Goal: Transaction & Acquisition: Book appointment/travel/reservation

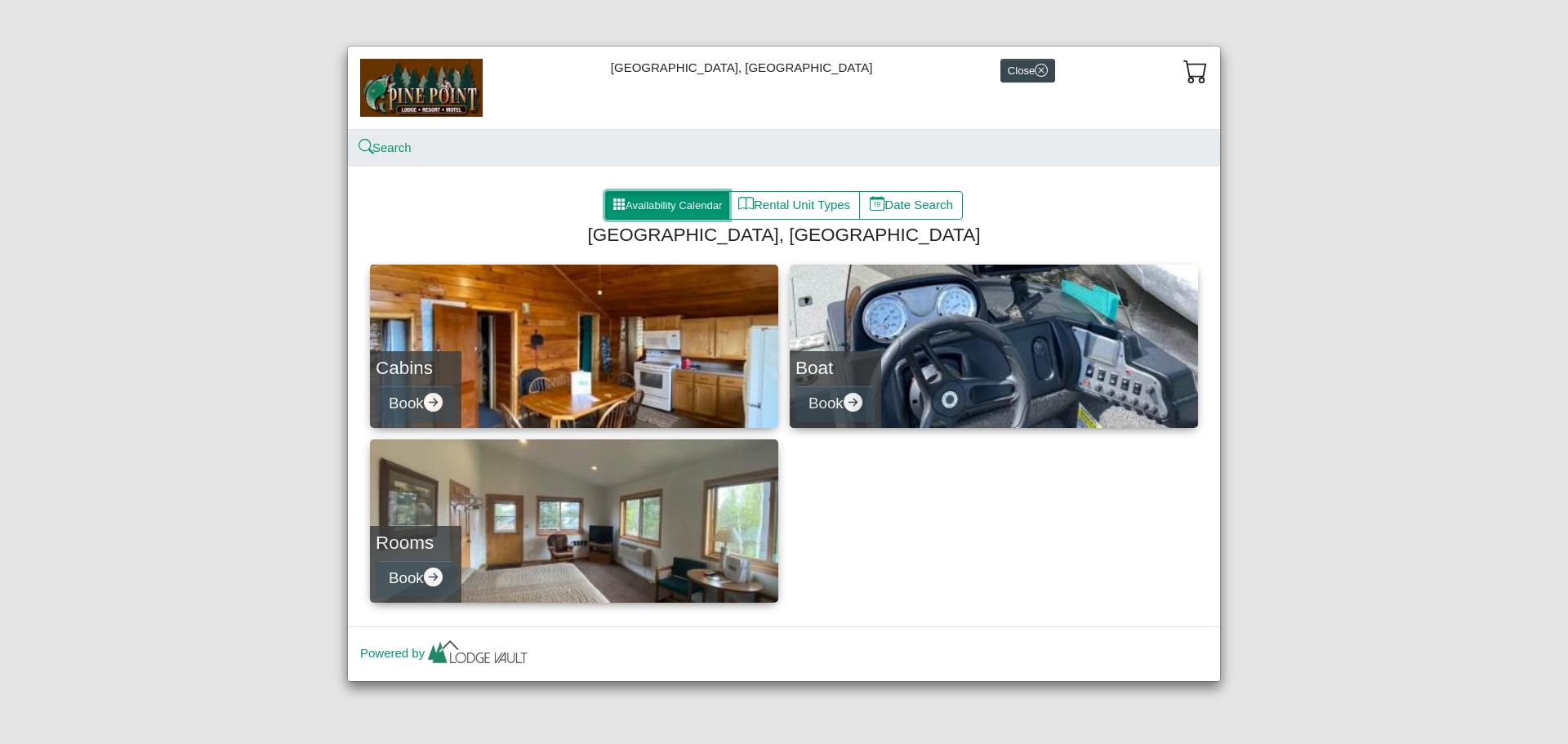
click at [674, 195] on button "Availability Calendar" at bounding box center [667, 205] width 124 height 29
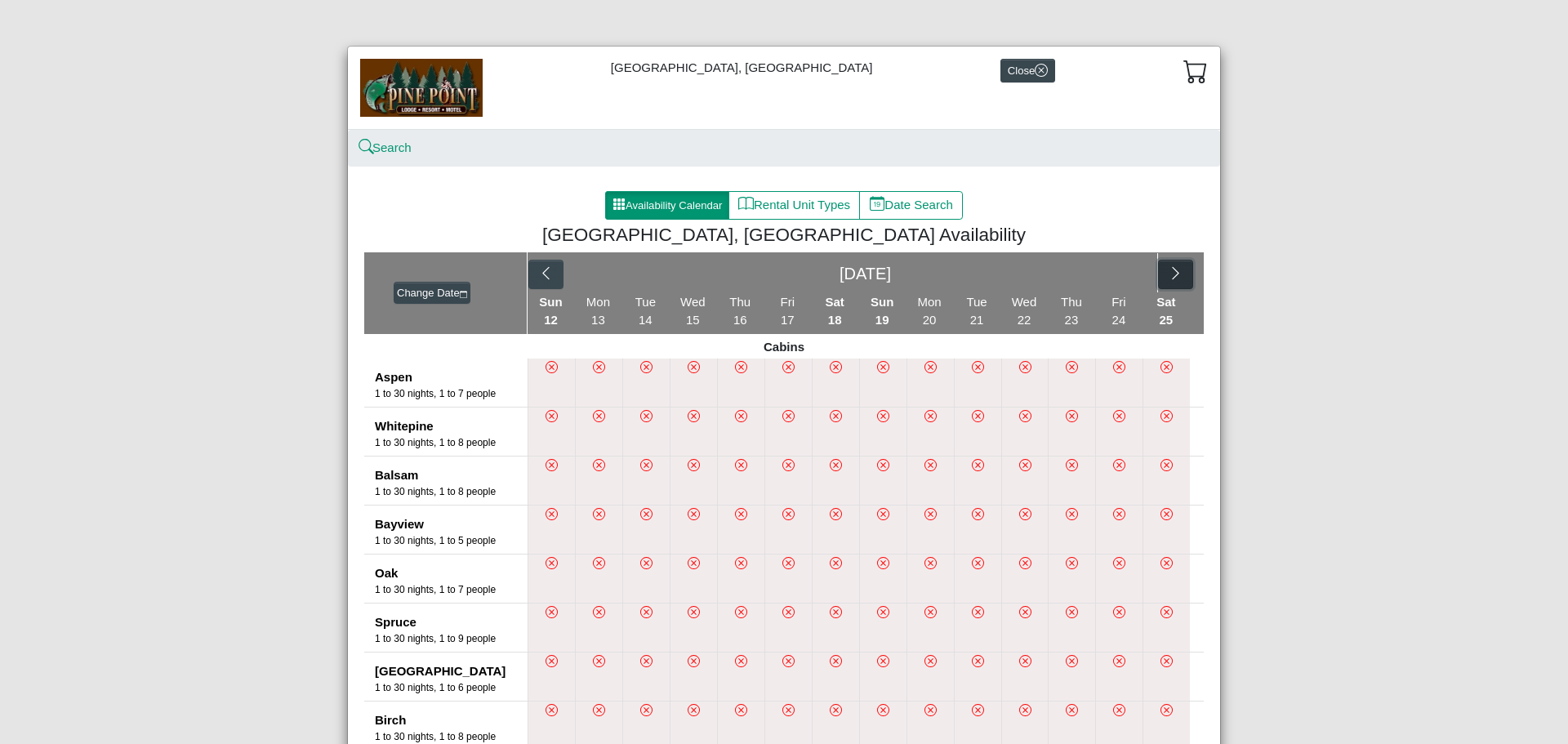
click at [1168, 268] on icon "chevron right" at bounding box center [1176, 273] width 16 height 16
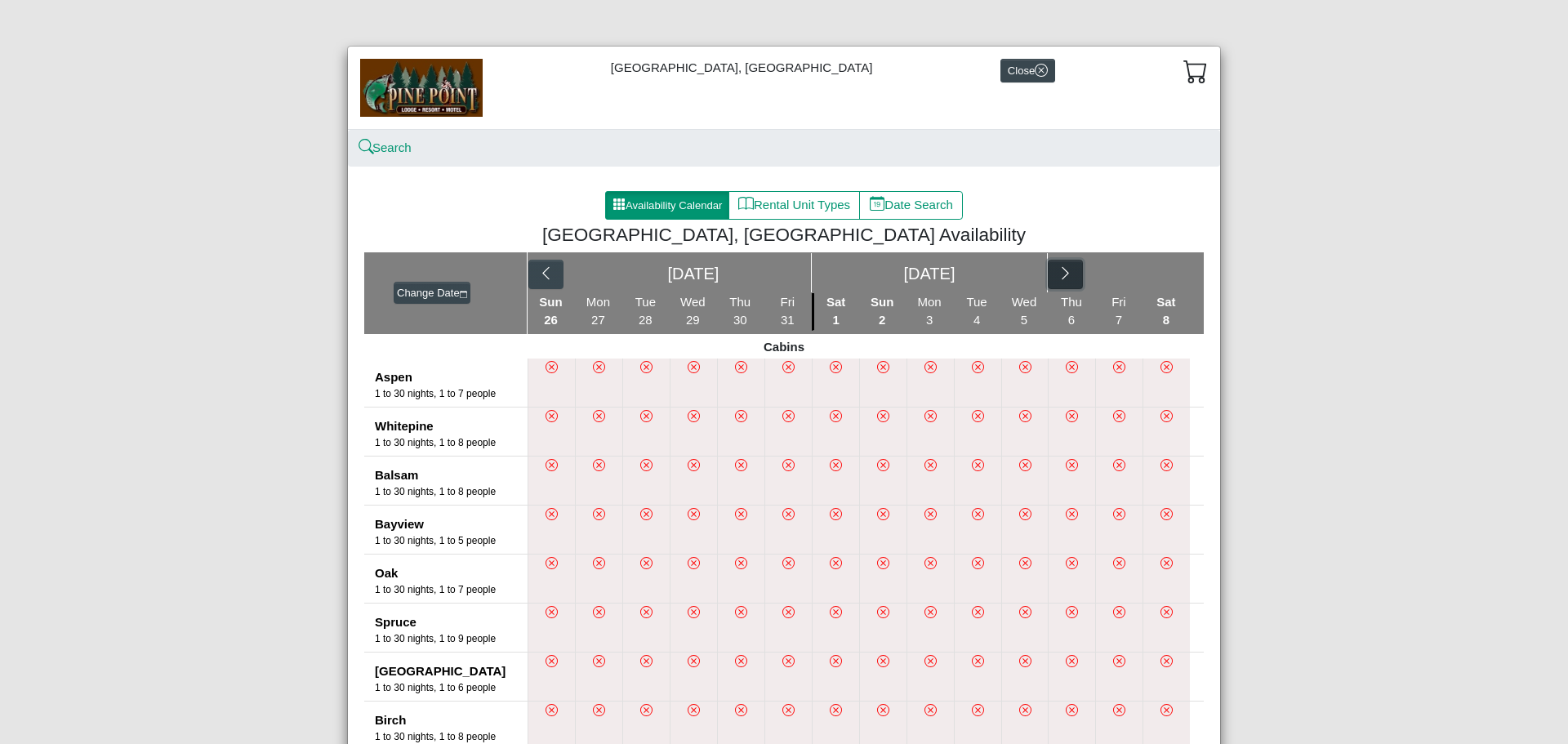
click at [1055, 267] on button "button" at bounding box center [1065, 274] width 35 height 29
click at [1177, 273] on icon "chevron right" at bounding box center [1176, 273] width 16 height 16
click at [1063, 271] on icon "chevron right" at bounding box center [1066, 273] width 7 height 13
click at [1168, 276] on icon "chevron right" at bounding box center [1176, 273] width 16 height 16
click at [1059, 271] on icon "chevron right" at bounding box center [1066, 273] width 16 height 16
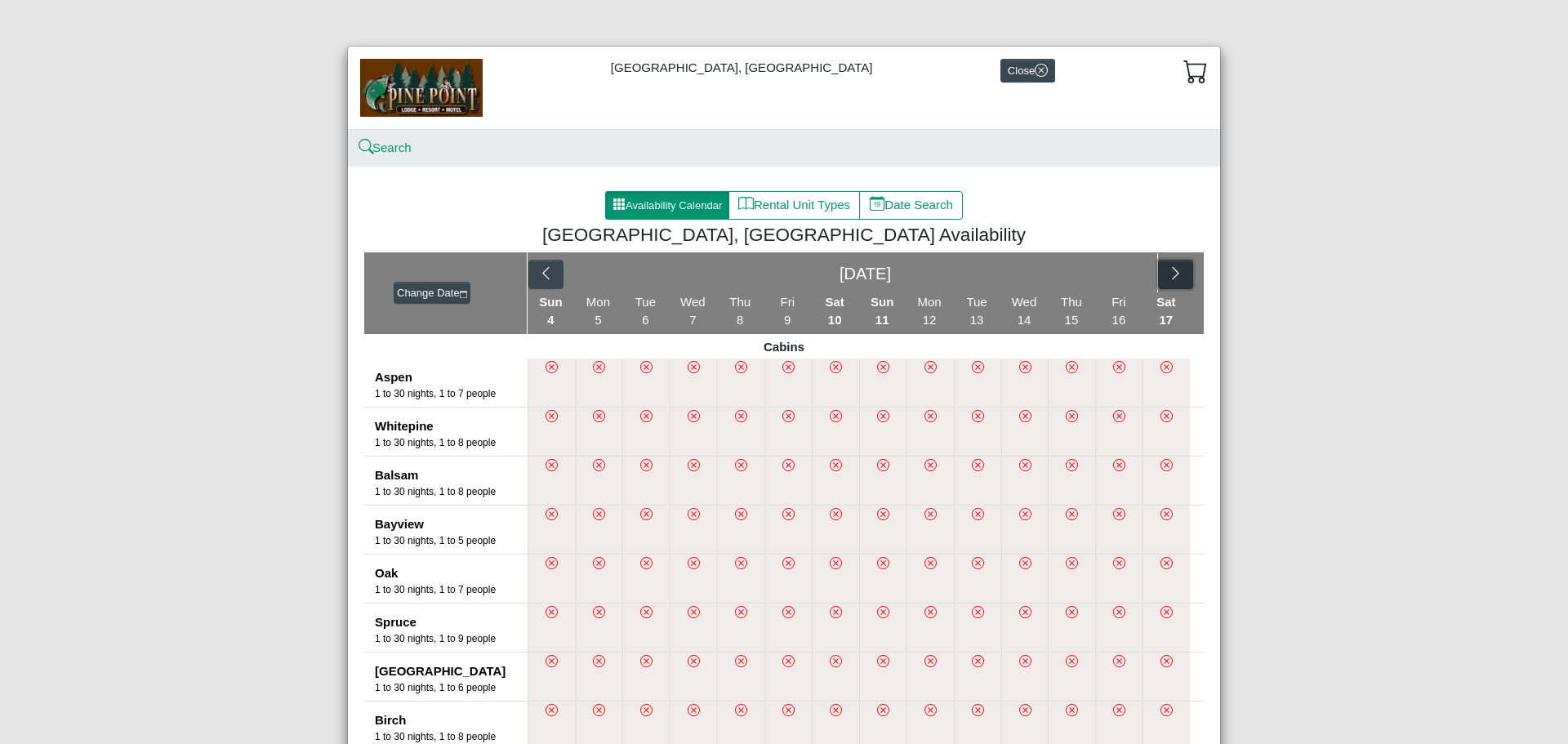
click at [1168, 274] on icon "chevron right" at bounding box center [1176, 273] width 16 height 16
click at [1169, 273] on icon "chevron right" at bounding box center [1176, 273] width 16 height 16
click at [1111, 271] on icon "chevron right" at bounding box center [1114, 273] width 16 height 16
click at [1172, 274] on icon "chevron right" at bounding box center [1176, 273] width 7 height 13
click at [1106, 275] on icon "chevron right" at bounding box center [1114, 273] width 16 height 16
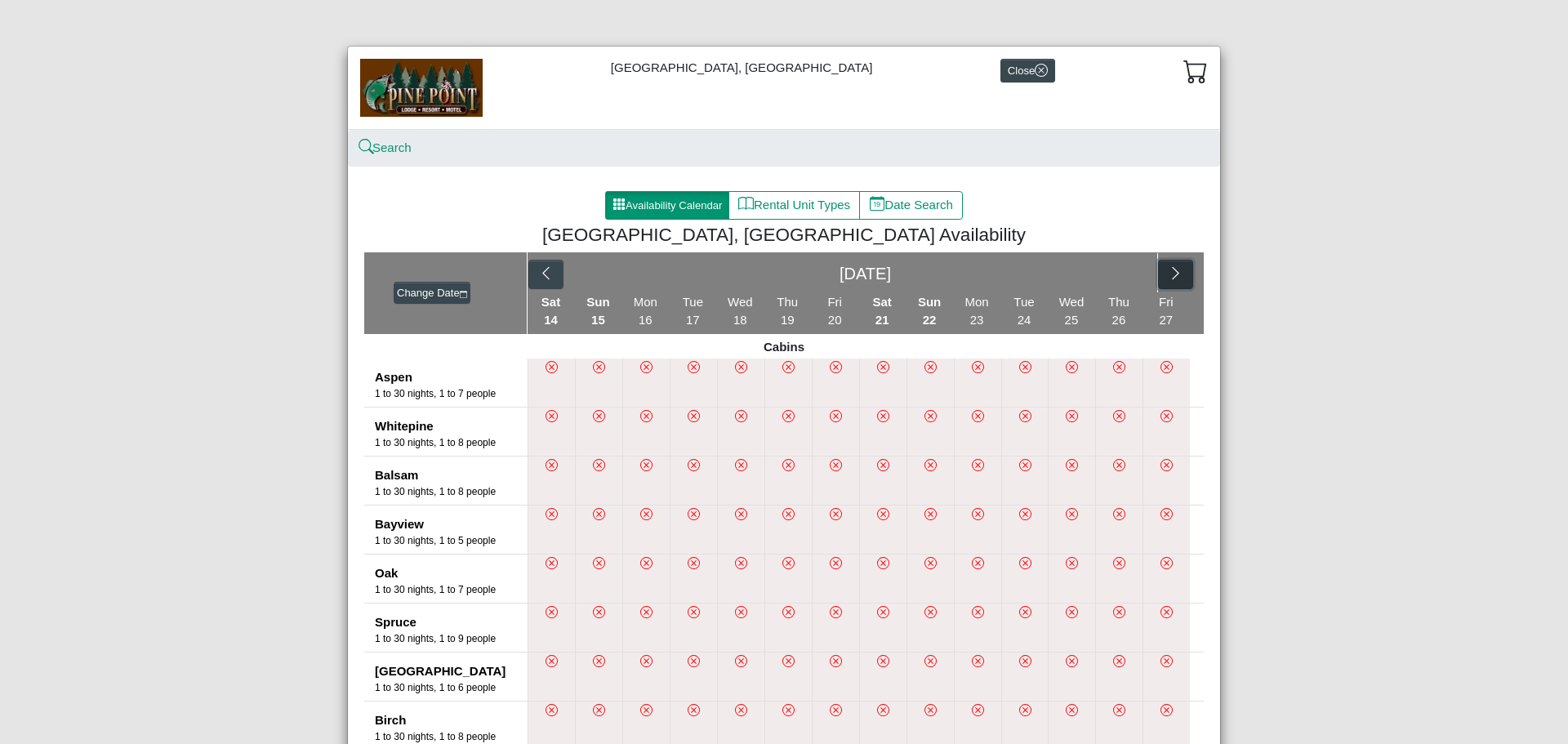
click at [1168, 272] on icon "chevron right" at bounding box center [1176, 273] width 16 height 16
click at [1060, 271] on icon "chevron right" at bounding box center [1065, 273] width 16 height 16
click at [1168, 276] on icon "chevron right" at bounding box center [1176, 273] width 16 height 16
click at [1060, 267] on button "button" at bounding box center [1065, 274] width 35 height 29
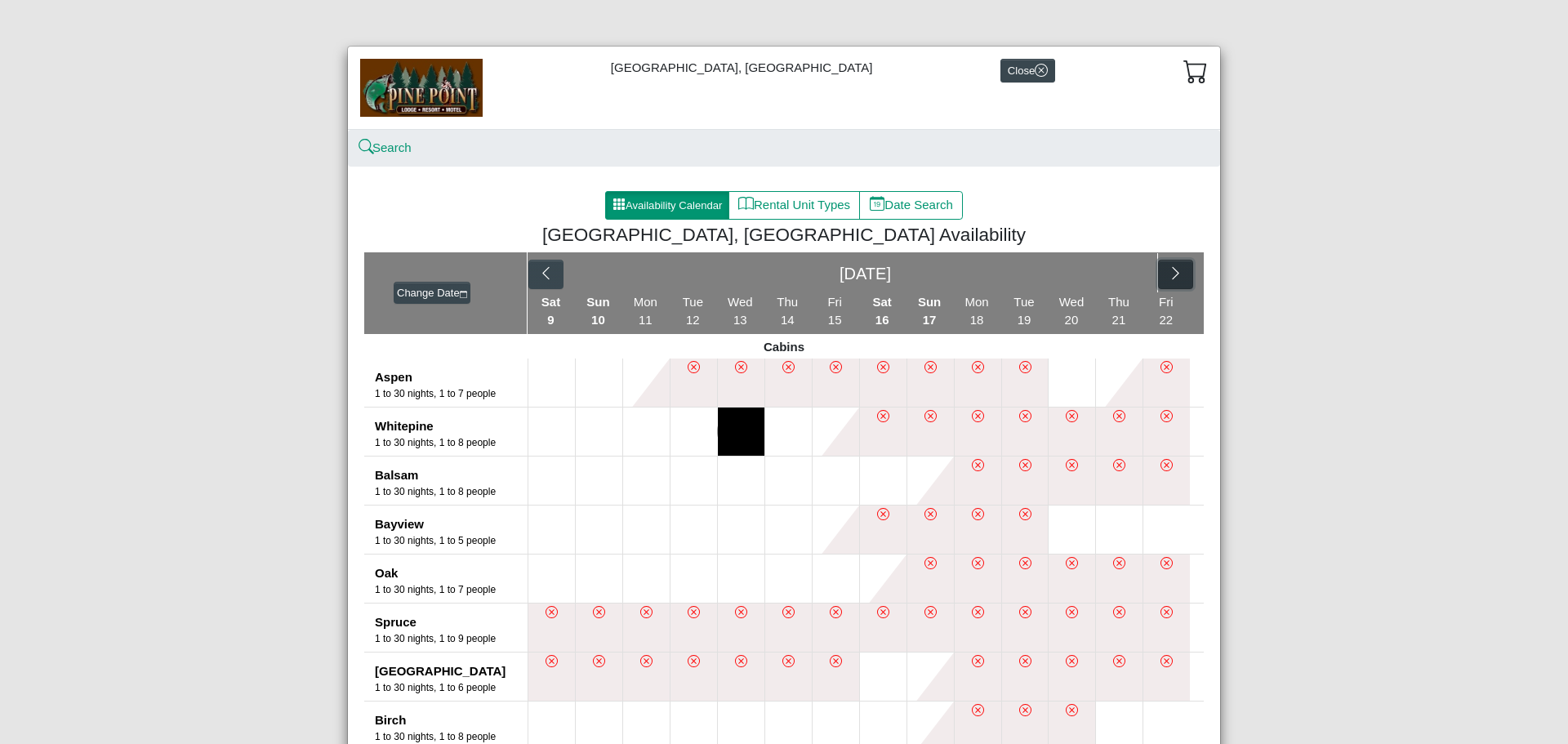
scroll to position [164, 0]
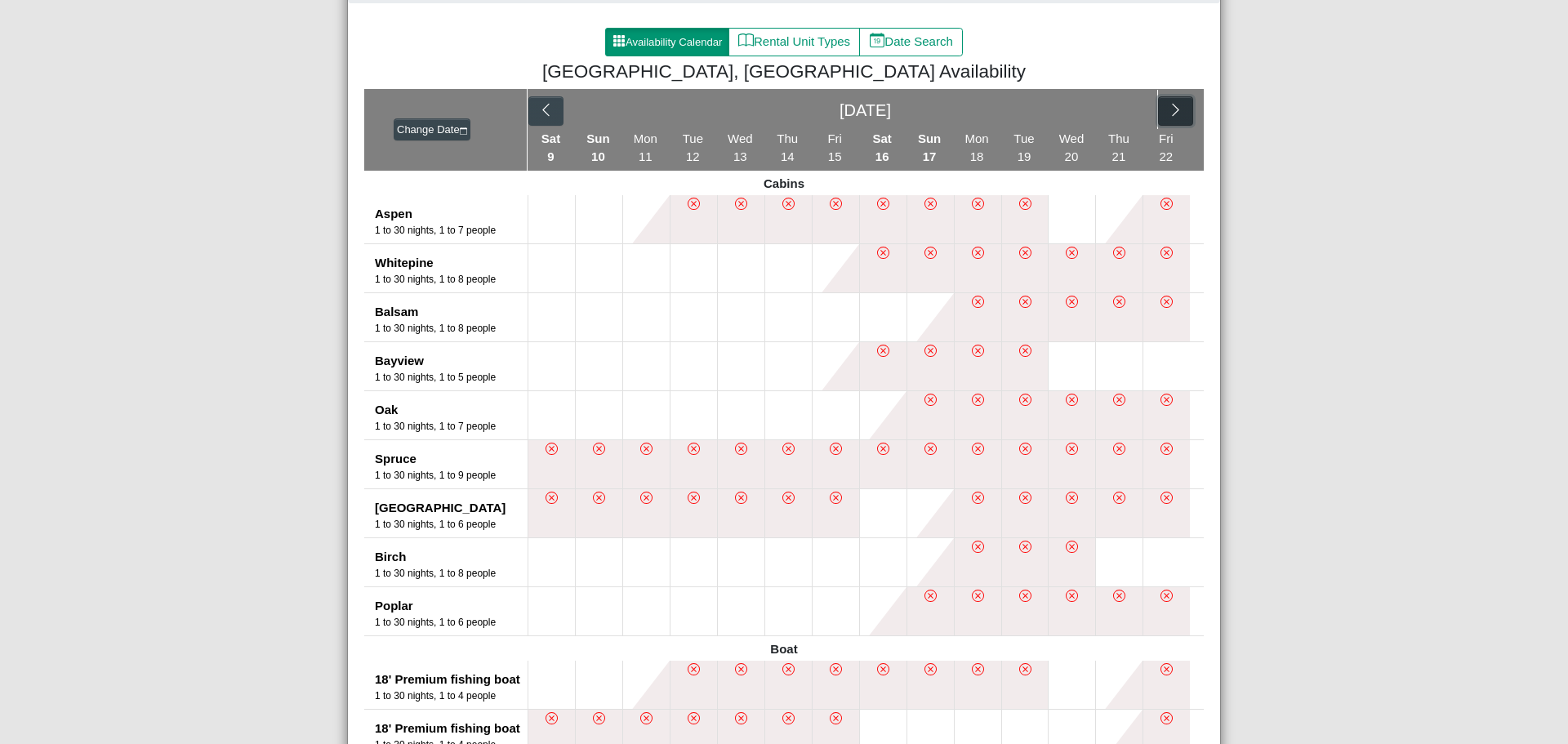
click at [1174, 108] on icon "chevron right" at bounding box center [1176, 109] width 16 height 16
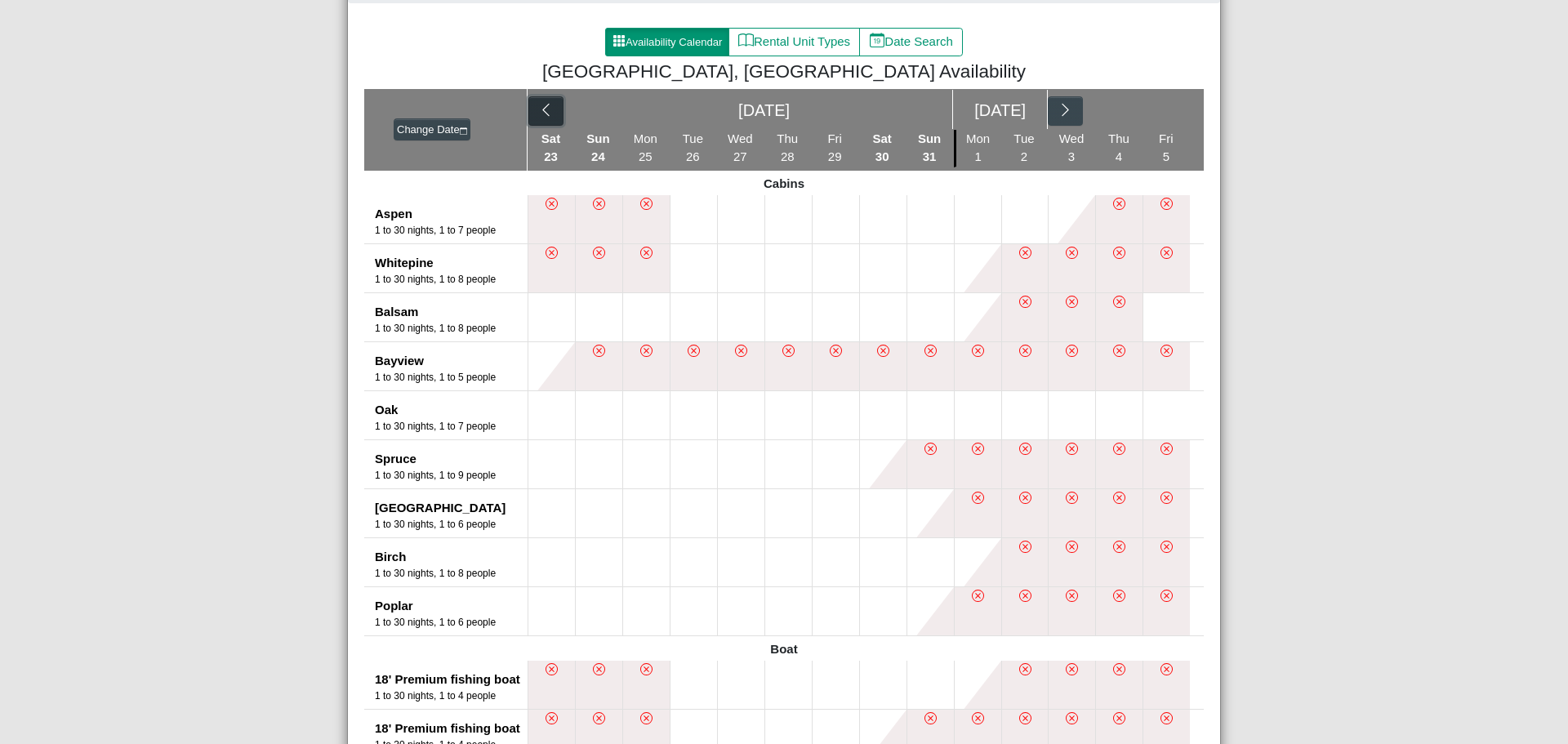
click at [544, 107] on icon "chevron left" at bounding box center [546, 109] width 16 height 16
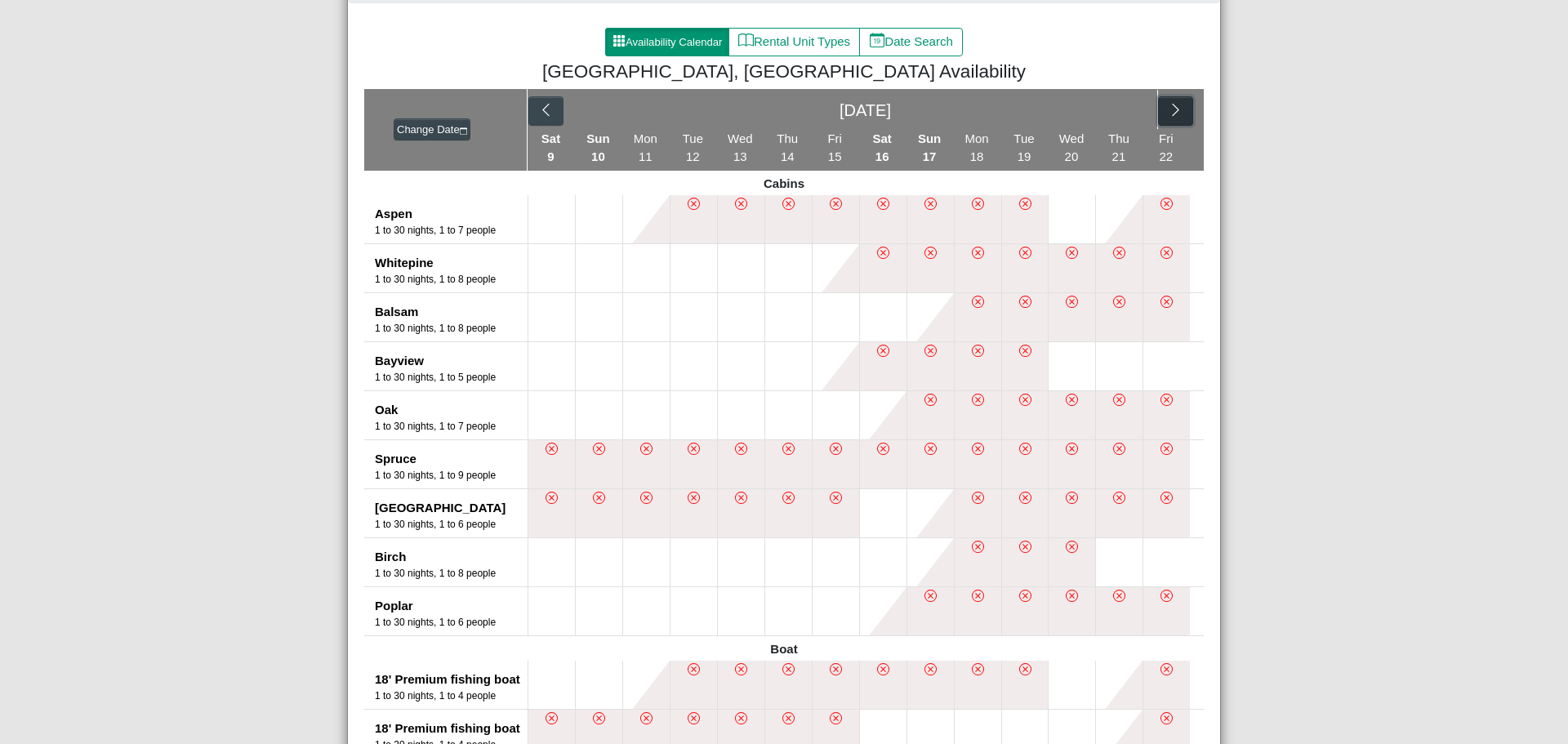
click at [1181, 113] on button "button" at bounding box center [1176, 110] width 35 height 29
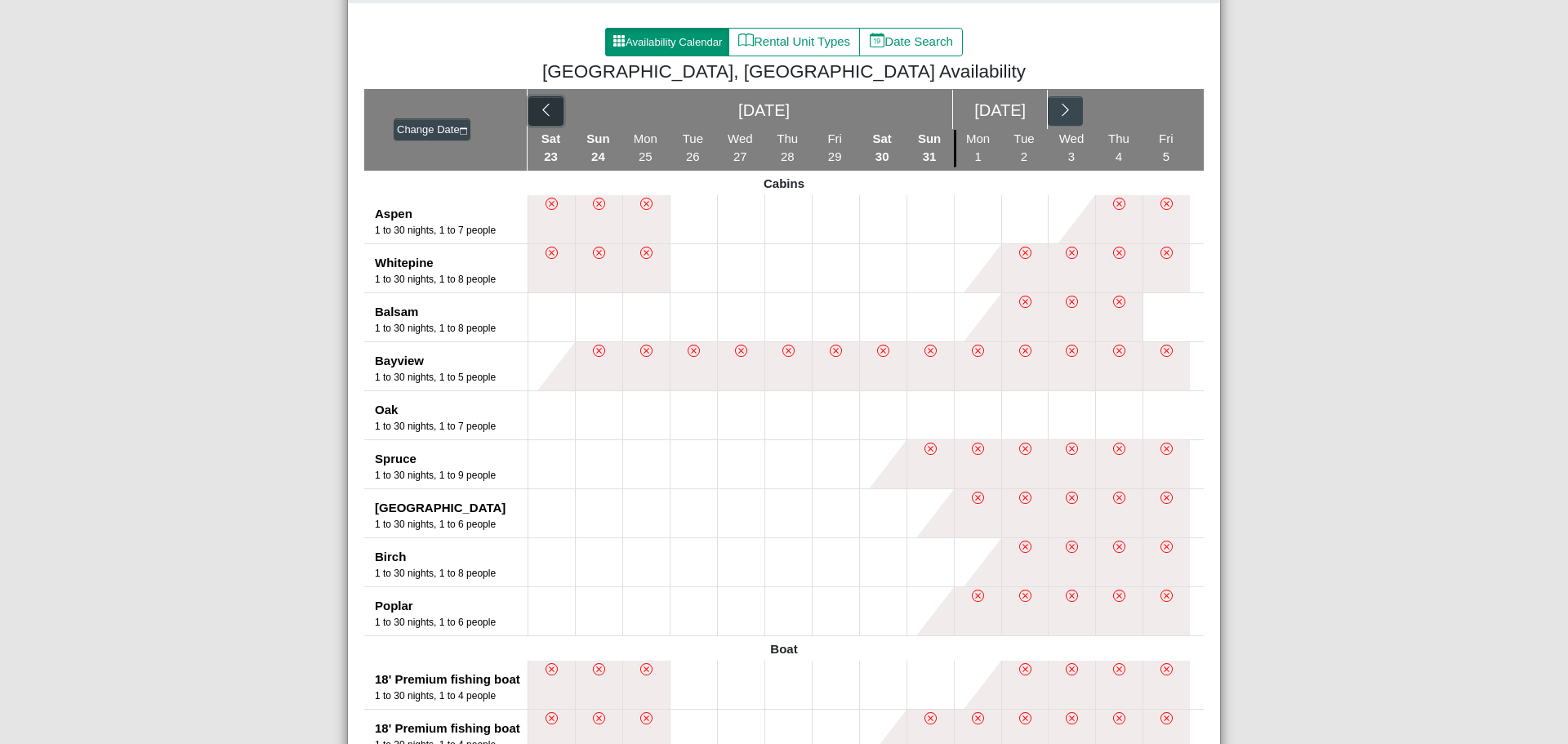
click at [539, 107] on icon "chevron left" at bounding box center [546, 109] width 16 height 16
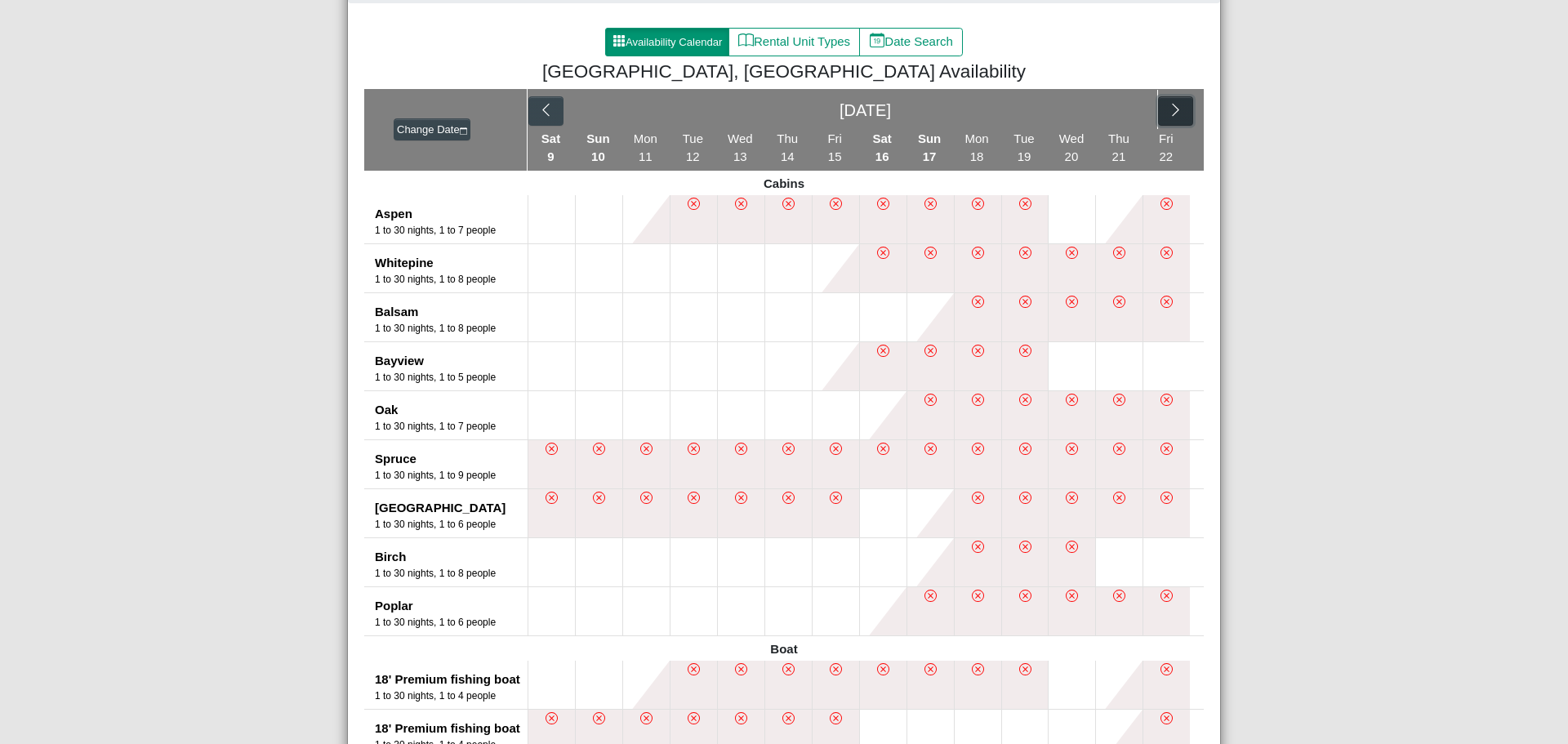
click at [1171, 106] on icon "chevron right" at bounding box center [1176, 109] width 16 height 16
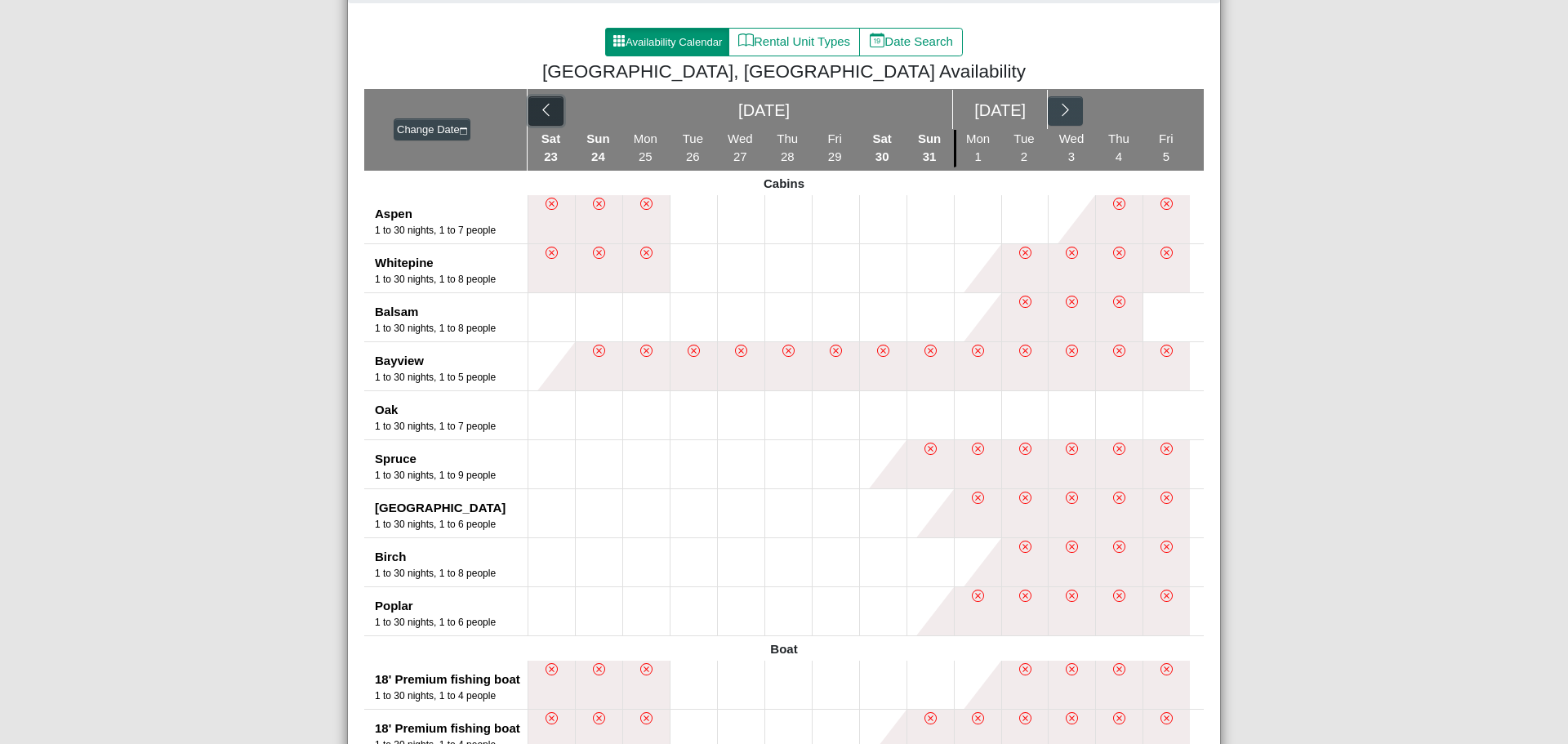
click at [544, 109] on icon "chevron left" at bounding box center [547, 109] width 7 height 13
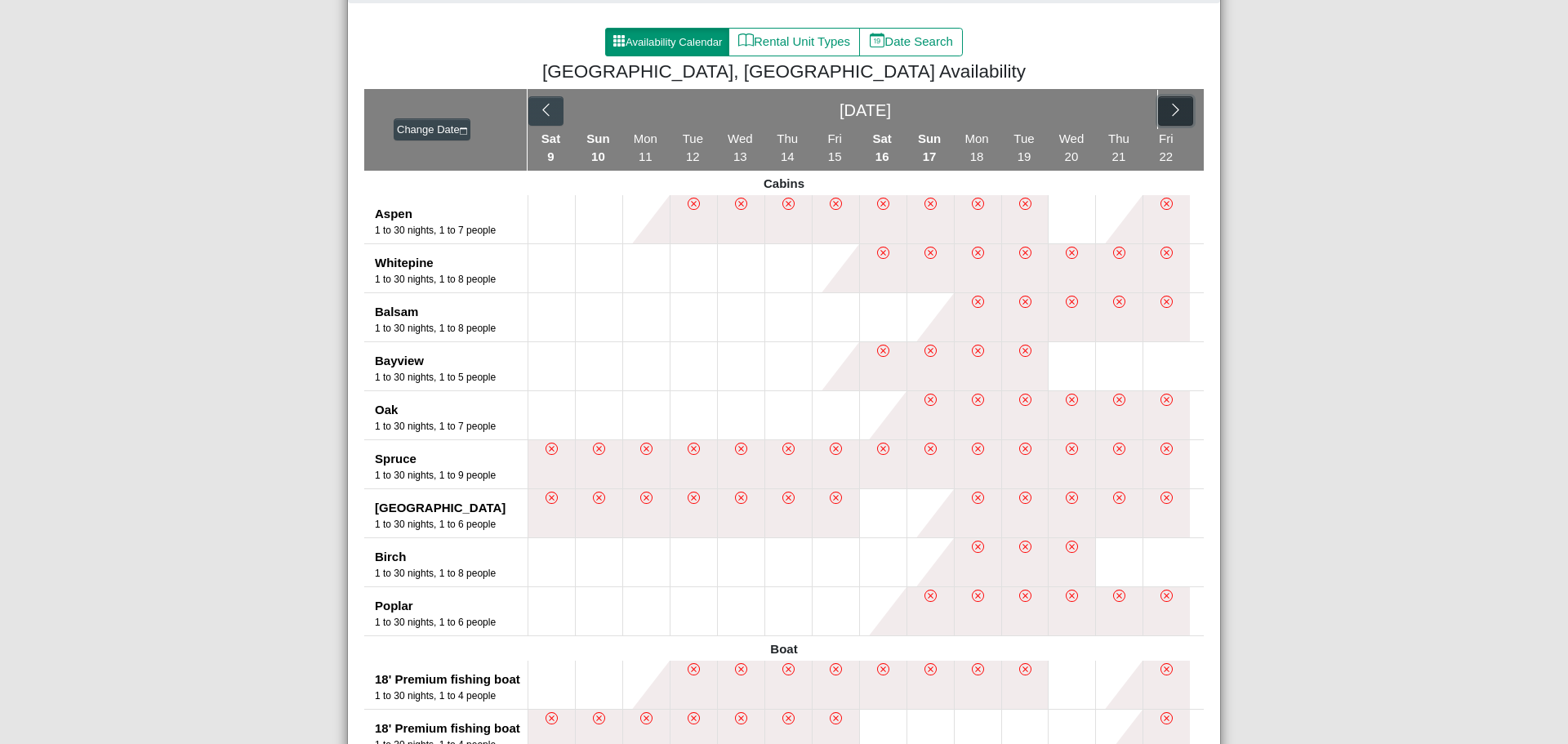
click at [1172, 110] on icon "chevron right" at bounding box center [1176, 109] width 7 height 13
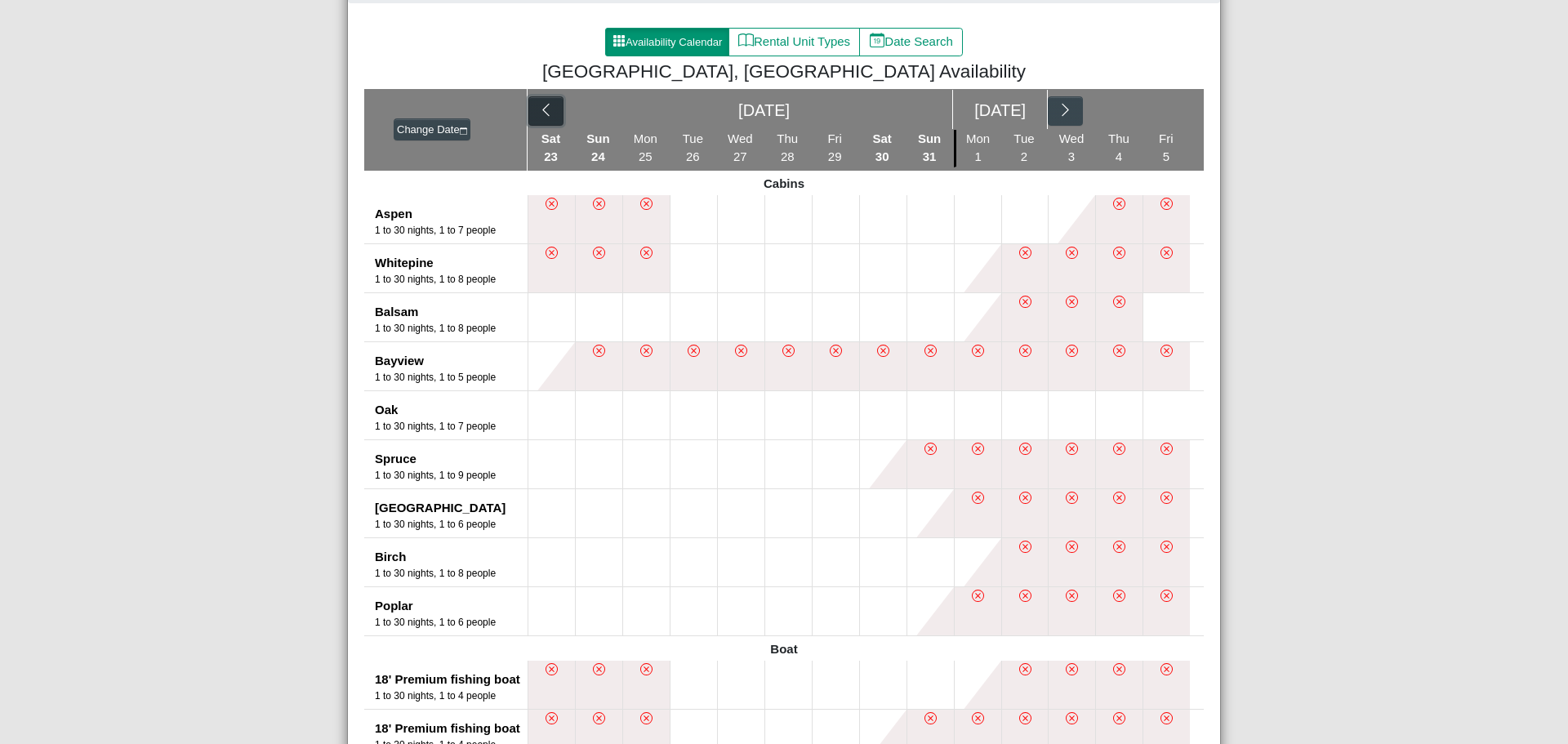
click at [544, 110] on icon "chevron left" at bounding box center [546, 109] width 16 height 16
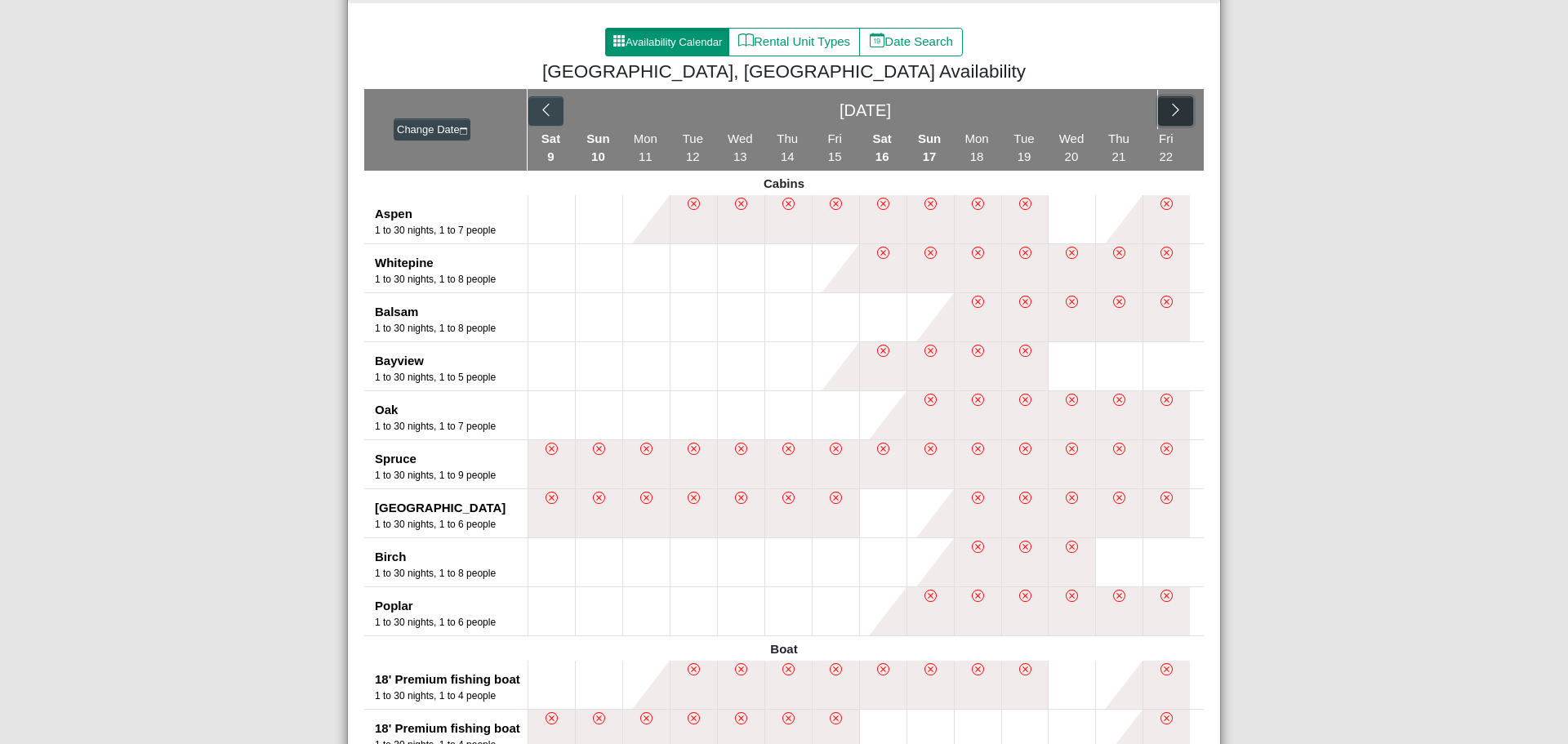
click at [1176, 105] on icon "chevron right" at bounding box center [1176, 109] width 16 height 16
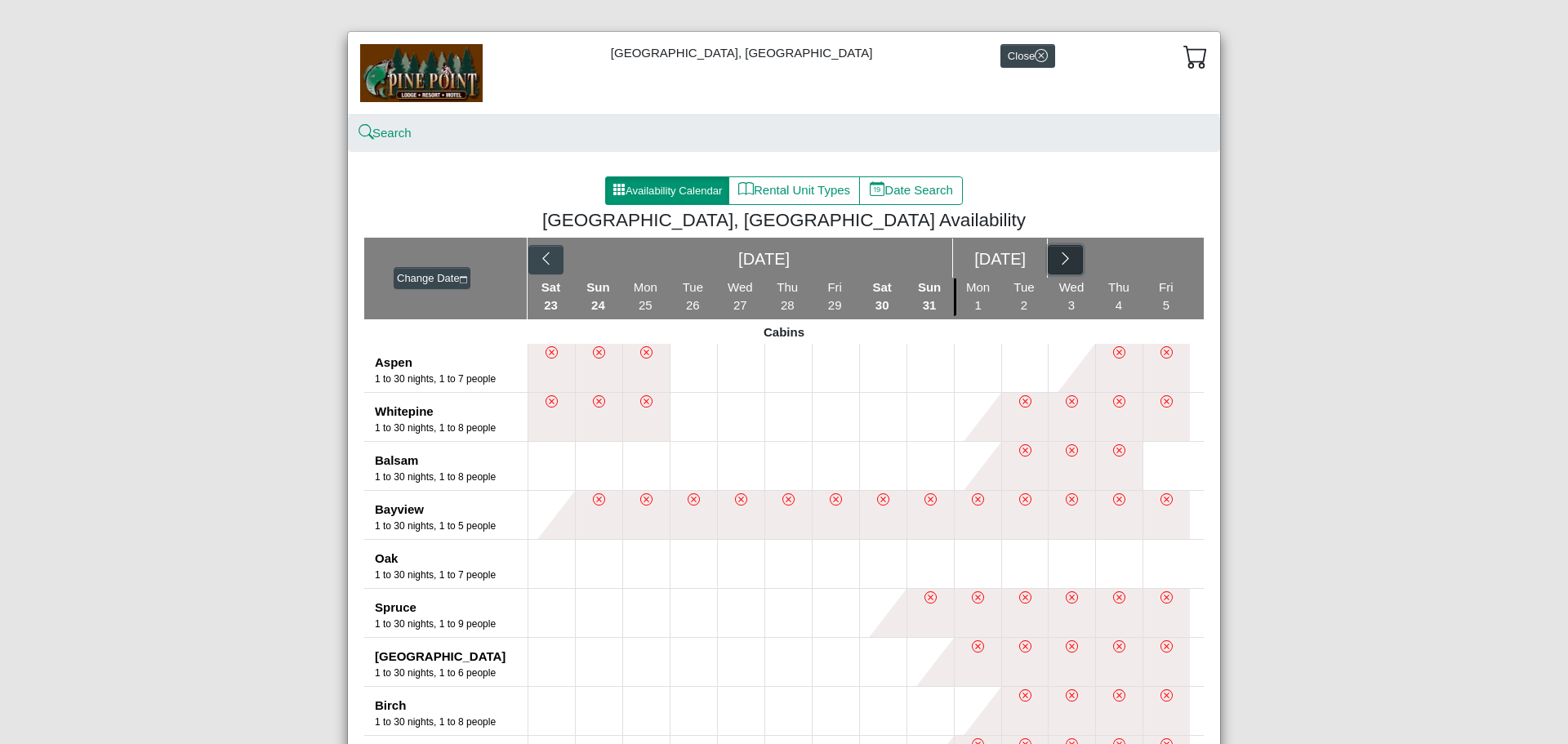
scroll to position [0, 0]
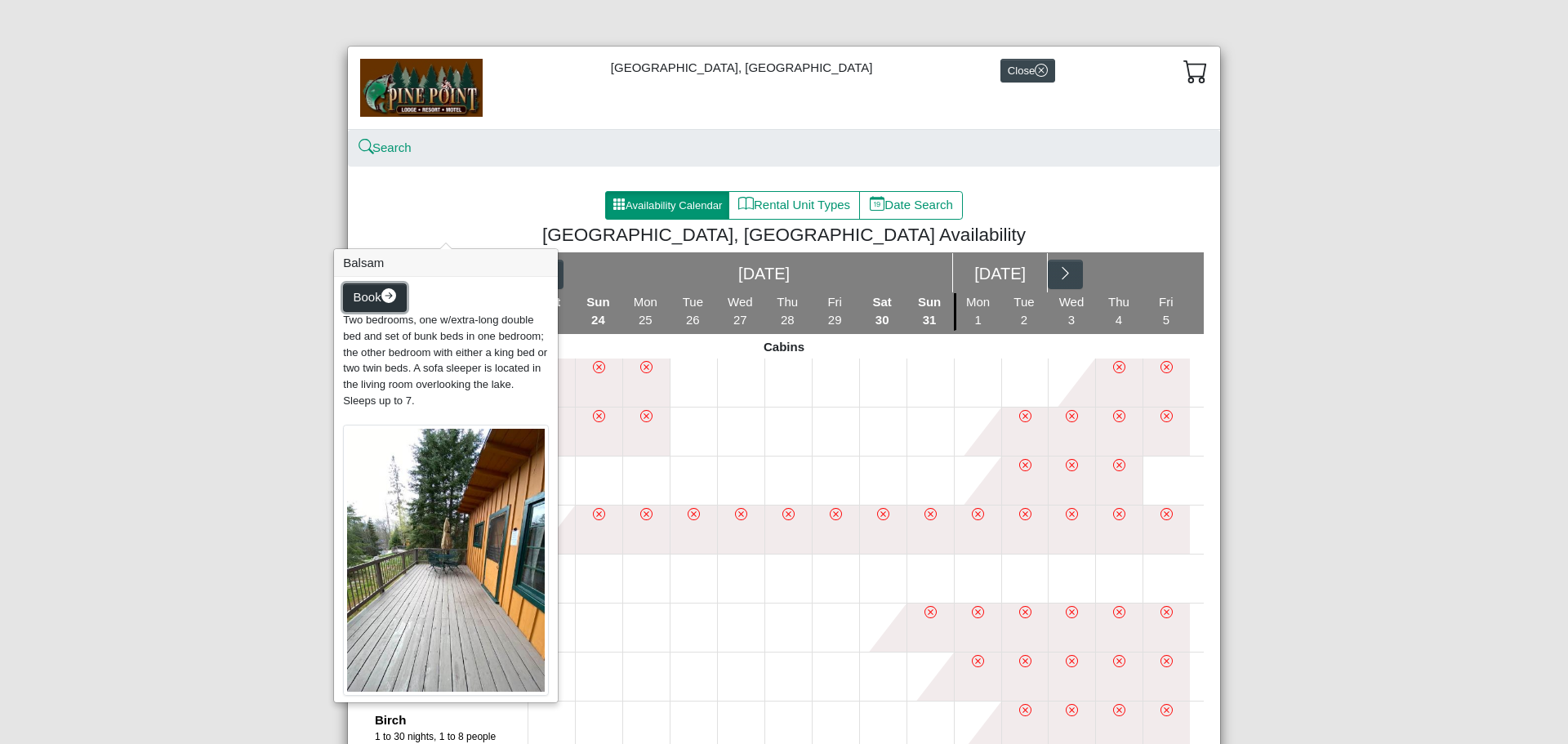
click at [362, 292] on span "Book" at bounding box center [367, 296] width 28 height 14
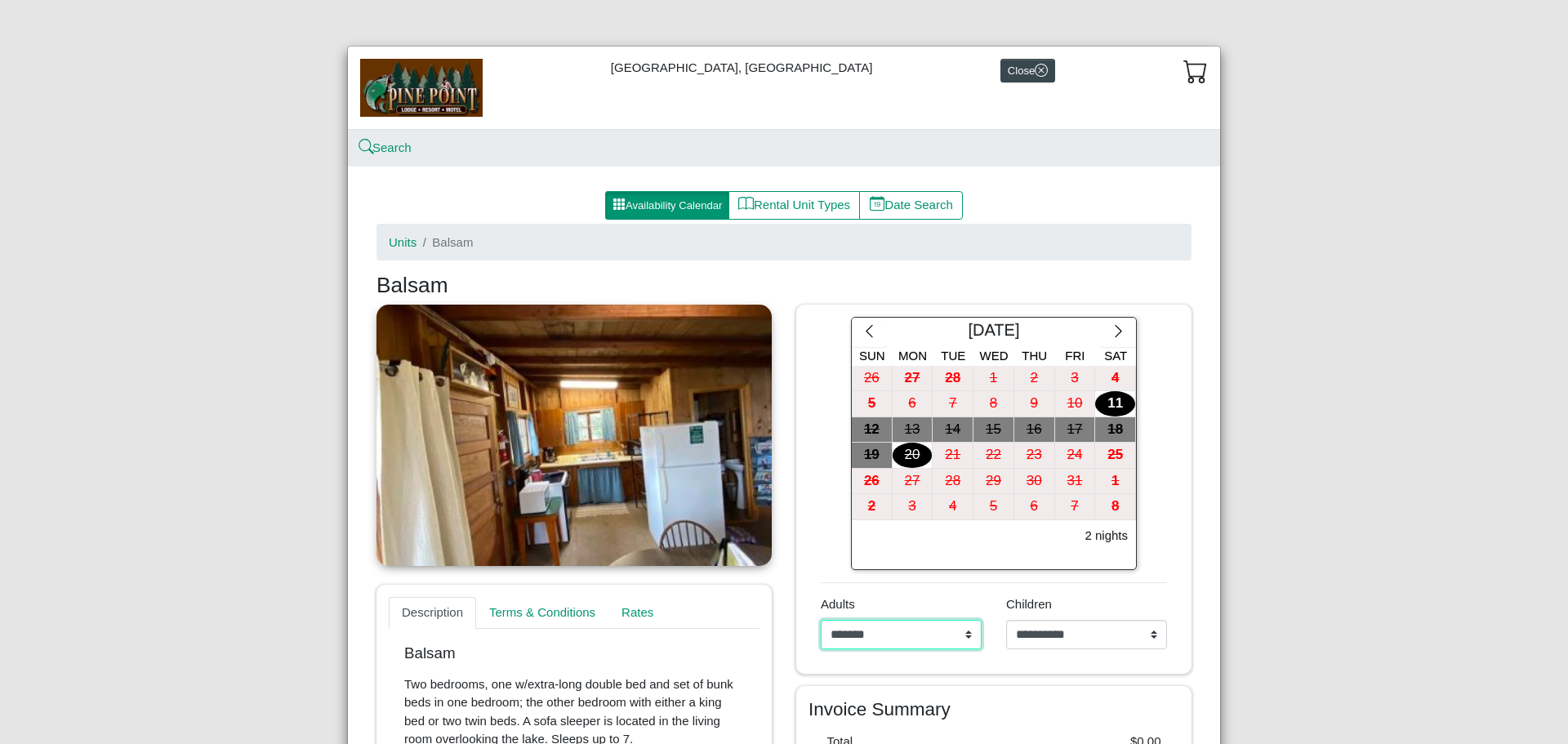
click at [959, 634] on select "**********" at bounding box center [901, 635] width 161 height 29
select select "*"
click at [821, 620] on select "**********" at bounding box center [901, 635] width 161 height 29
click at [1118, 332] on icon "chevron right" at bounding box center [1119, 331] width 16 height 16
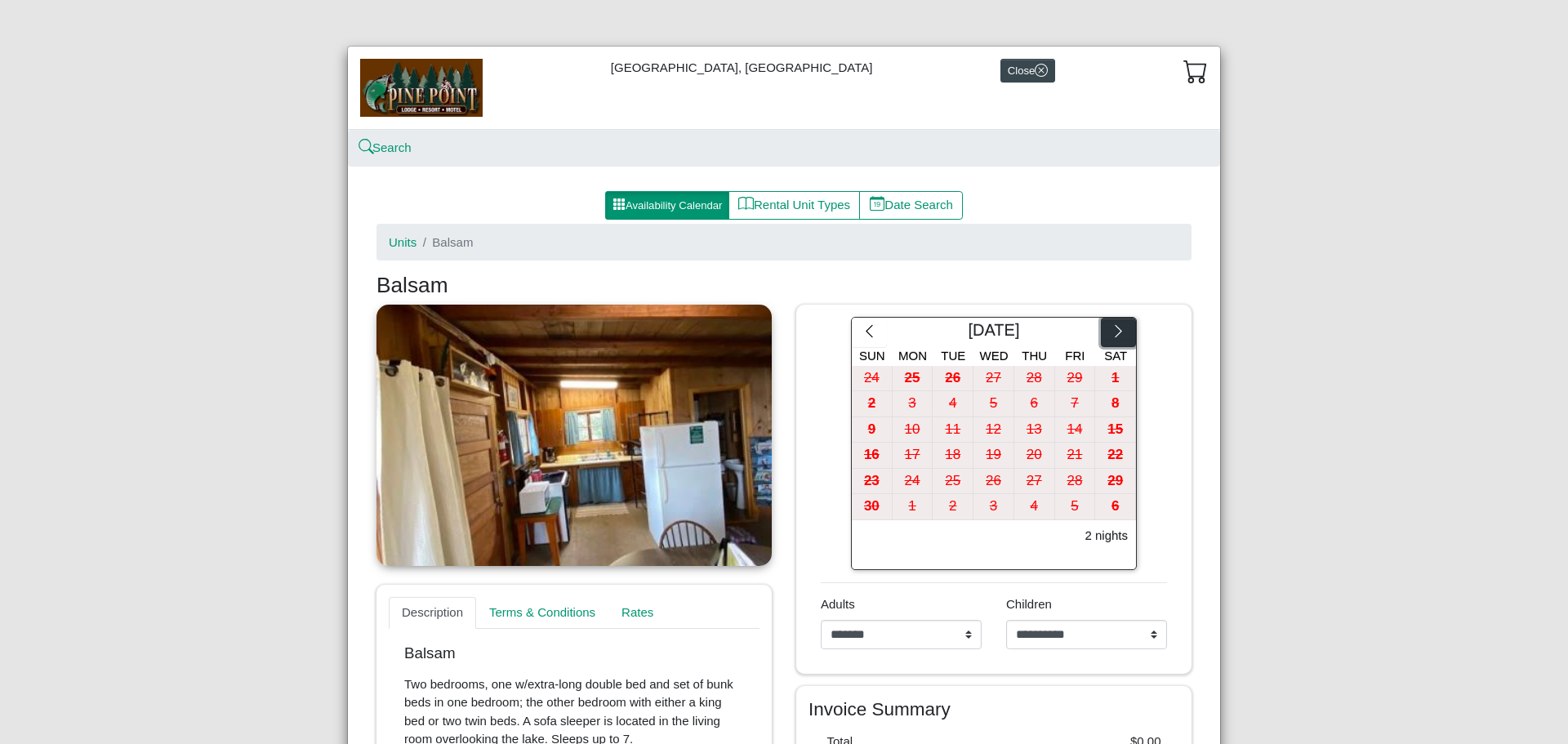
click at [1118, 332] on icon "chevron right" at bounding box center [1119, 331] width 16 height 16
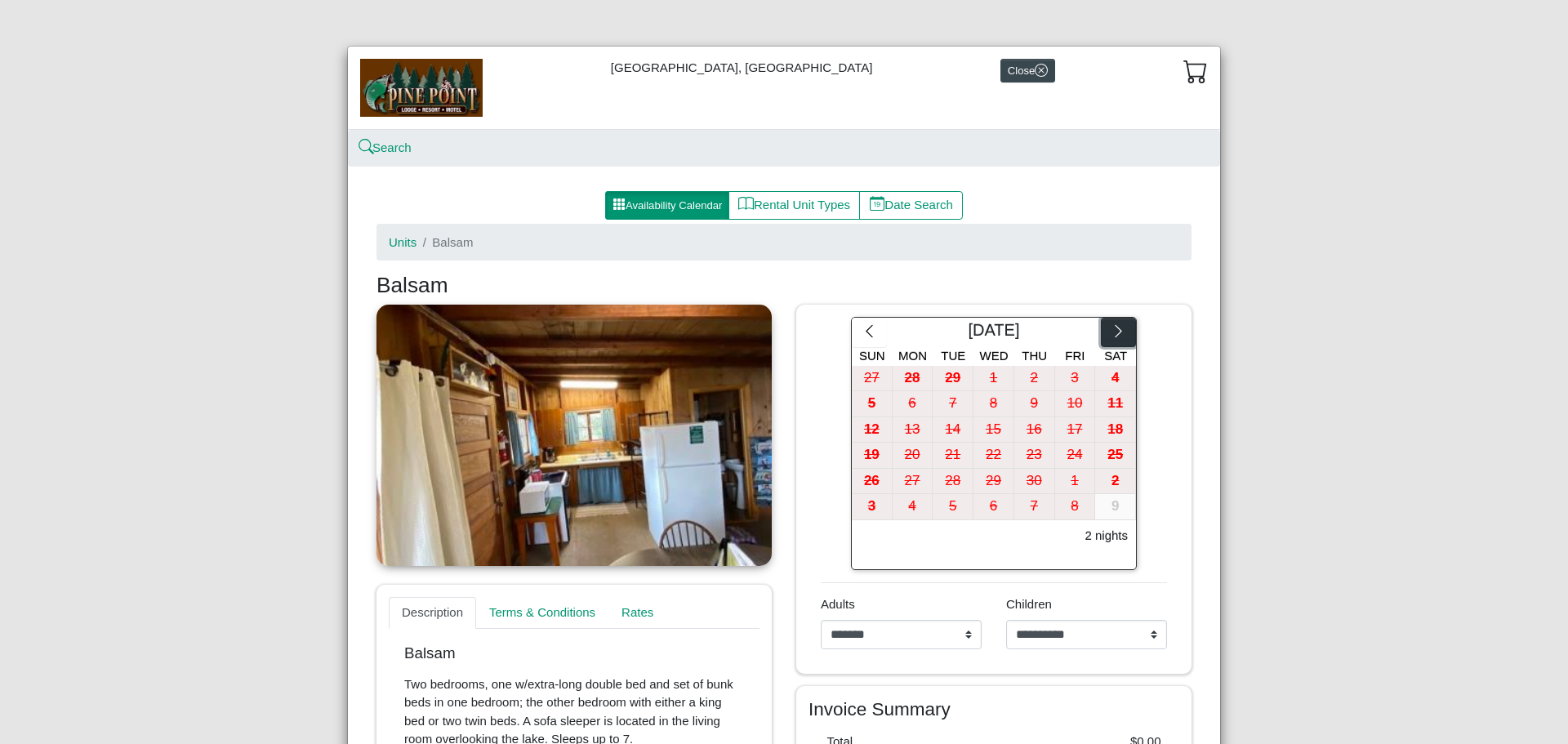
click at [1118, 332] on icon "chevron right" at bounding box center [1119, 331] width 16 height 16
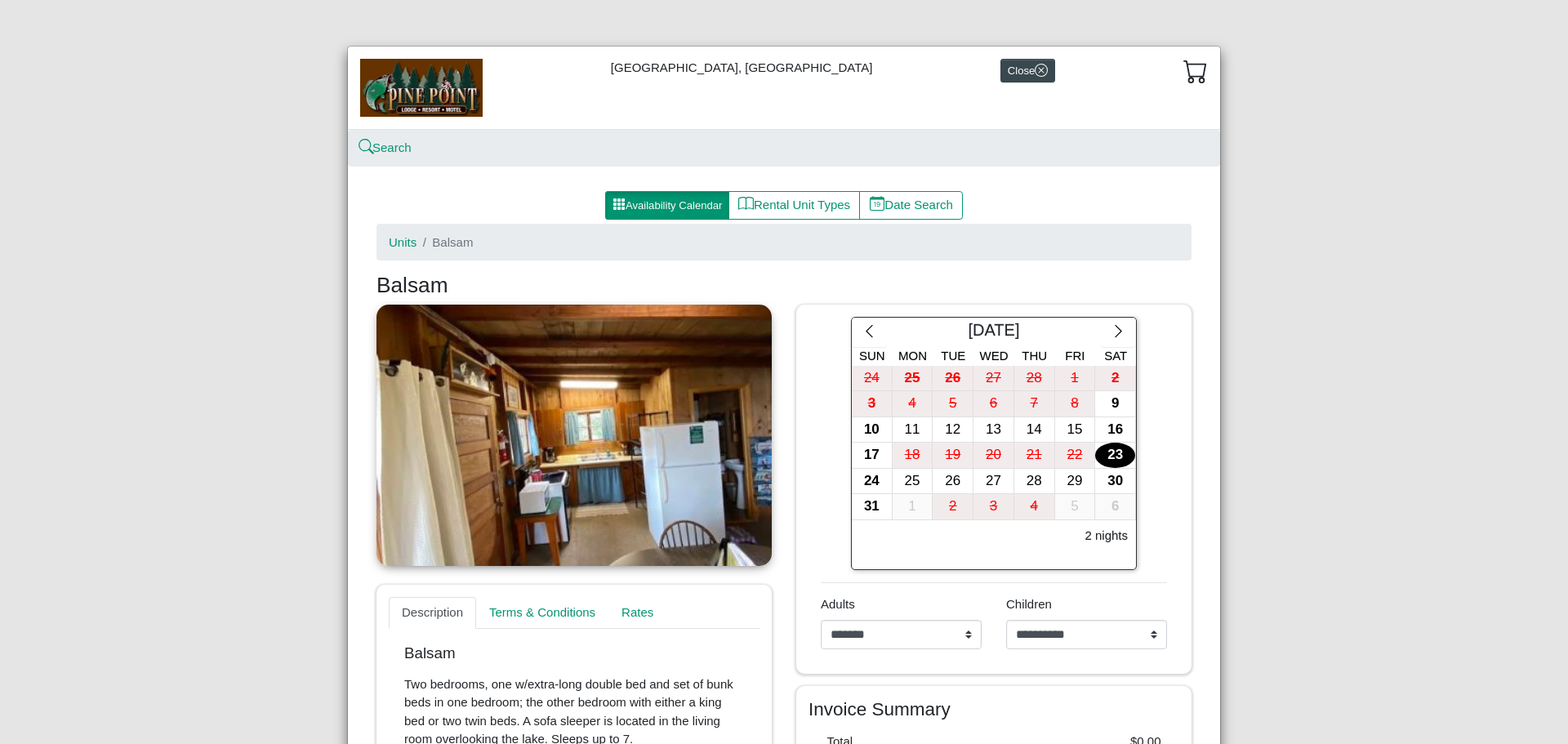
click at [1105, 450] on div "23" at bounding box center [1115, 455] width 40 height 25
click at [952, 478] on div "26" at bounding box center [953, 482] width 40 height 25
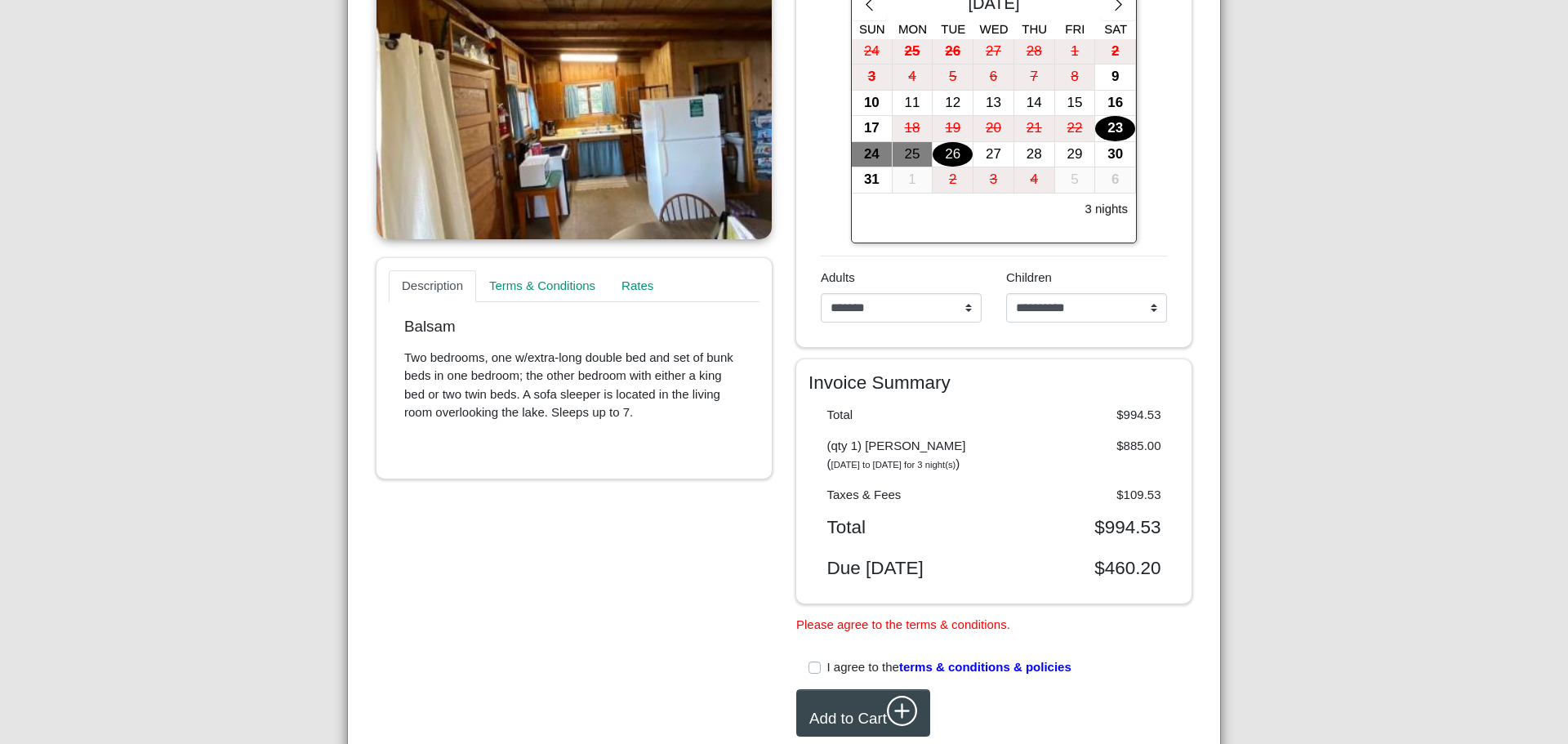
scroll to position [164, 0]
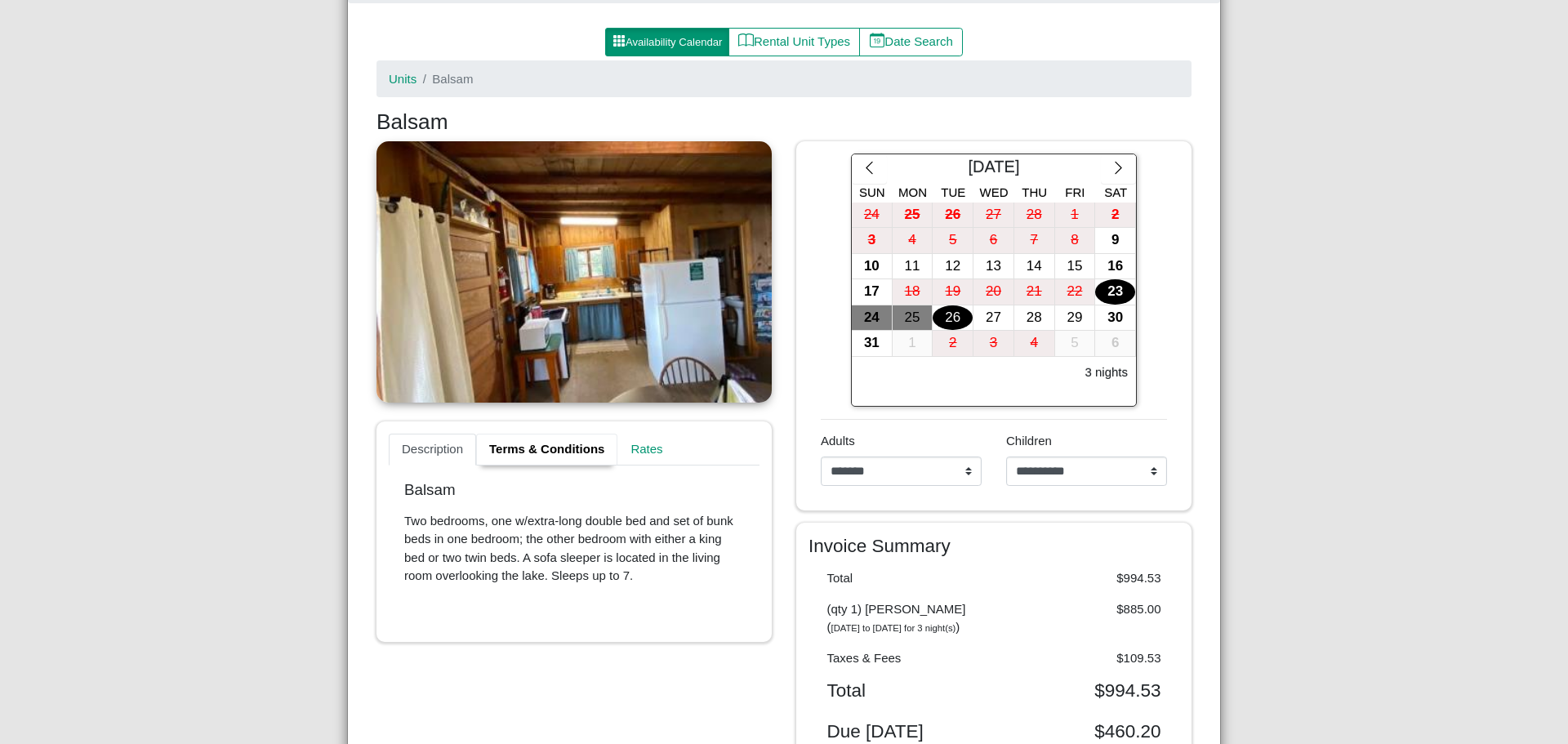
click at [550, 443] on link "Terms & Conditions" at bounding box center [546, 450] width 141 height 33
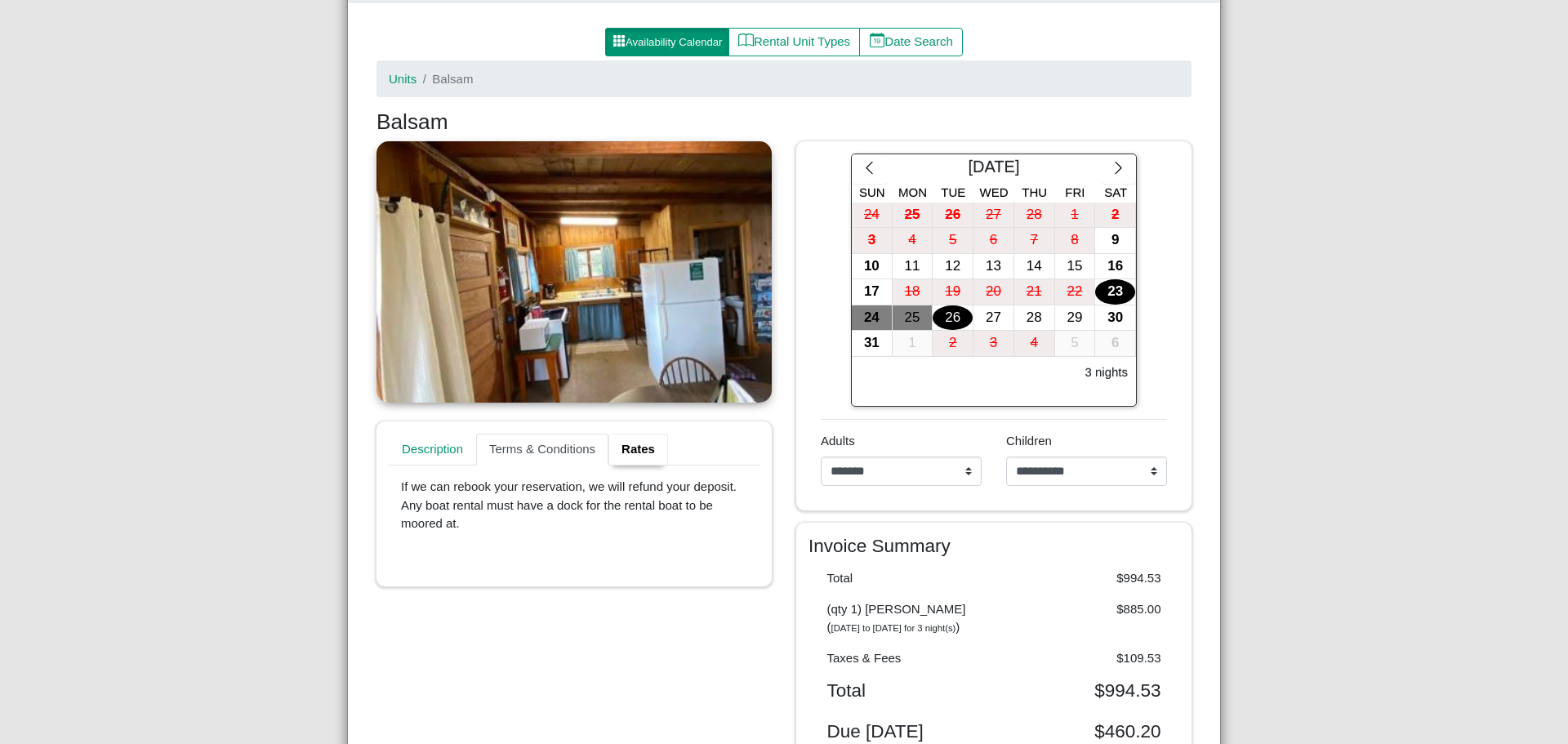
click at [627, 441] on link "Rates" at bounding box center [638, 450] width 59 height 33
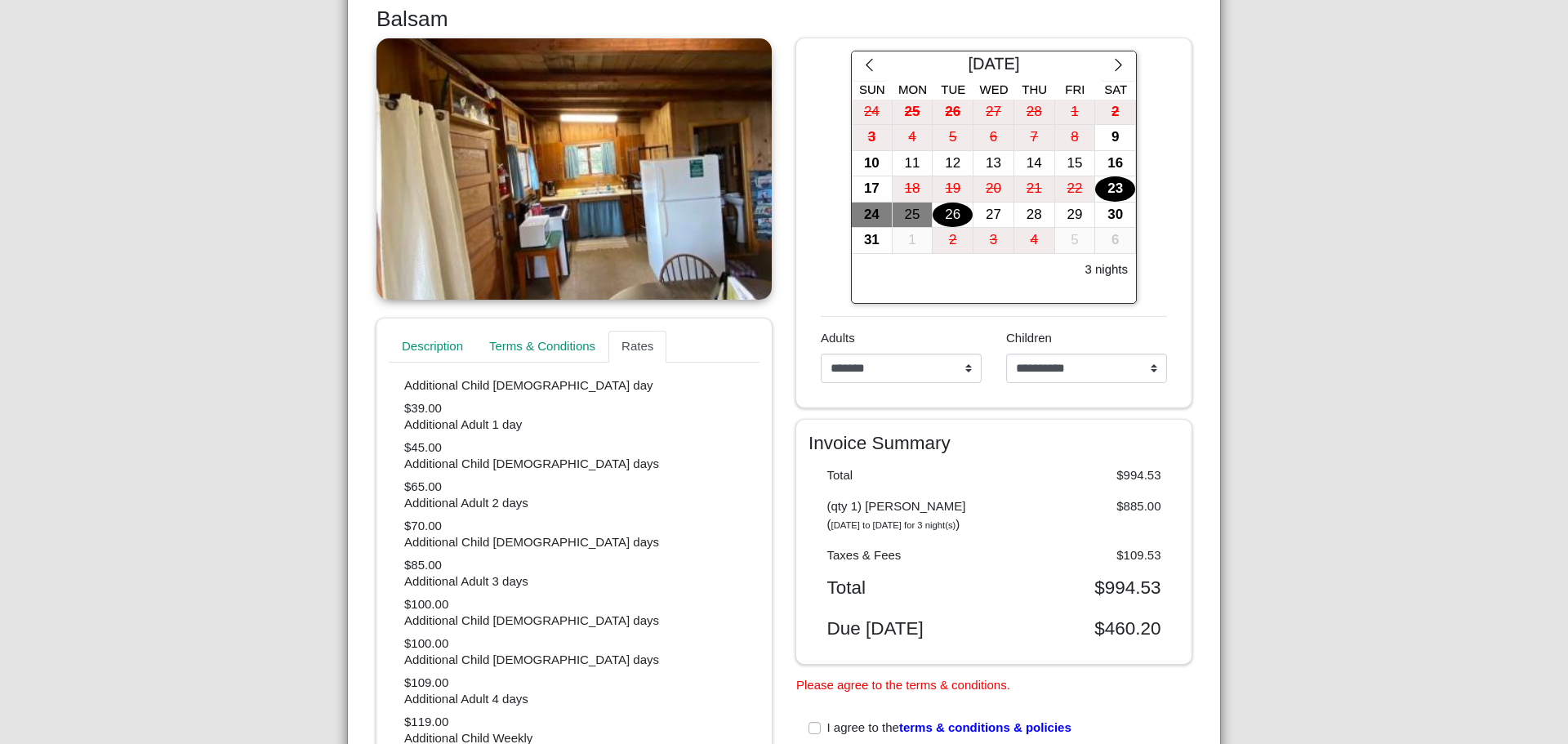
scroll to position [78, 0]
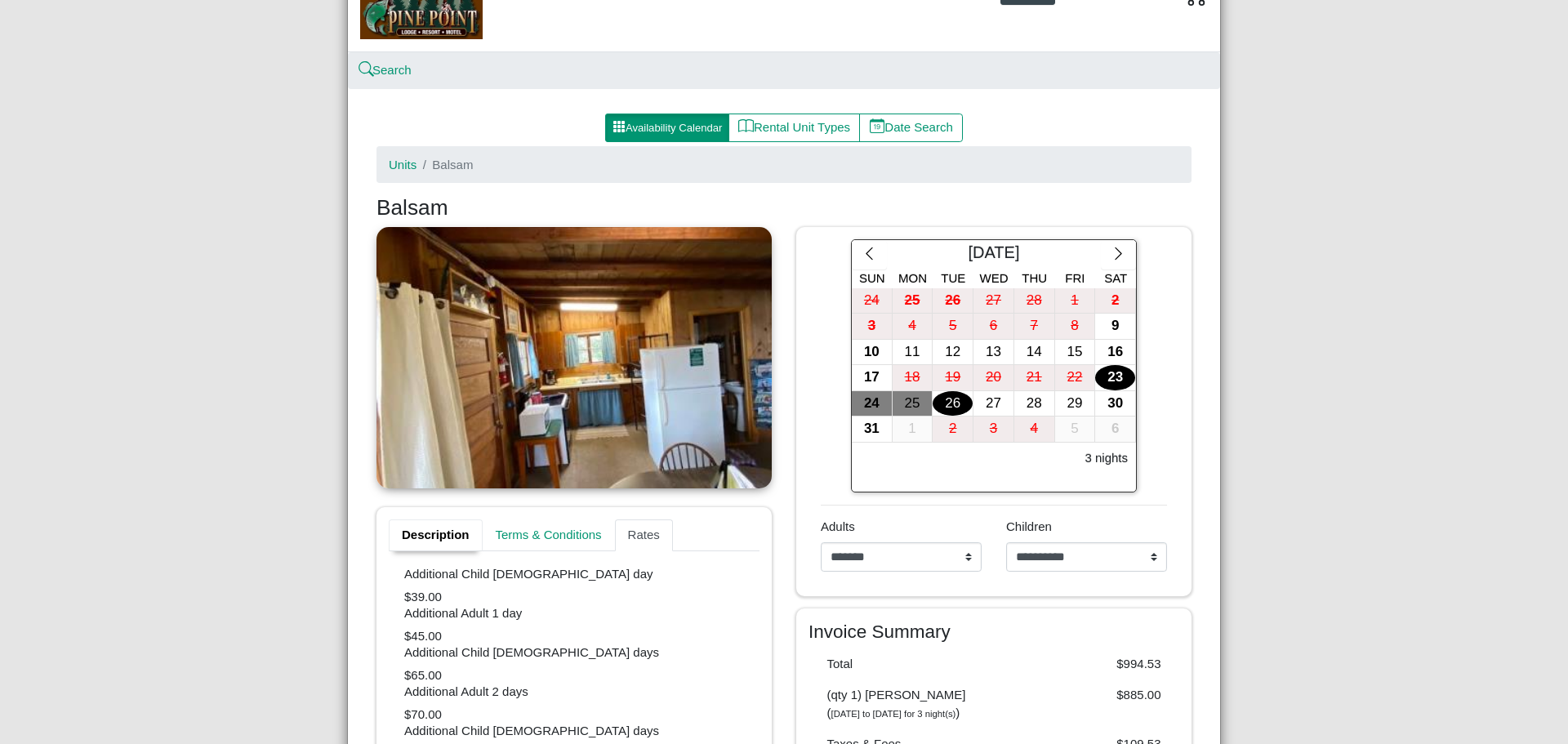
click at [433, 529] on link "Description" at bounding box center [436, 535] width 94 height 33
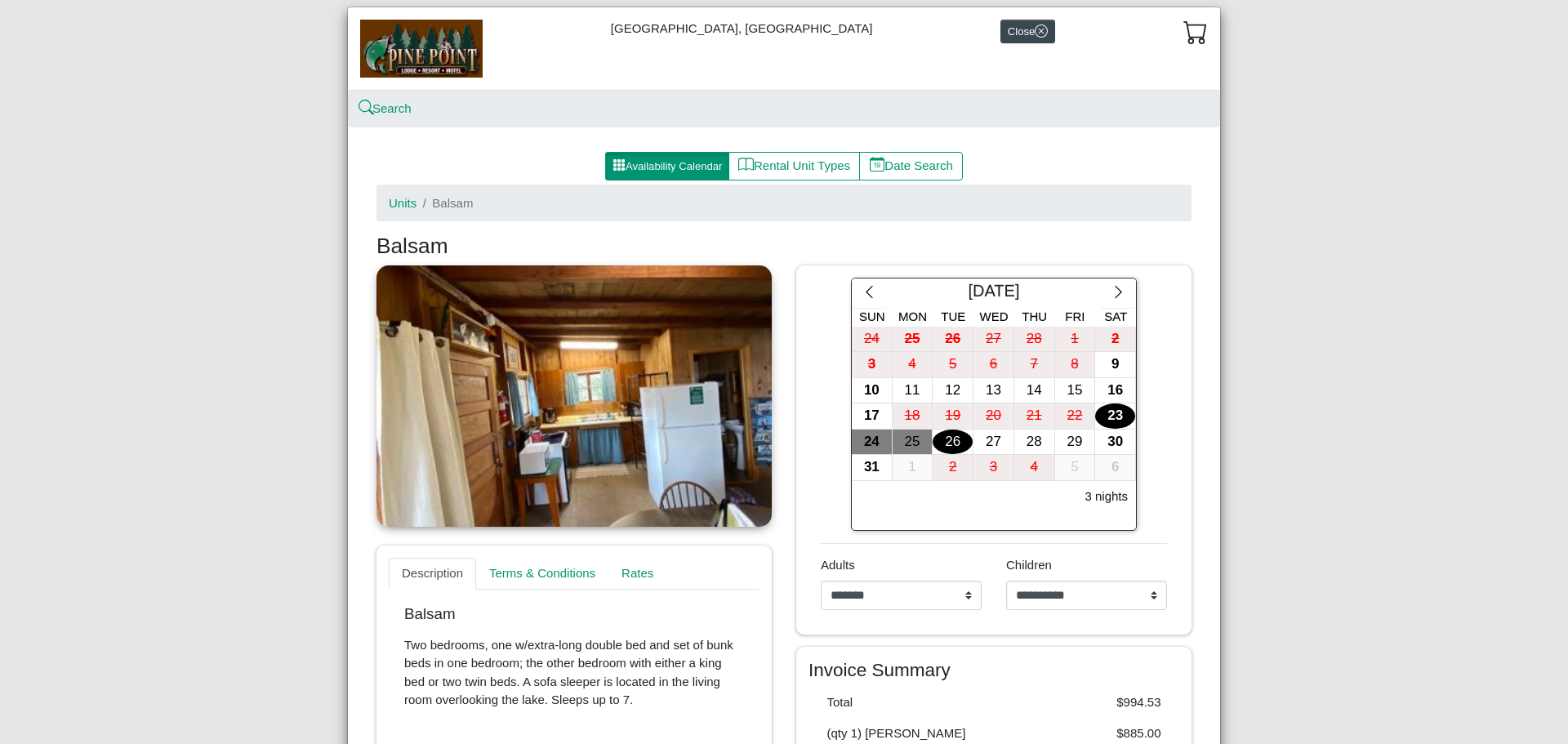
scroll to position [0, 0]
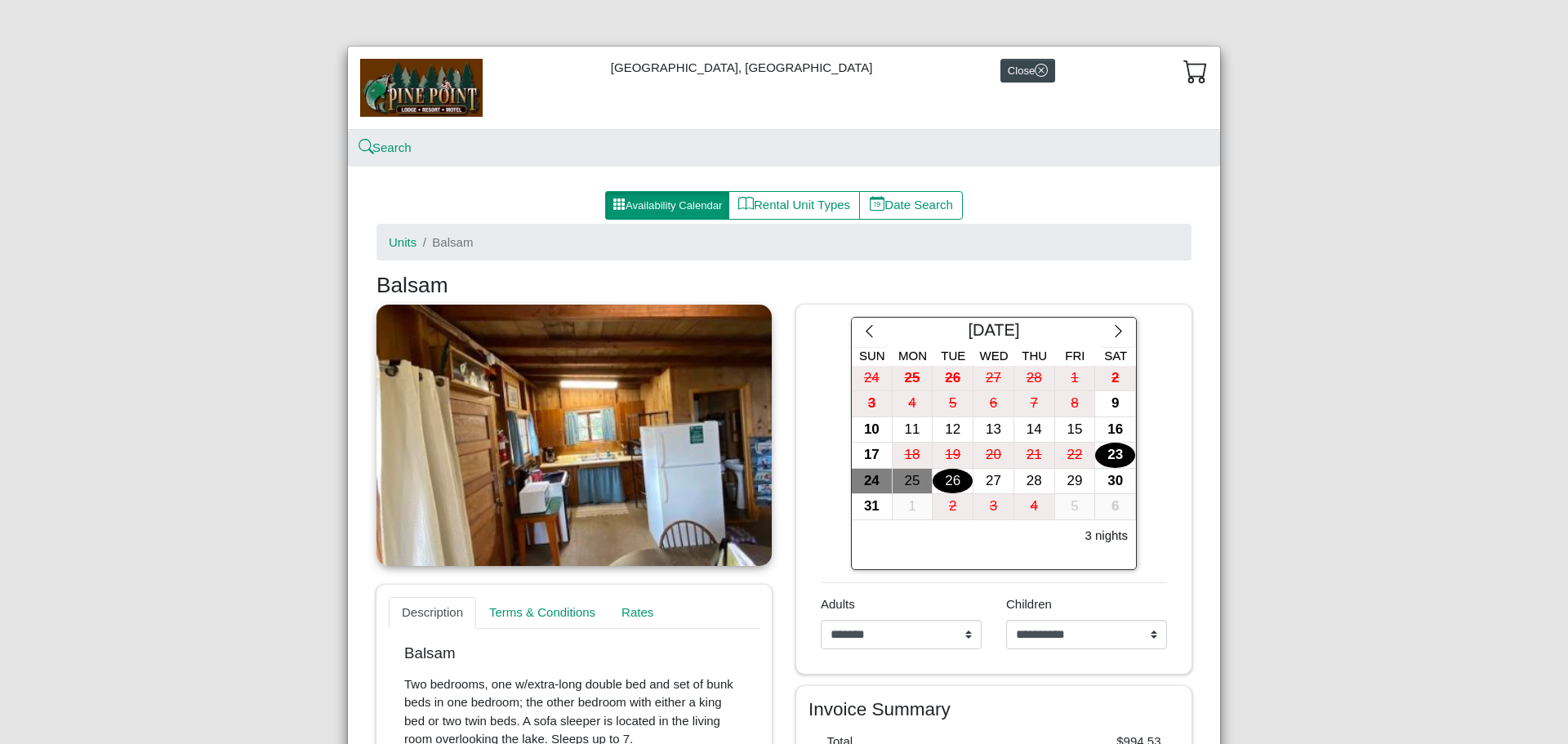
drag, startPoint x: 395, startPoint y: 241, endPoint x: 409, endPoint y: 251, distance: 17.2
click at [395, 241] on link "Units" at bounding box center [402, 242] width 28 height 14
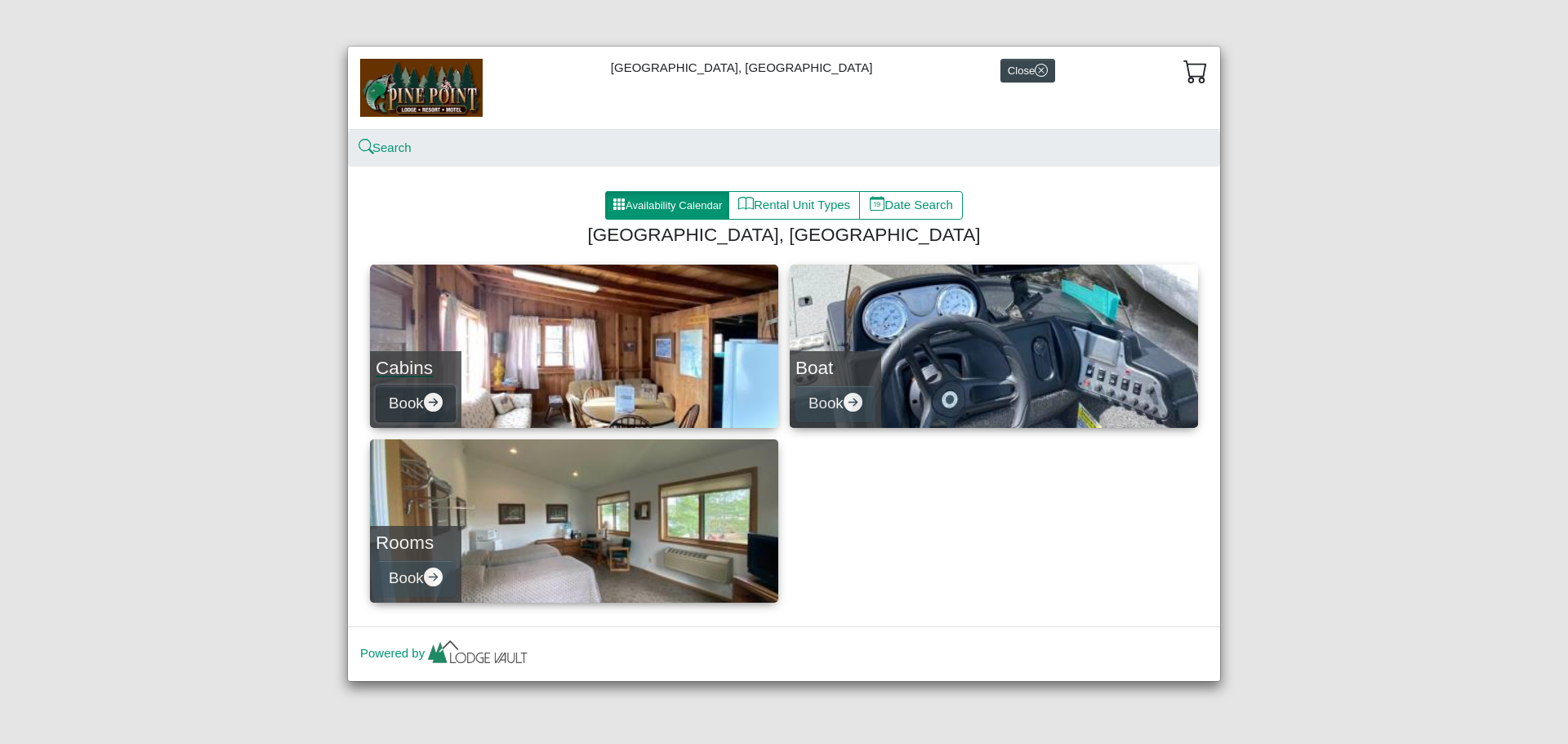
click at [406, 397] on button "Book" at bounding box center [416, 404] width 80 height 37
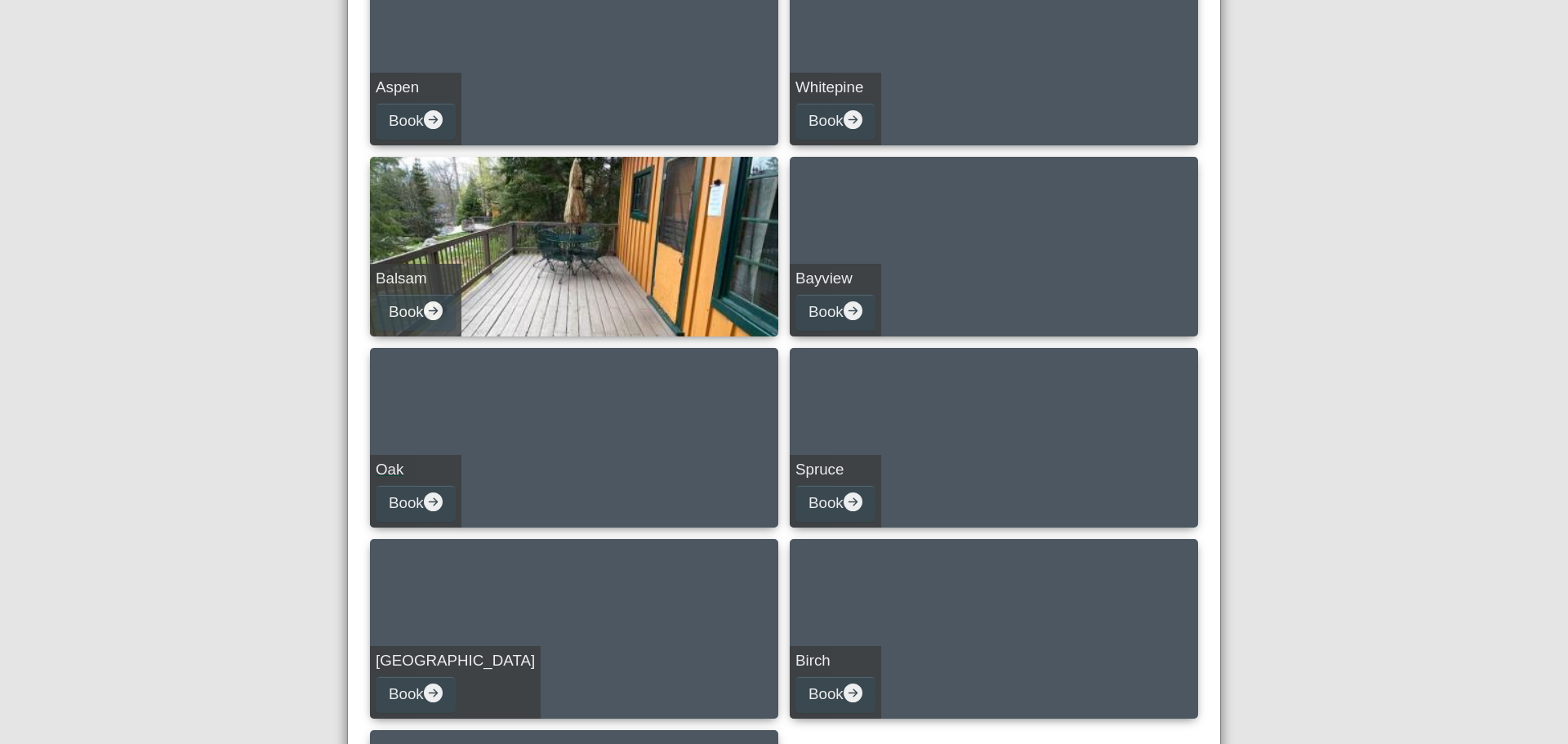
scroll to position [326, 0]
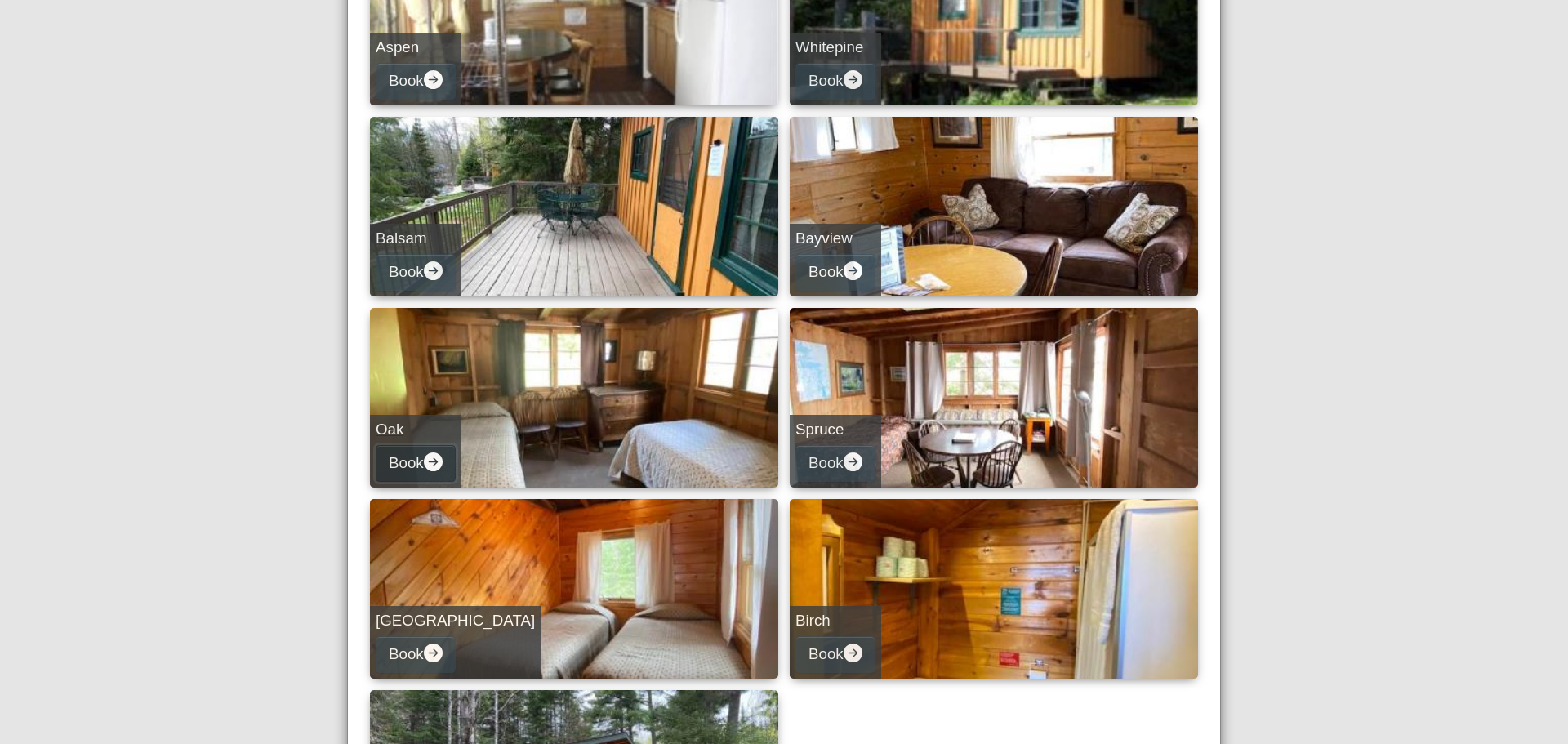
click at [412, 456] on button "Book" at bounding box center [416, 463] width 80 height 37
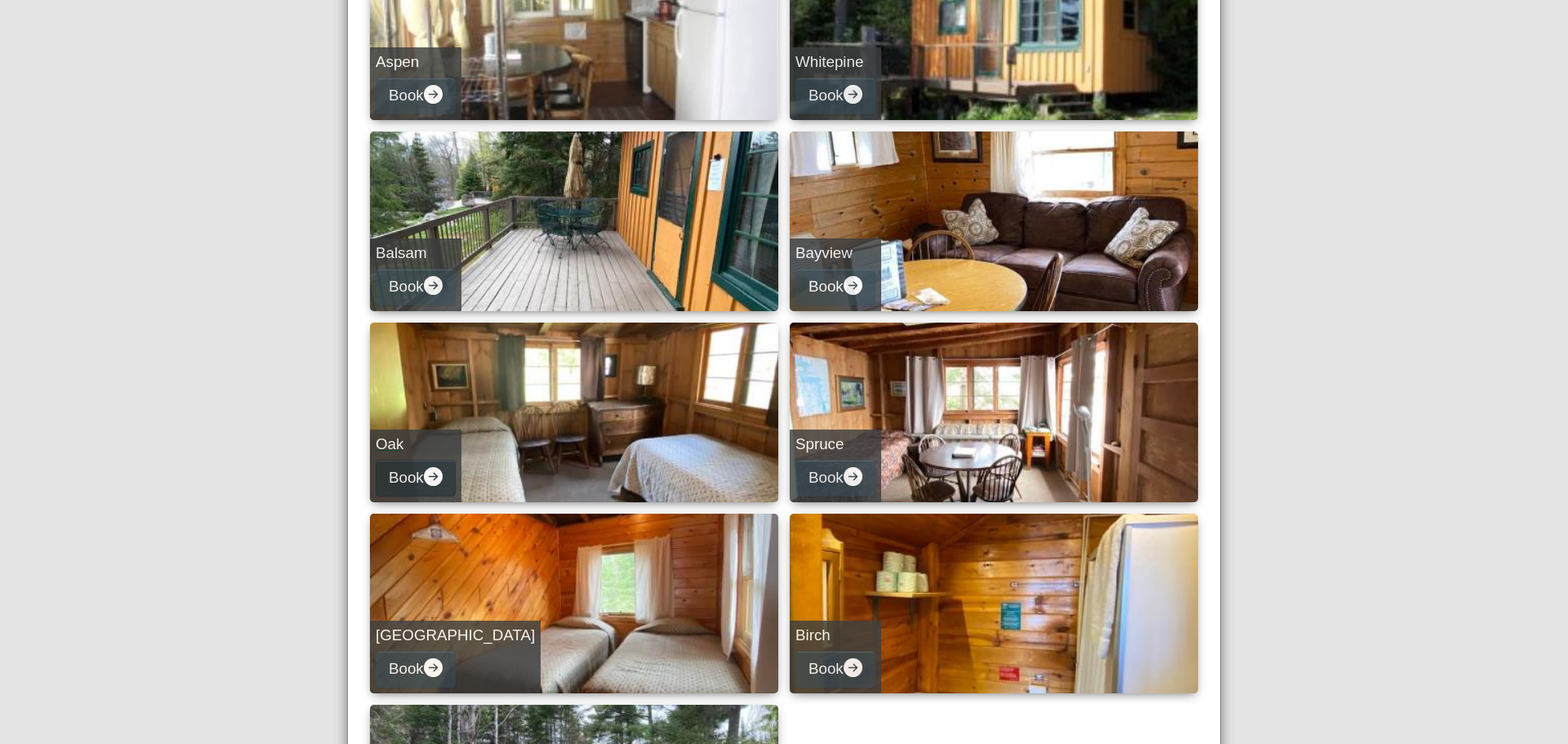
select select "*"
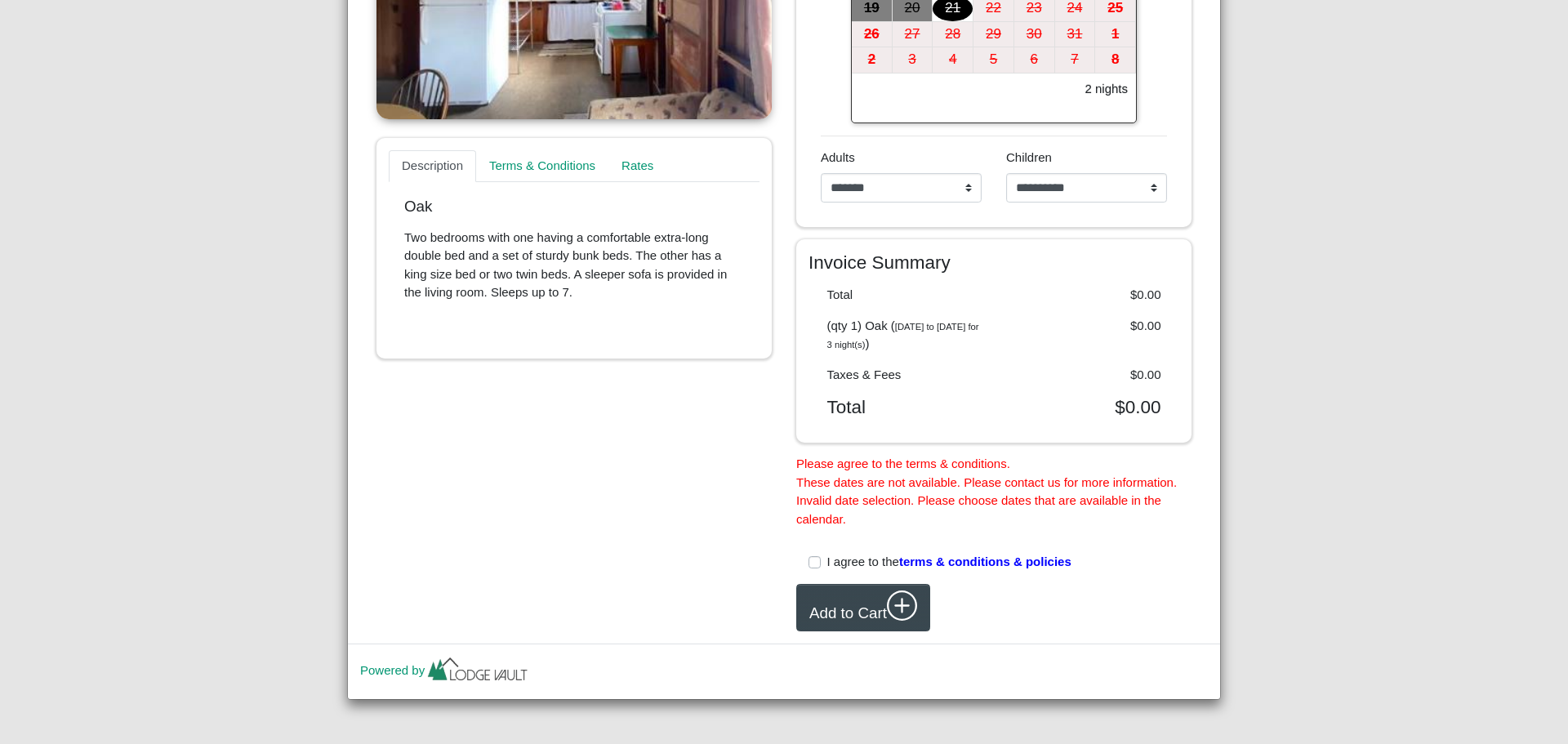
scroll to position [283, 0]
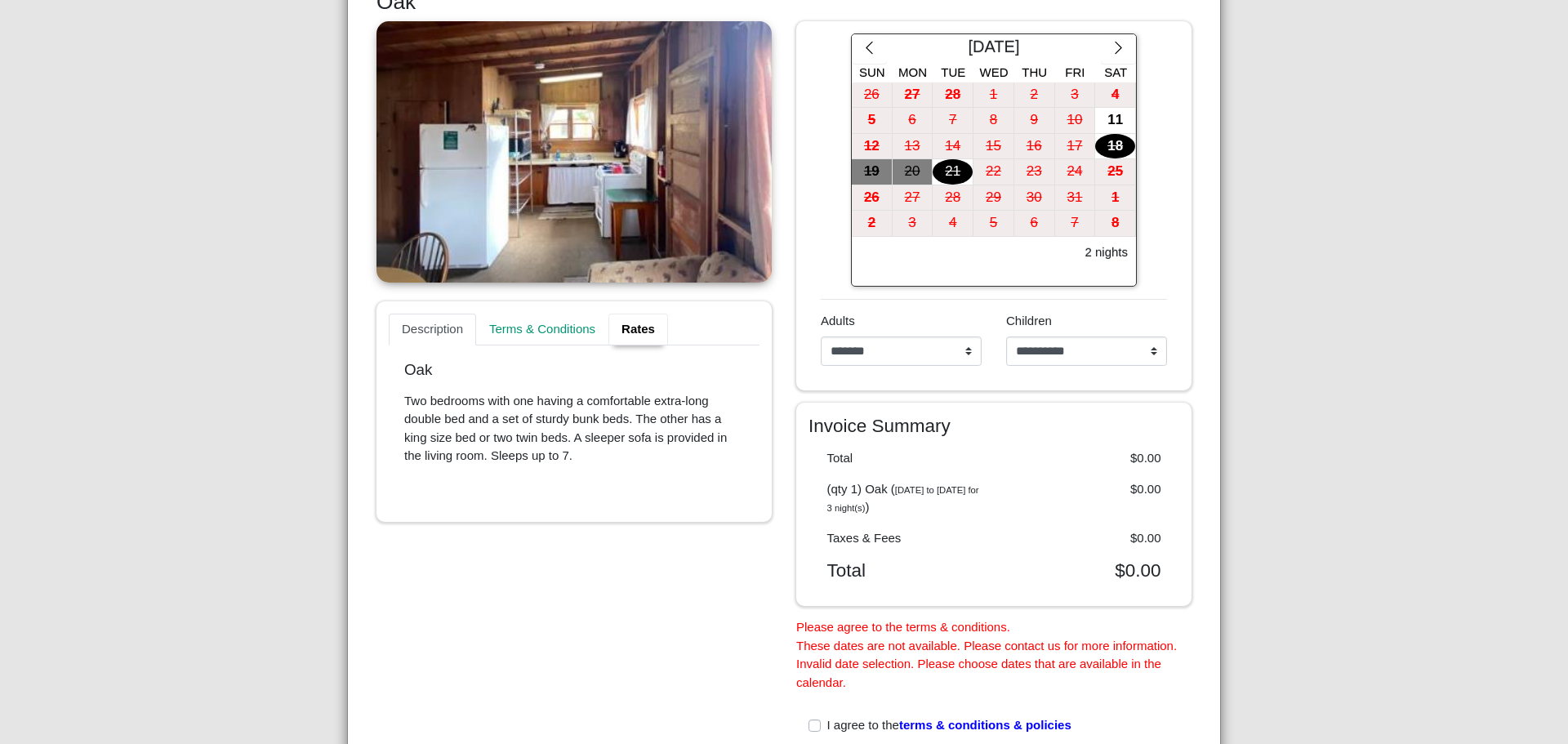
click at [639, 326] on link "Rates" at bounding box center [638, 330] width 59 height 33
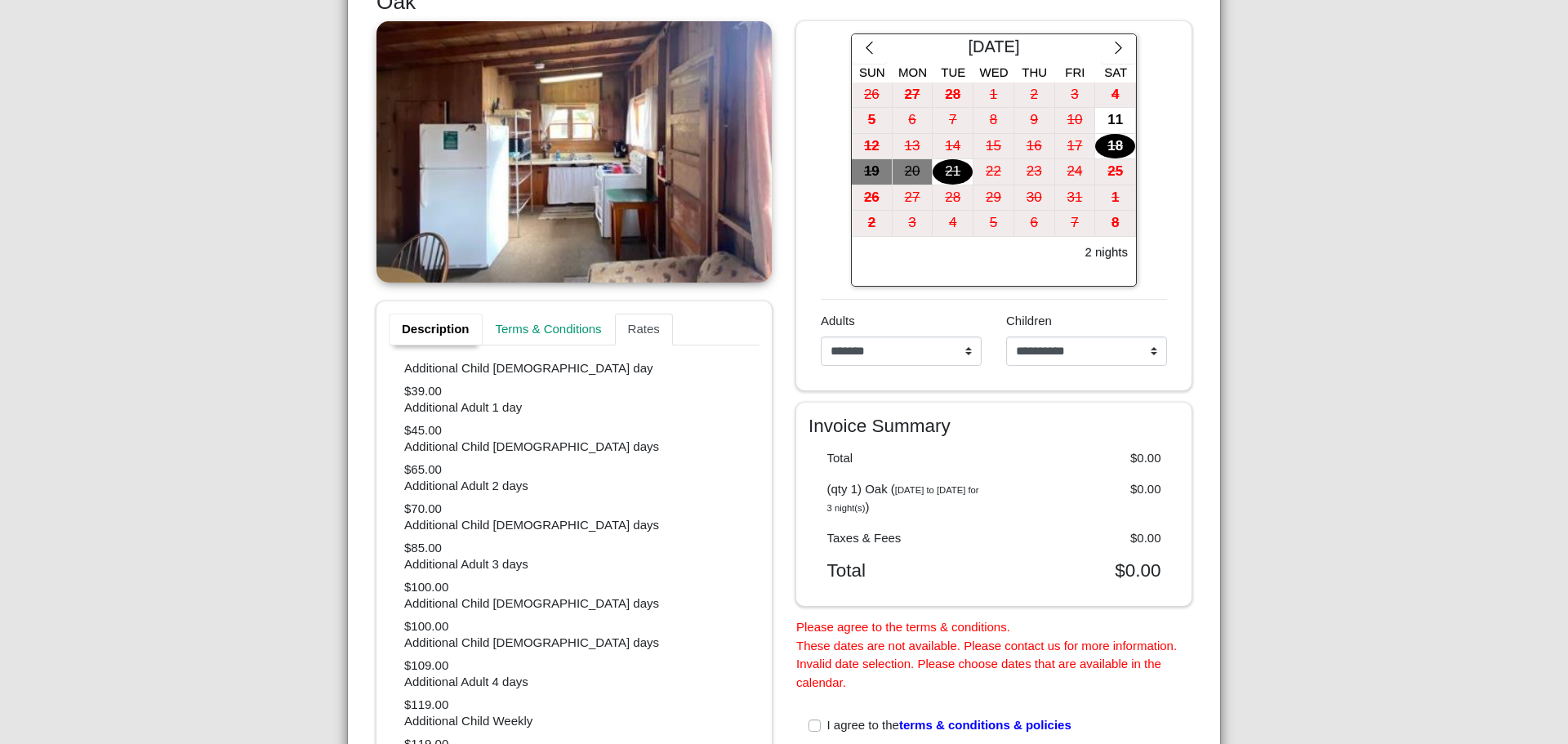
click at [443, 326] on link "Description" at bounding box center [436, 330] width 94 height 33
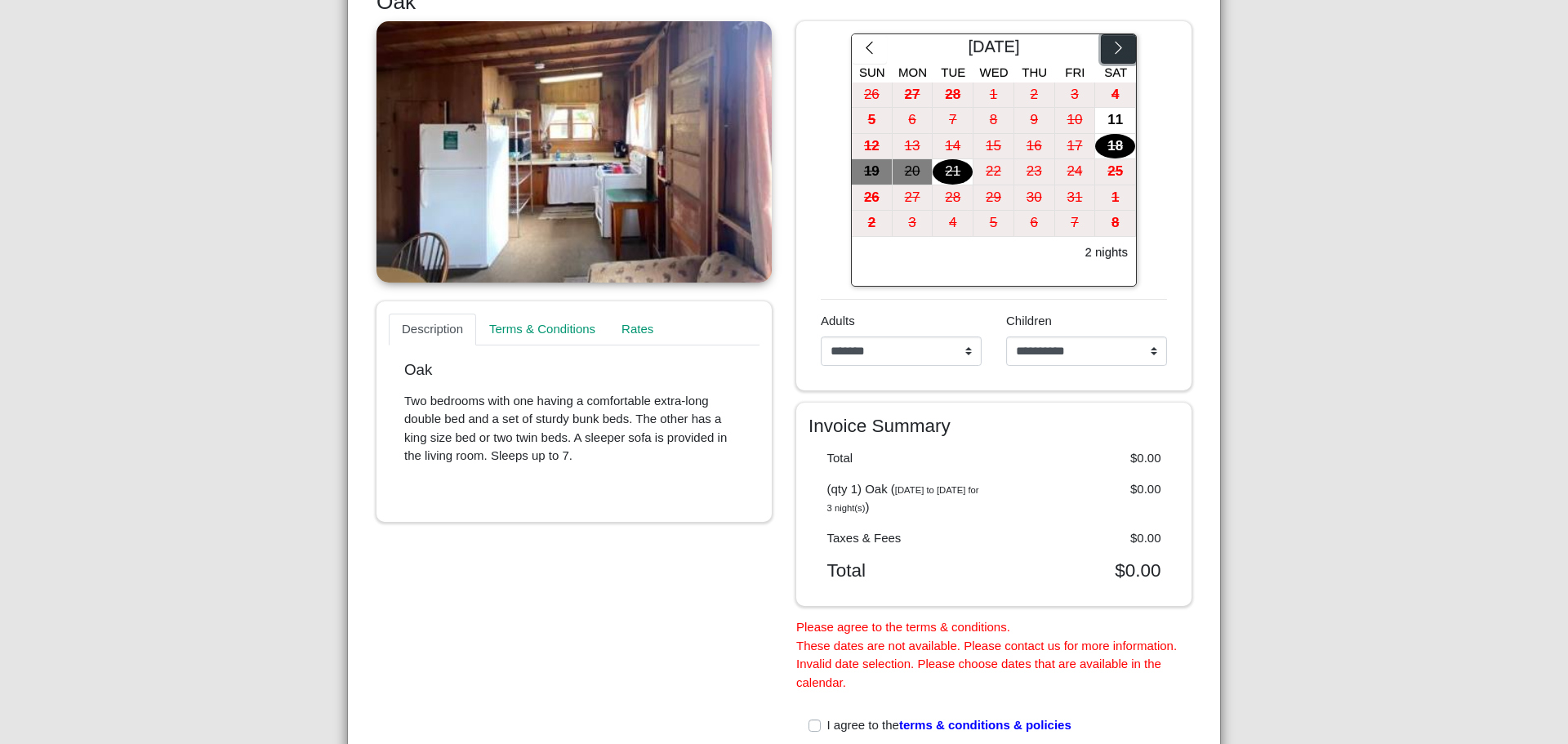
click at [1116, 43] on icon "chevron right" at bounding box center [1119, 48] width 16 height 16
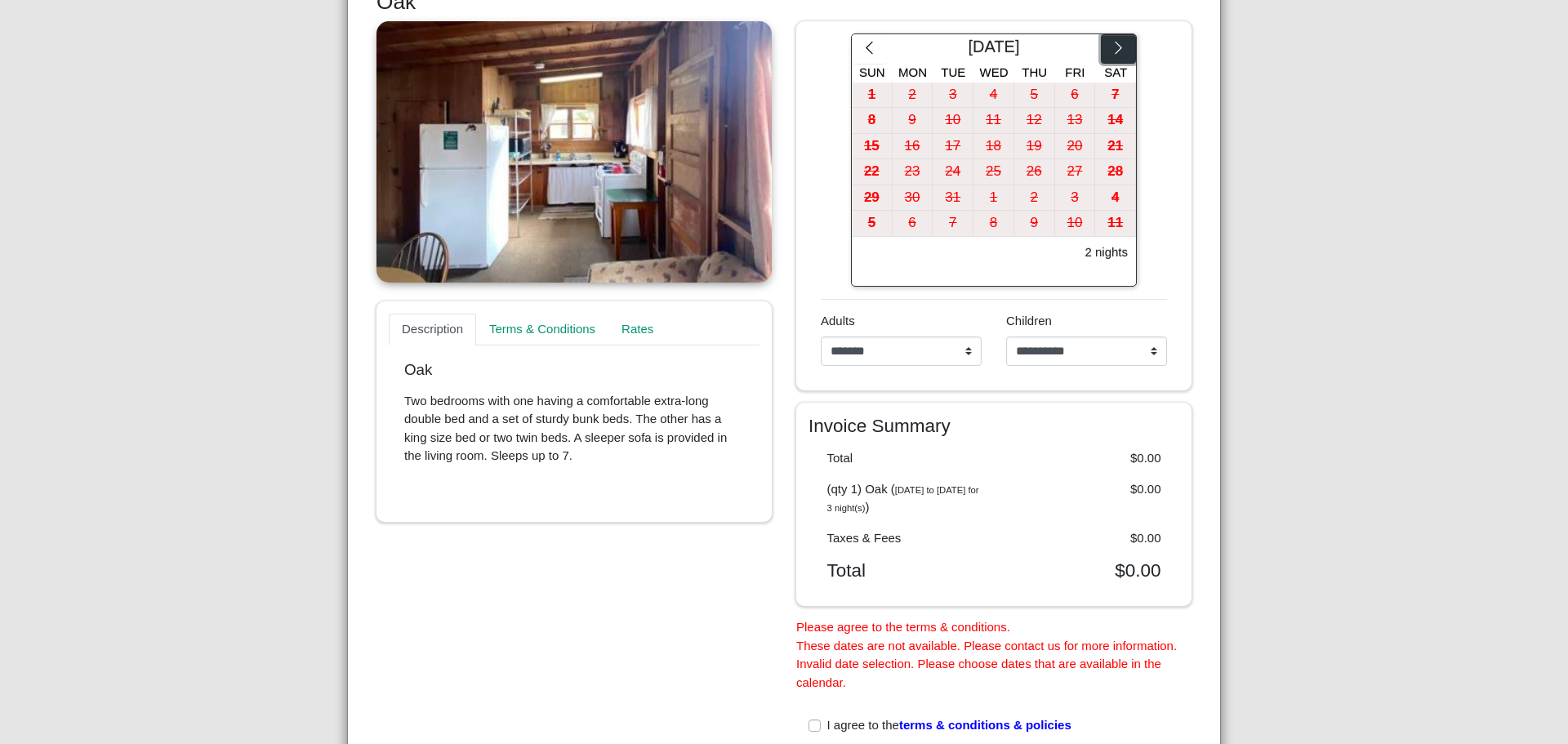
click at [1116, 43] on icon "chevron right" at bounding box center [1119, 48] width 16 height 16
click at [1115, 43] on icon "chevron right" at bounding box center [1119, 48] width 16 height 16
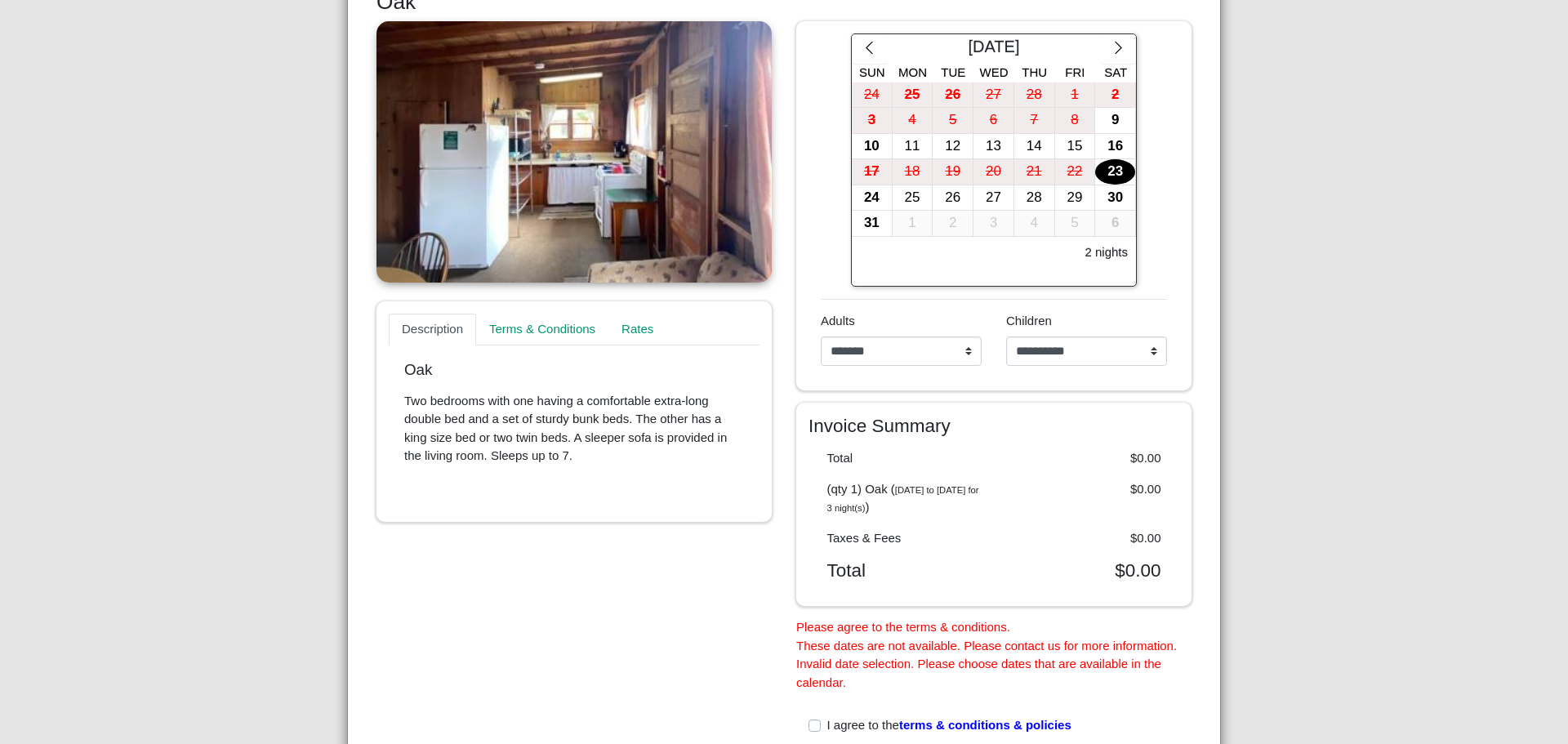
click at [1107, 167] on div "23" at bounding box center [1115, 172] width 40 height 25
click at [955, 194] on div "26" at bounding box center [953, 198] width 40 height 25
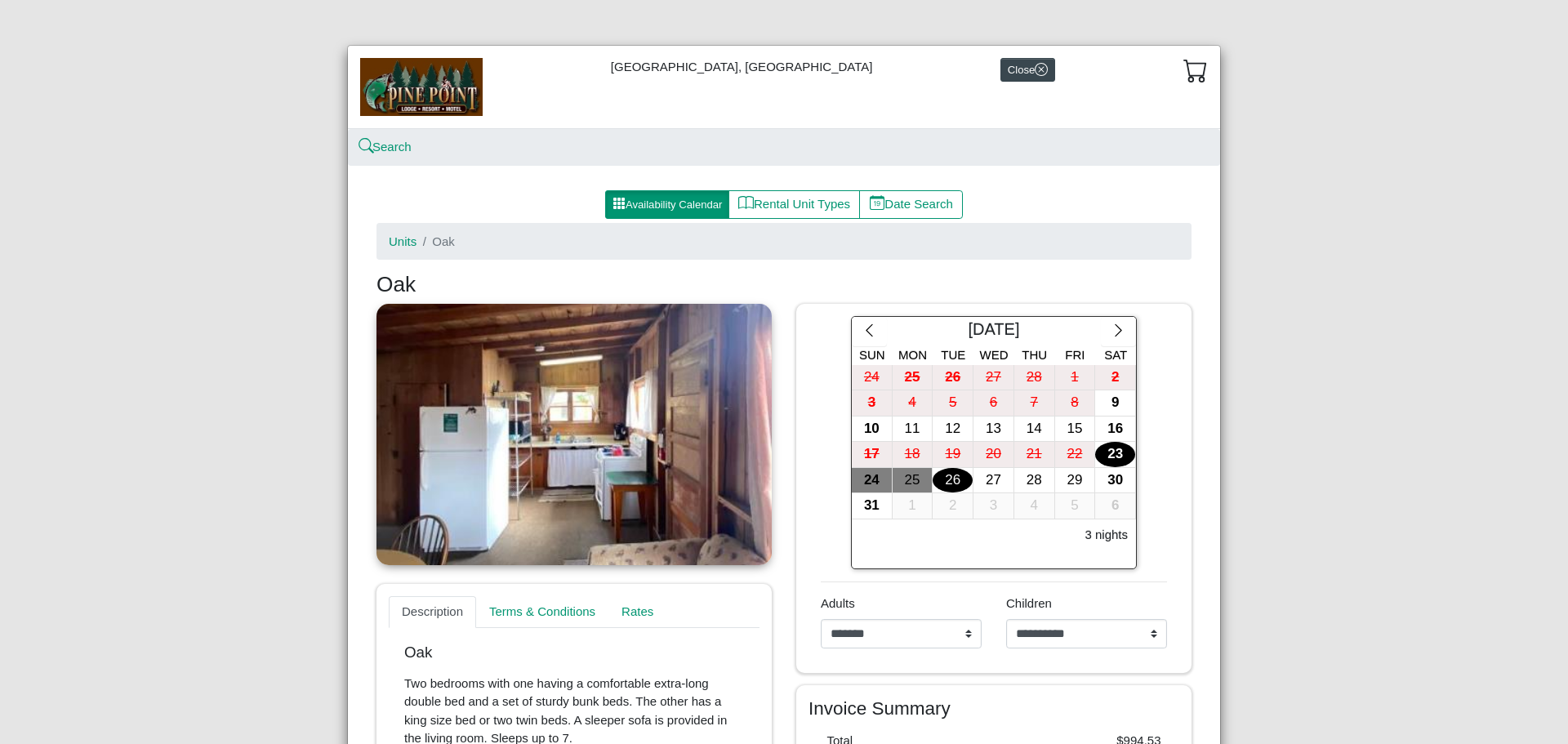
scroll to position [0, 0]
drag, startPoint x: 672, startPoint y: 199, endPoint x: 667, endPoint y: 215, distance: 16.8
click at [672, 199] on button "Availability Calendar" at bounding box center [667, 205] width 124 height 29
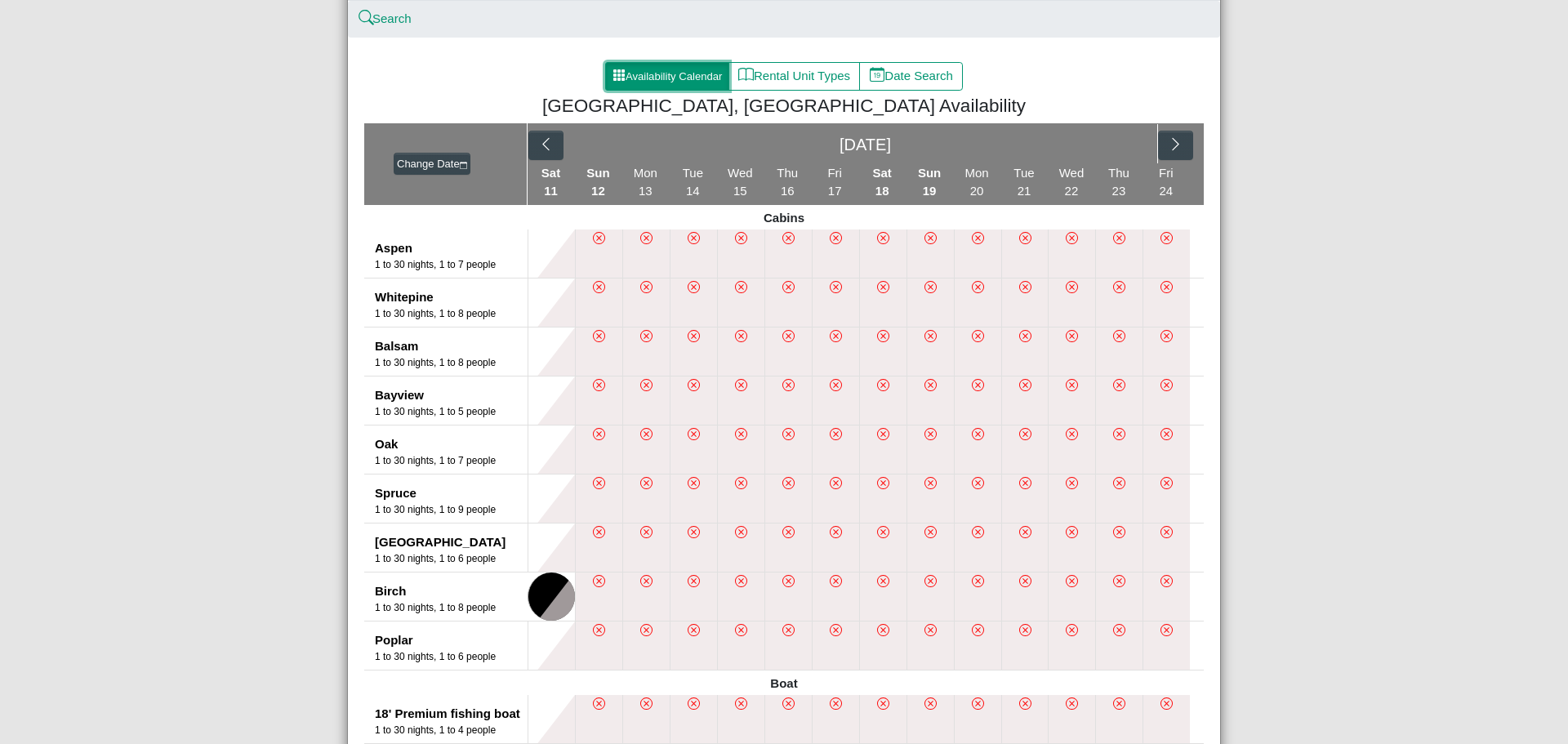
scroll to position [164, 0]
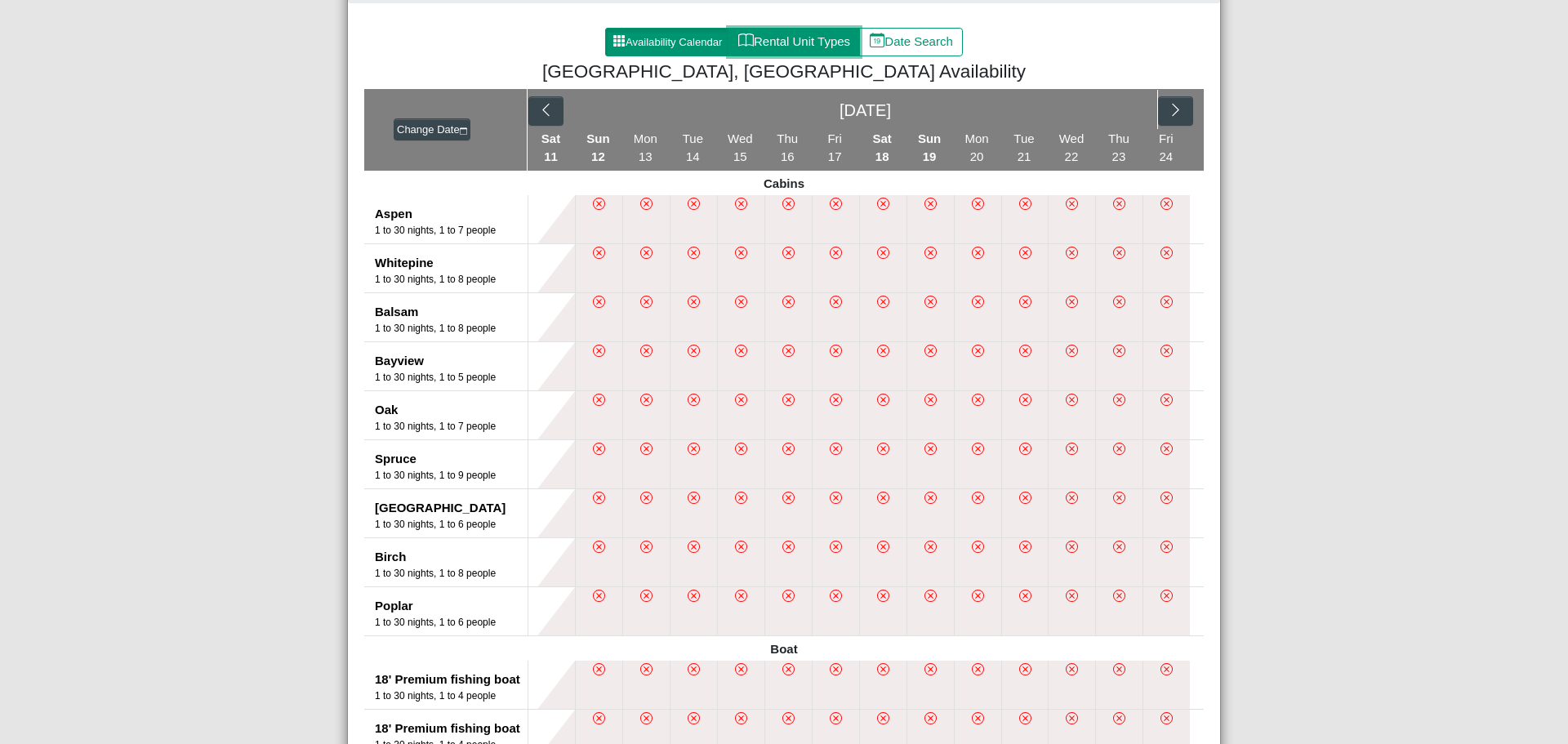
click at [801, 43] on button "Rental Unit Types" at bounding box center [795, 42] width 132 height 29
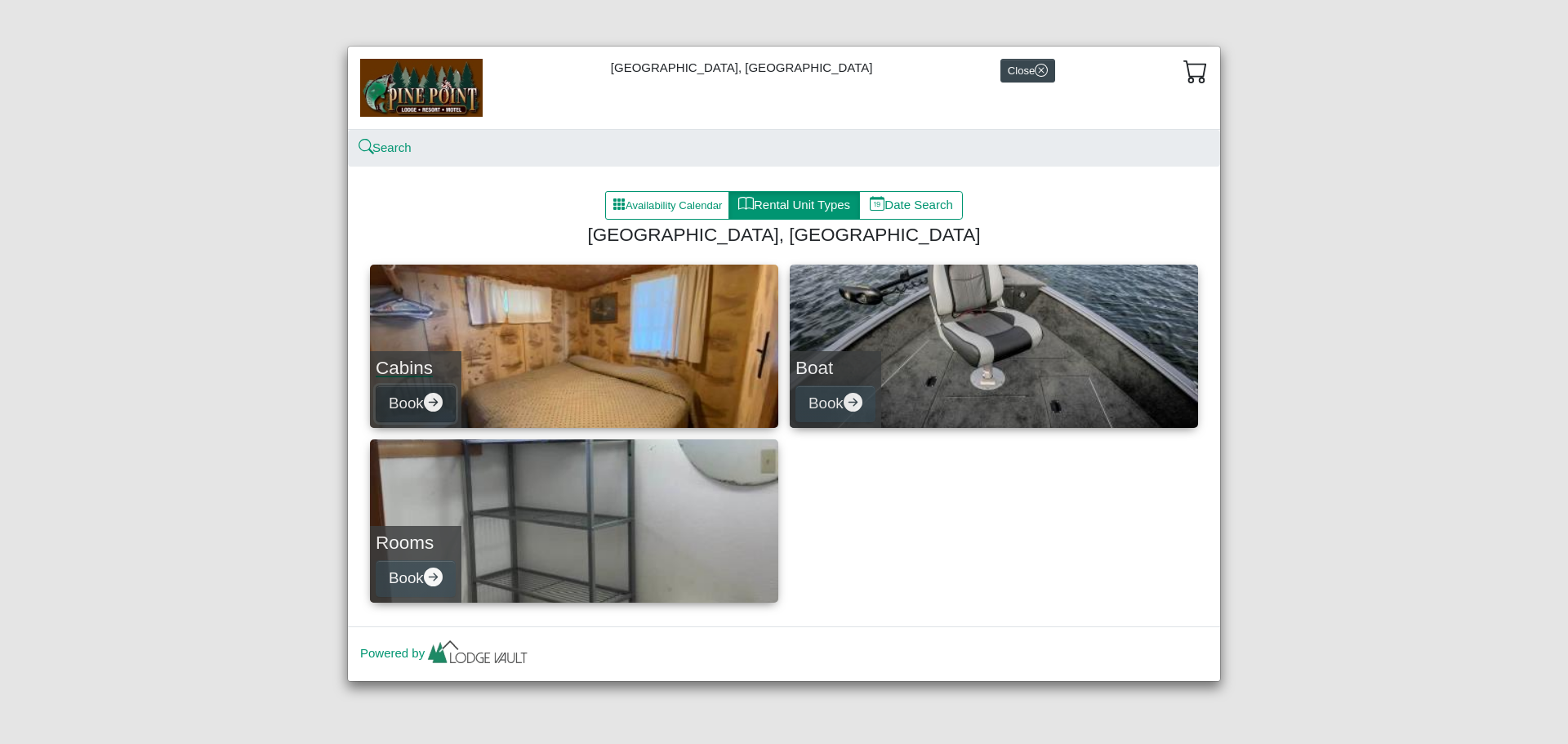
click at [403, 398] on button "Book" at bounding box center [416, 404] width 80 height 37
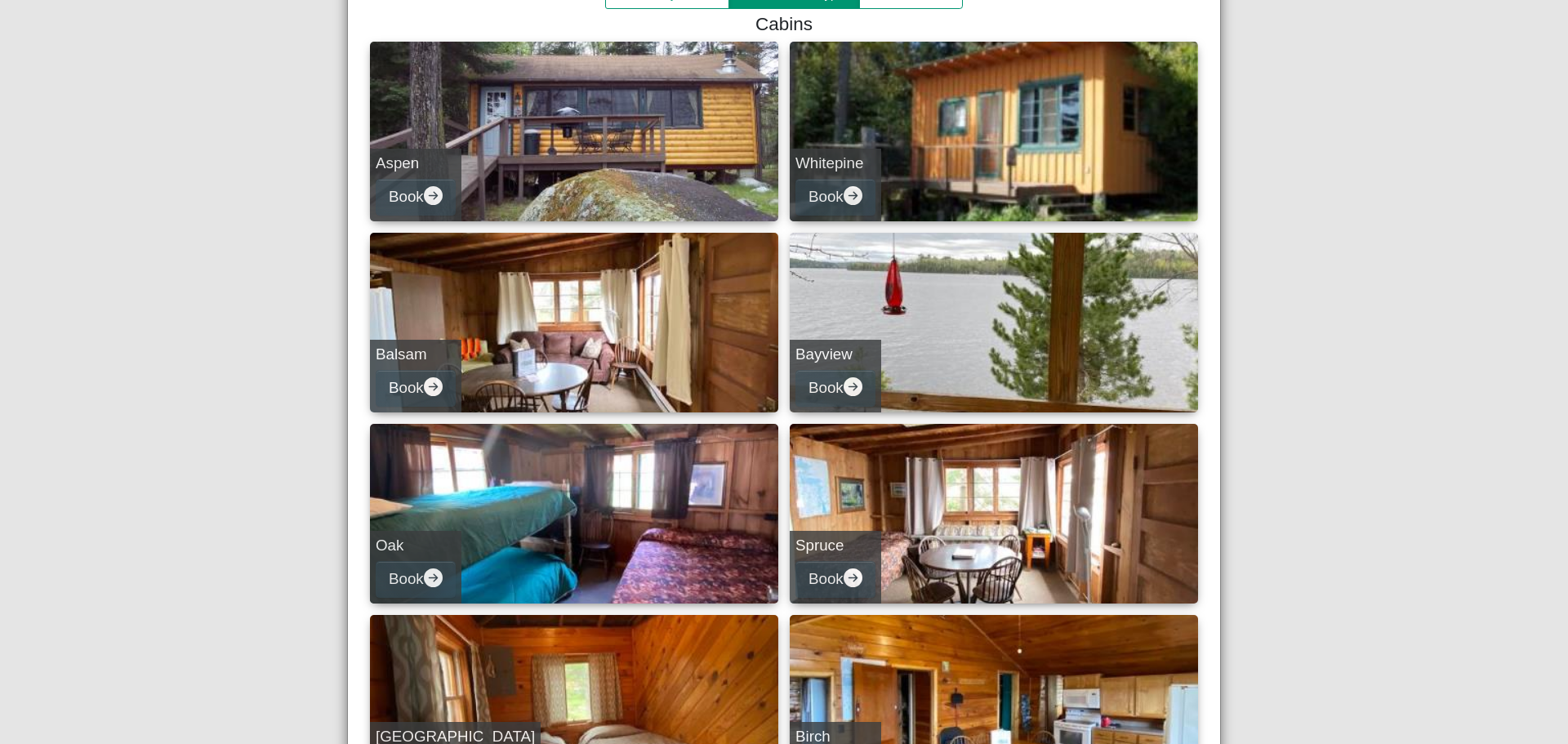
scroll to position [579, 0]
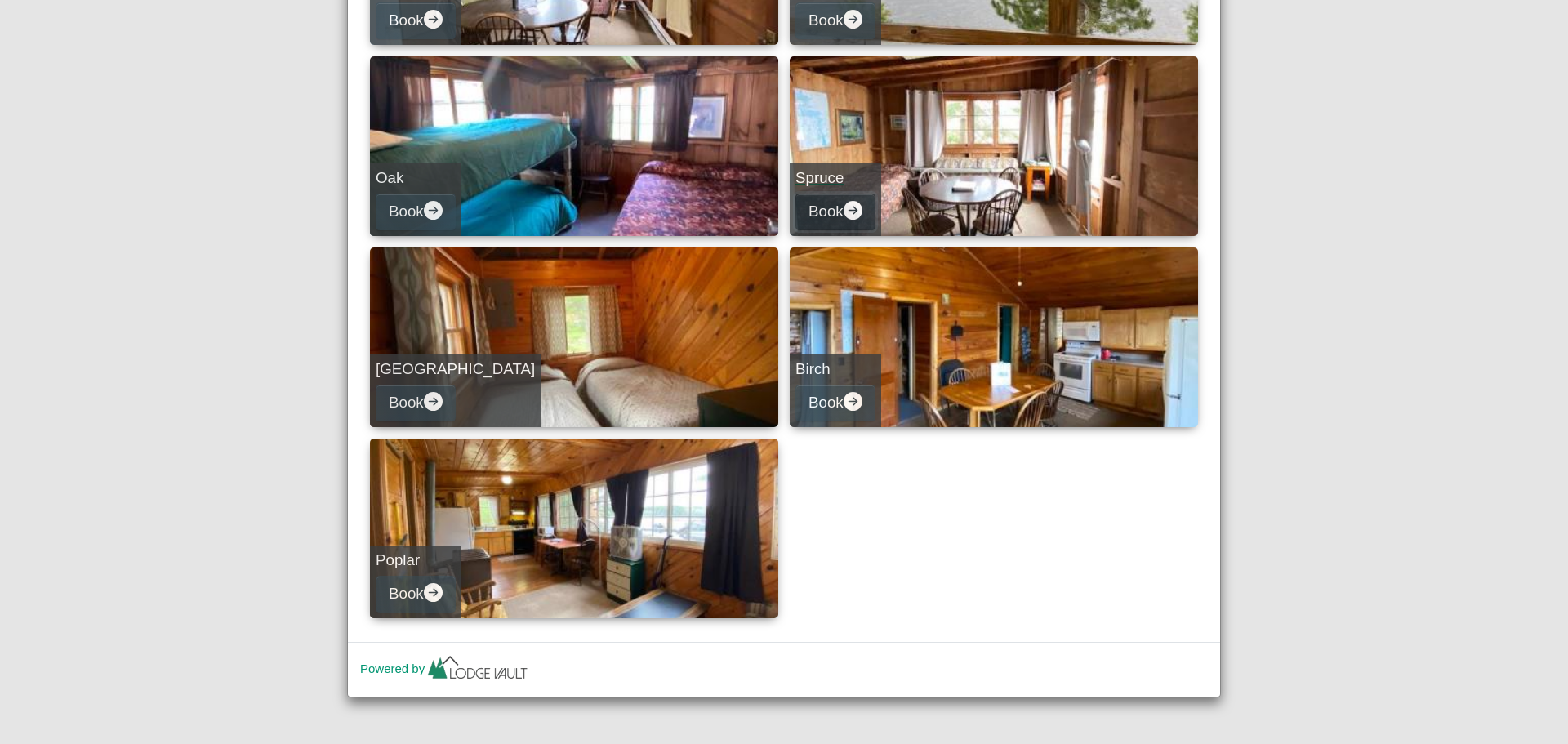
click at [811, 206] on button "Book" at bounding box center [836, 212] width 80 height 37
select select "*"
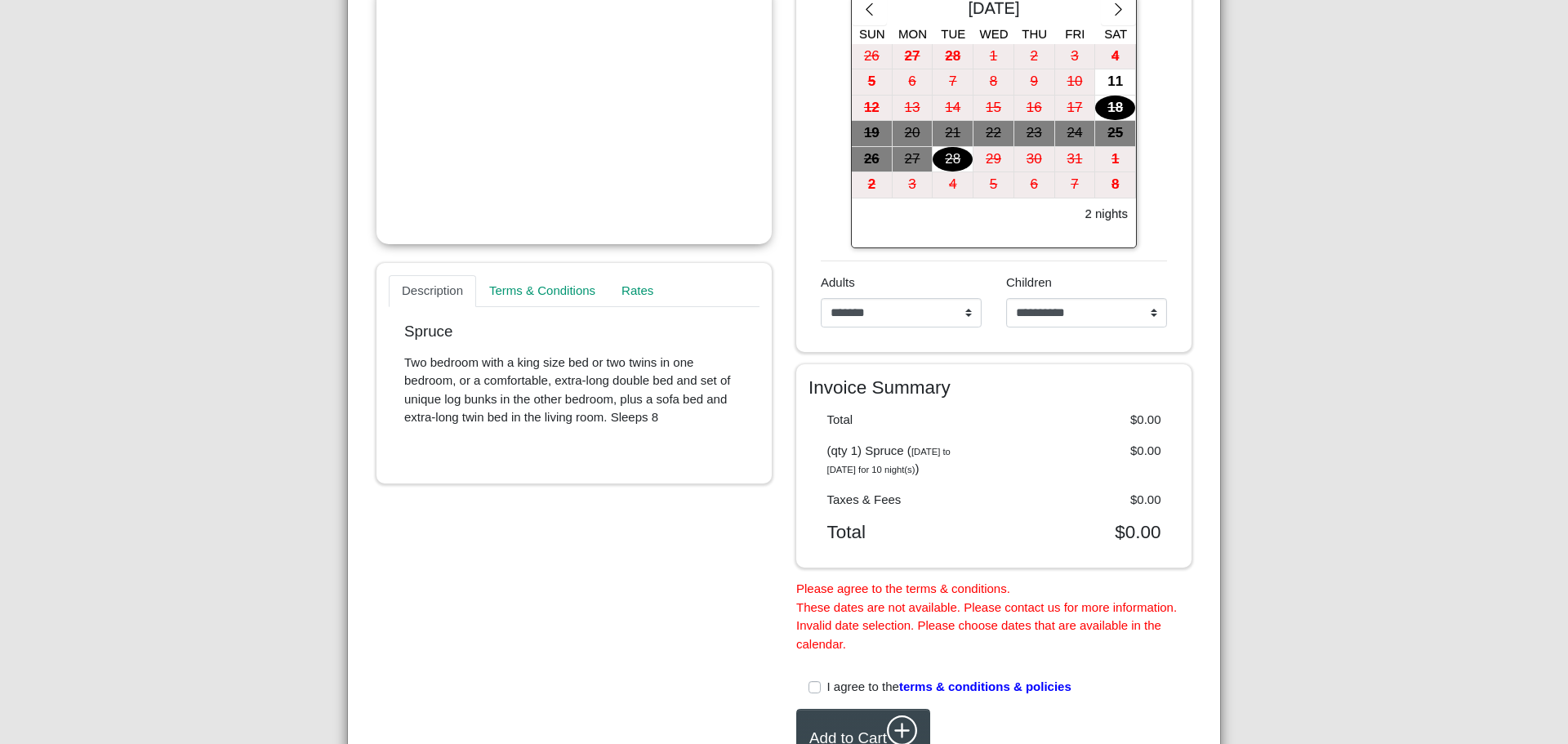
scroll to position [283, 0]
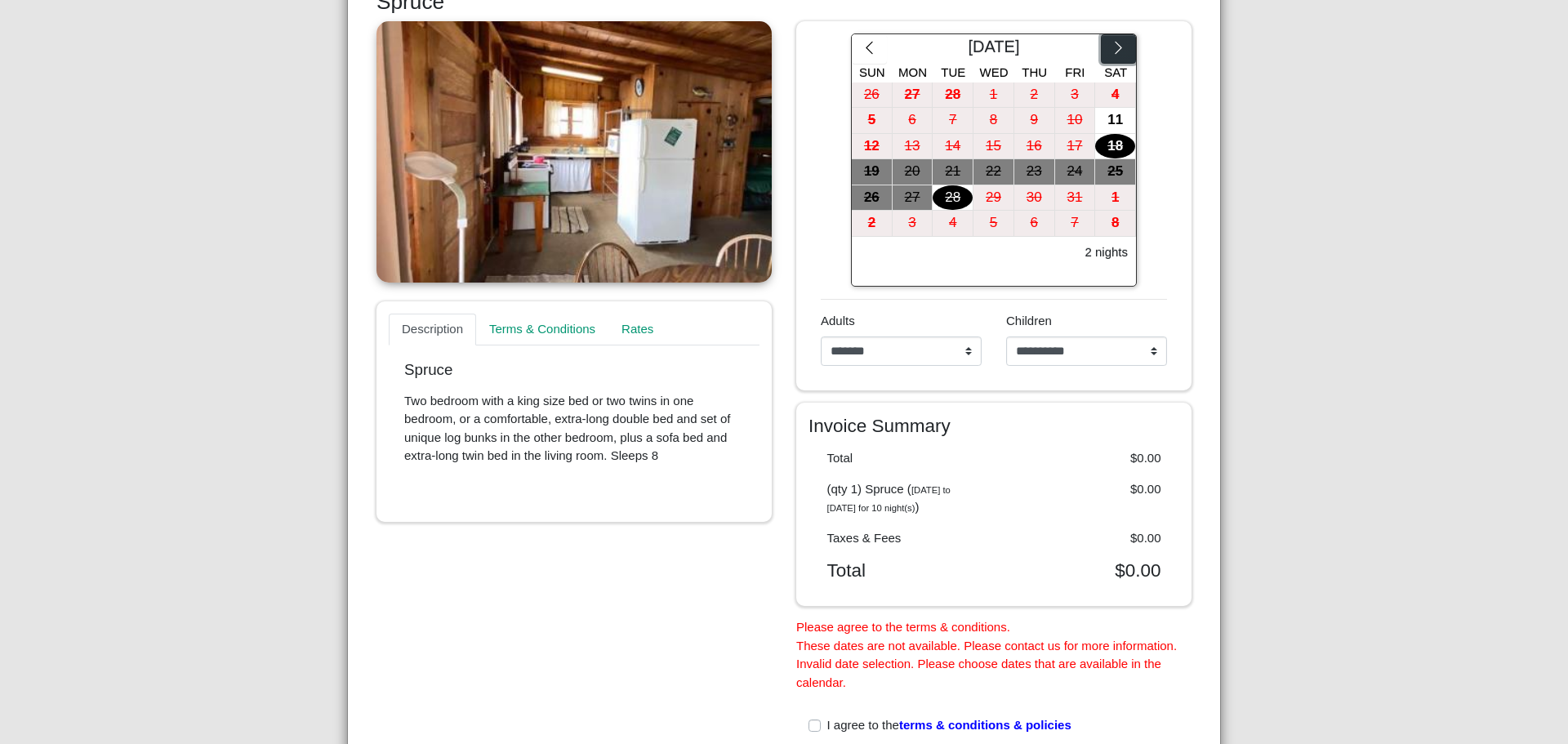
click at [1111, 50] on icon "chevron right" at bounding box center [1119, 48] width 16 height 16
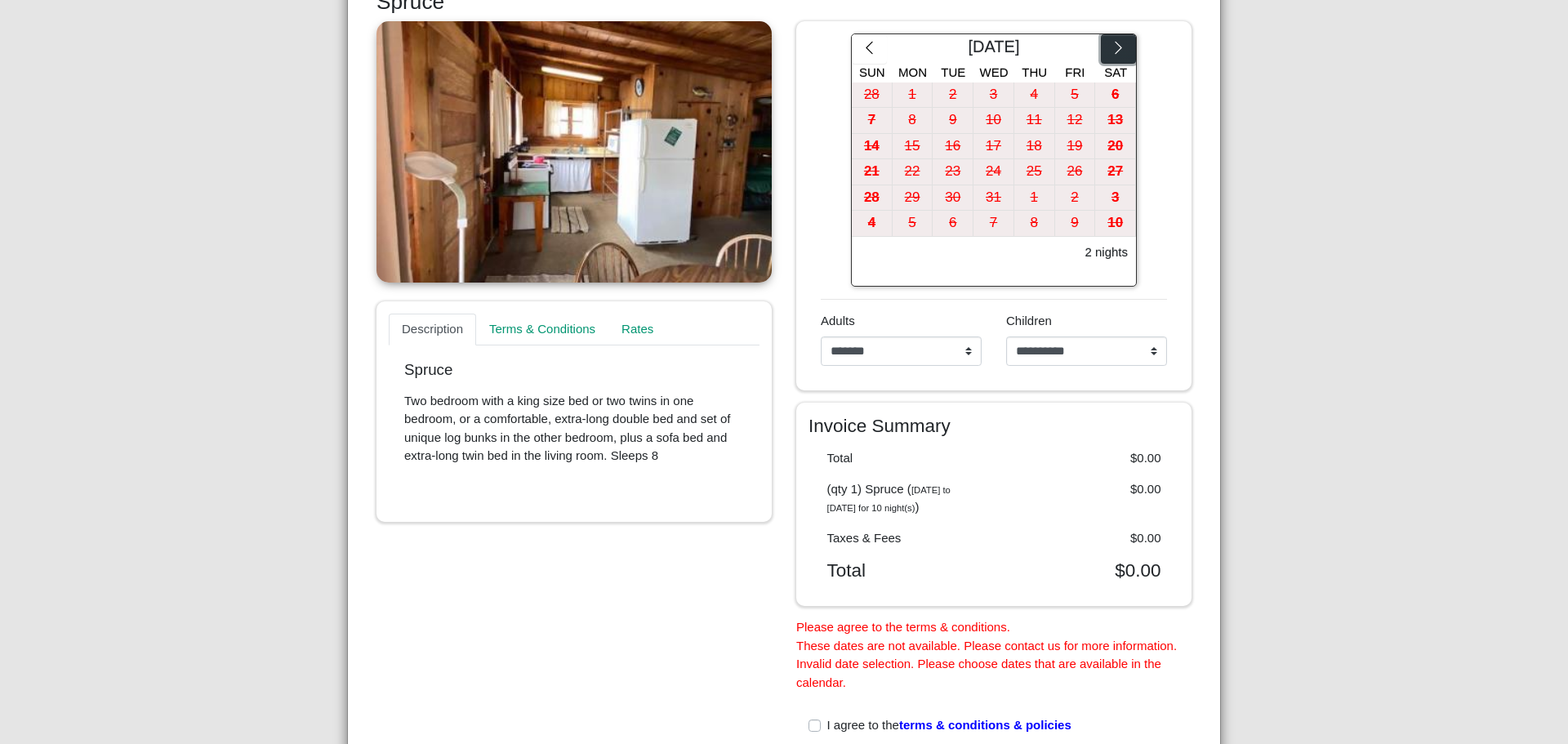
click at [1111, 50] on icon "chevron right" at bounding box center [1119, 48] width 16 height 16
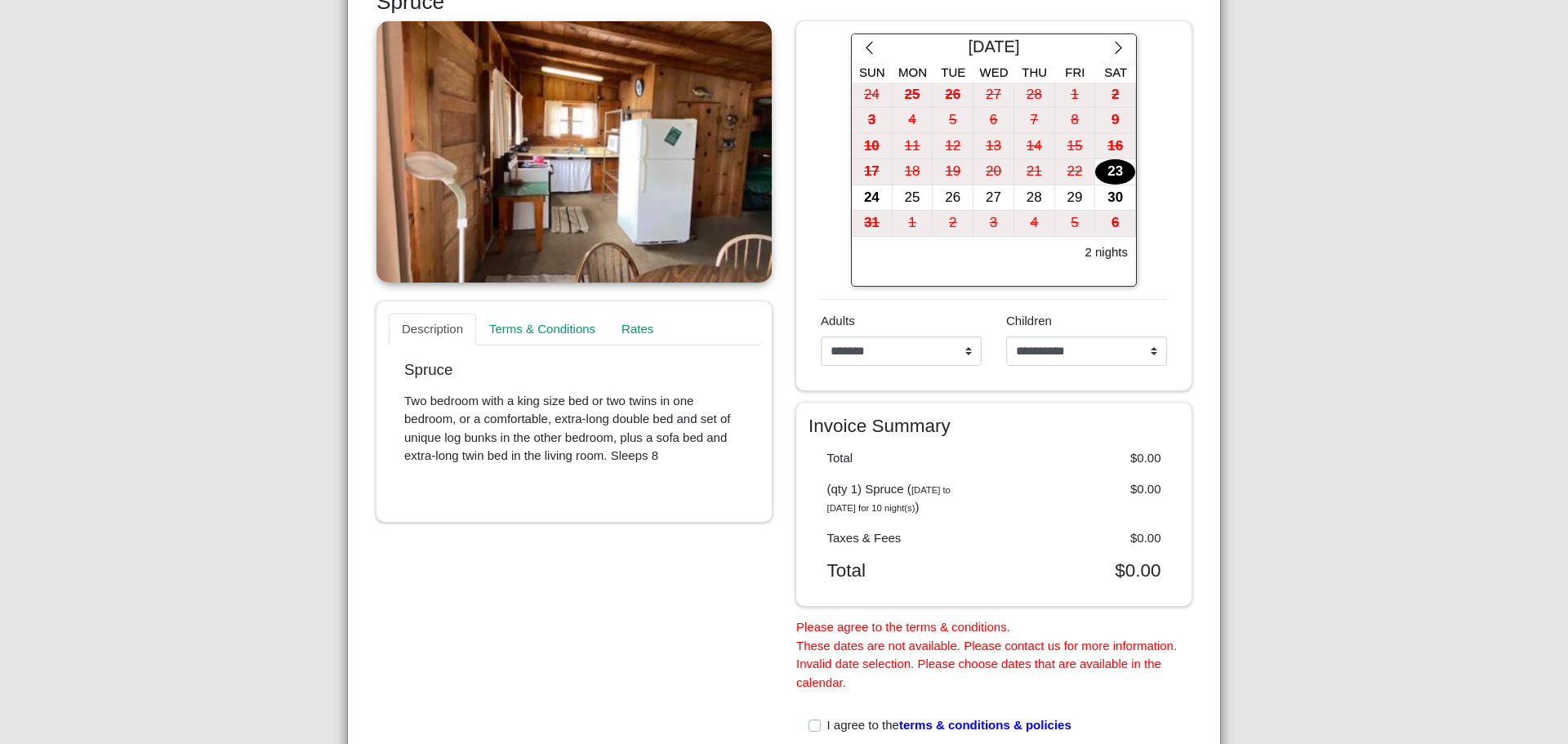
click at [1108, 170] on div "23" at bounding box center [1115, 172] width 40 height 25
click at [942, 195] on div "26" at bounding box center [953, 198] width 40 height 25
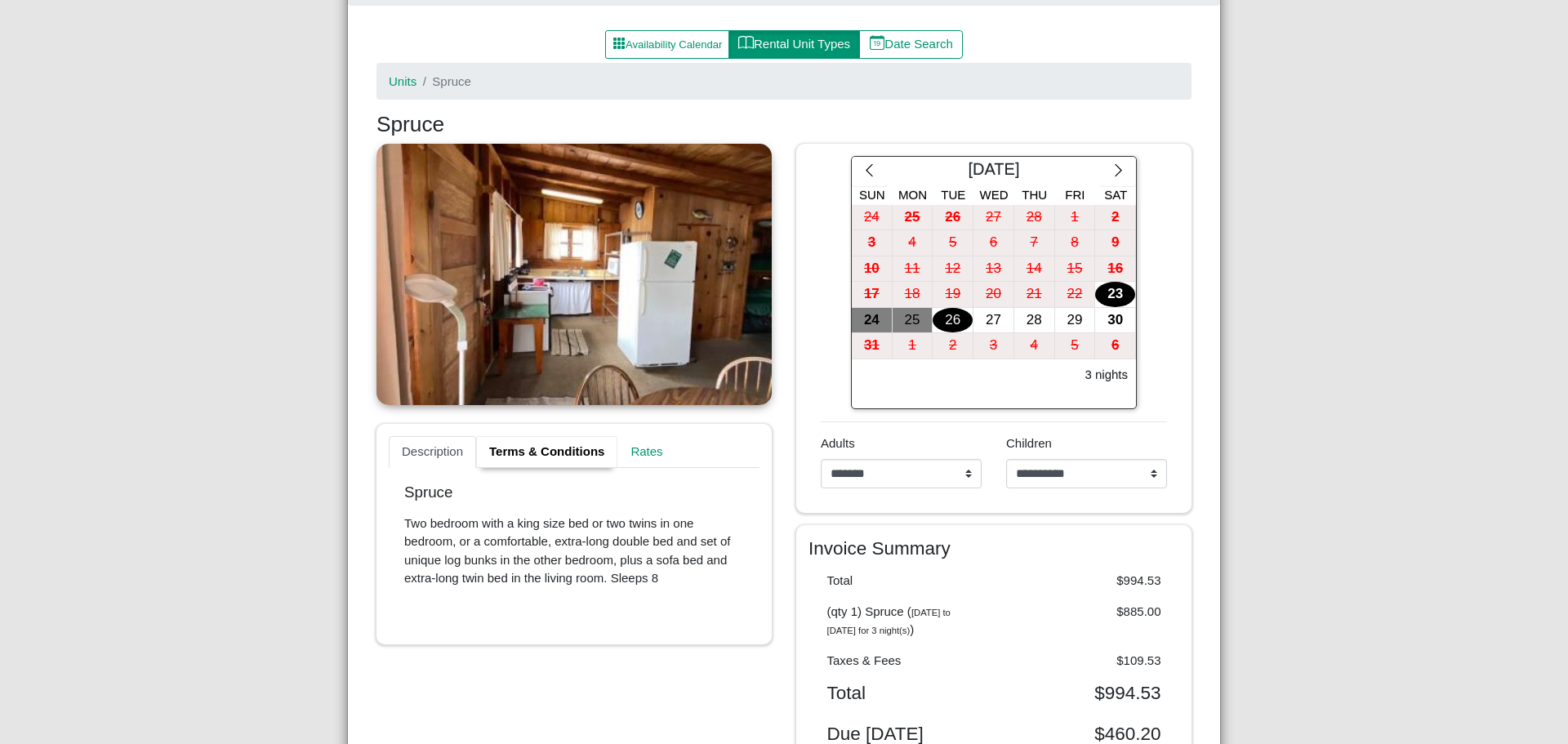
scroll to position [0, 0]
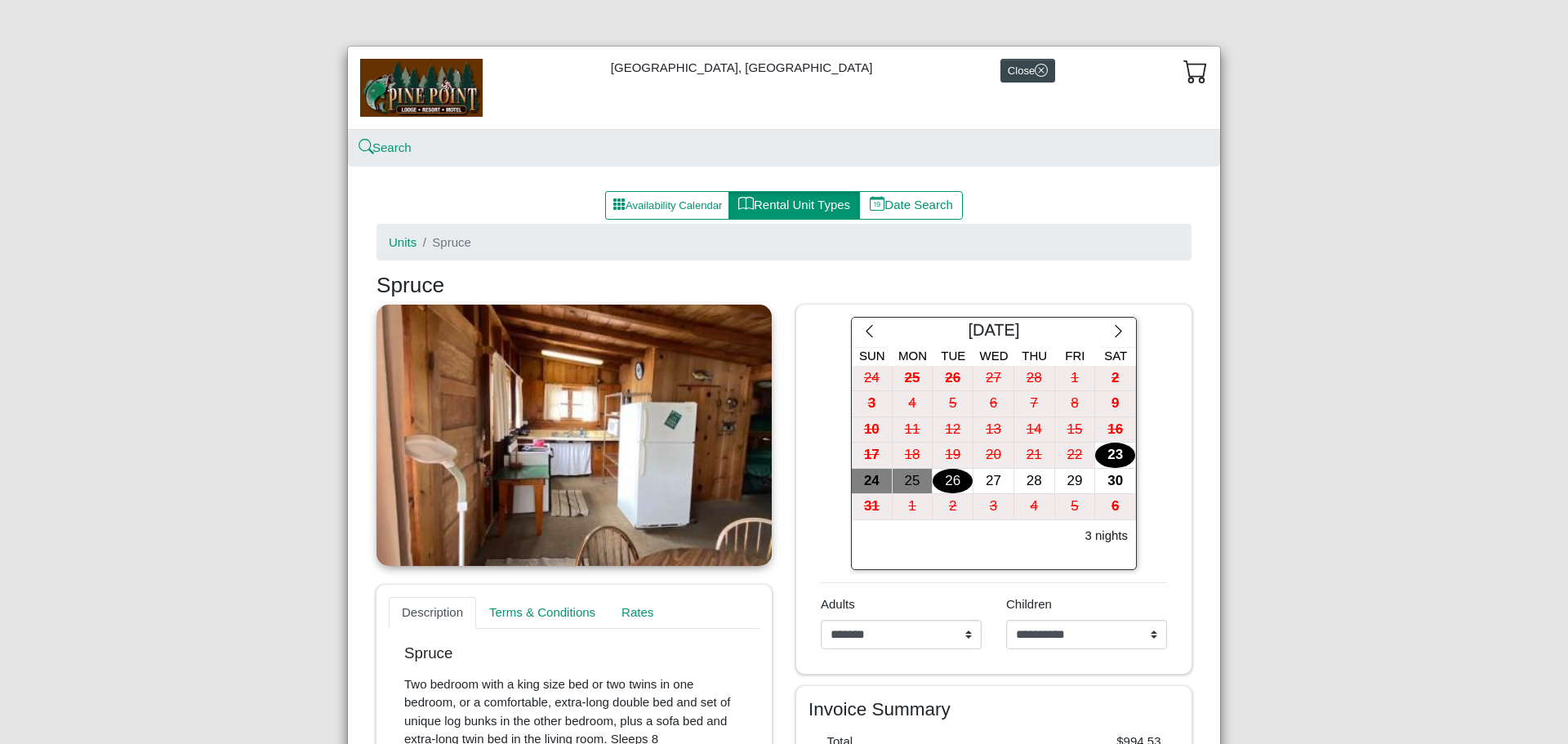
drag, startPoint x: 394, startPoint y: 245, endPoint x: 399, endPoint y: 259, distance: 14.9
click at [394, 245] on link "Units" at bounding box center [402, 242] width 28 height 14
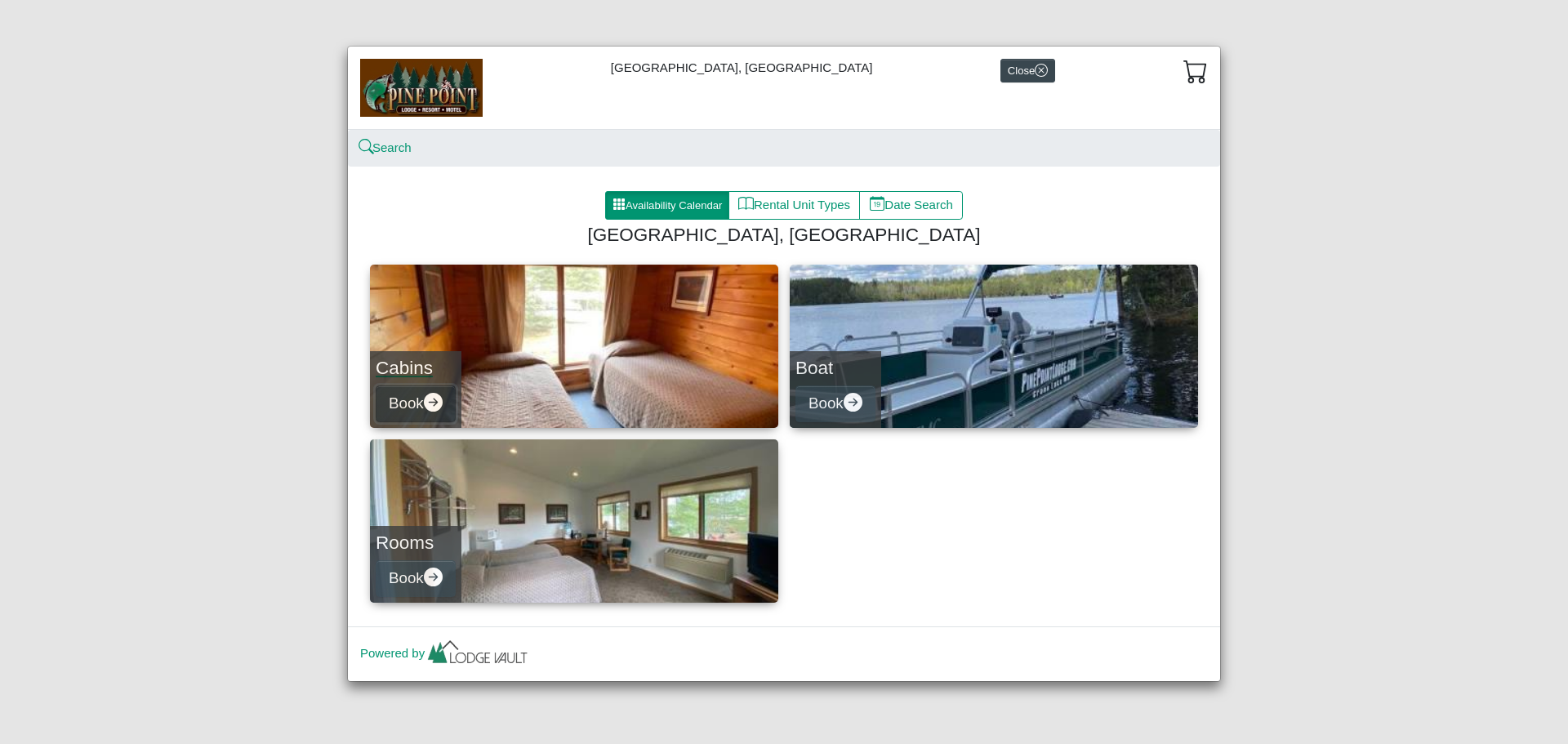
click at [413, 396] on button "Book" at bounding box center [416, 404] width 80 height 37
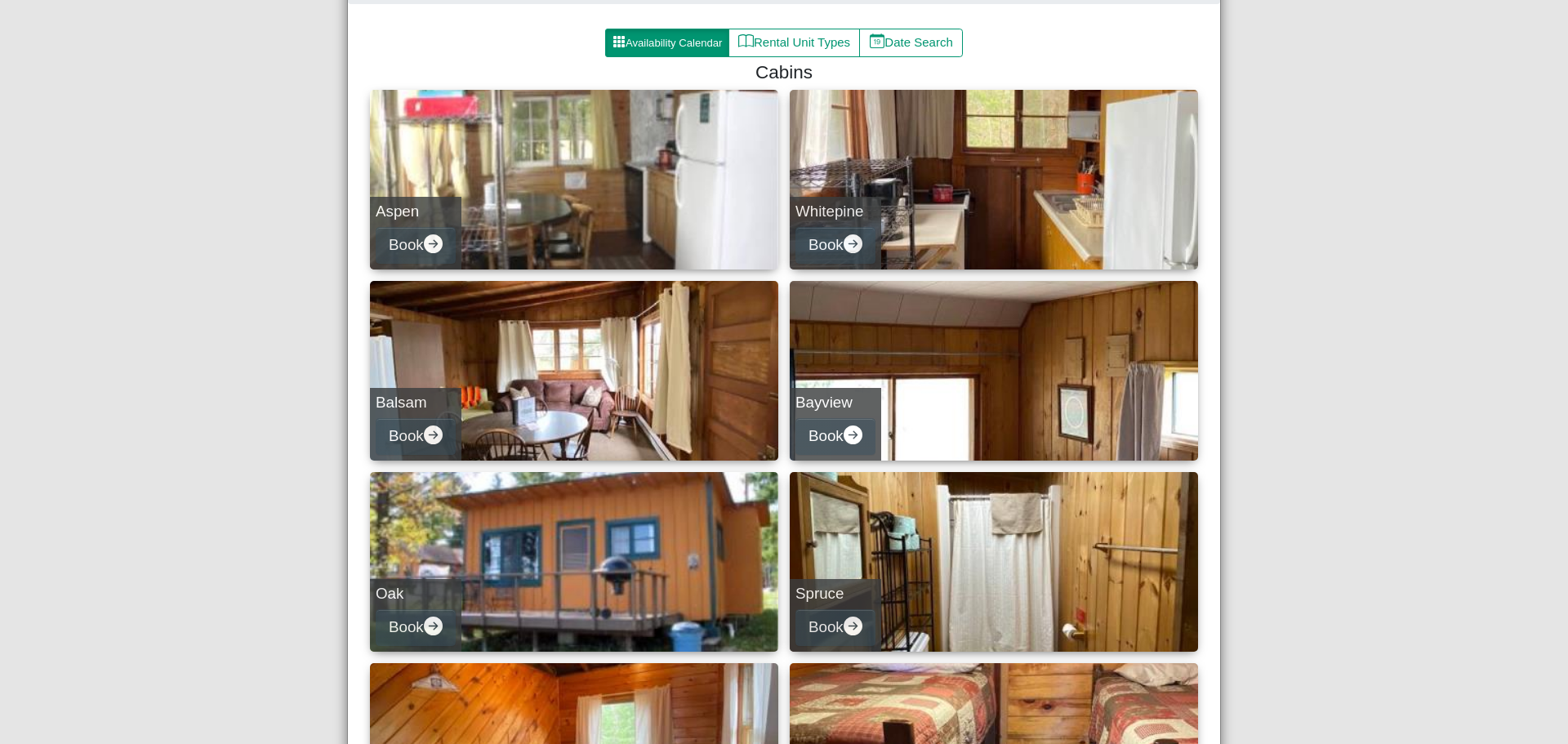
scroll to position [490, 0]
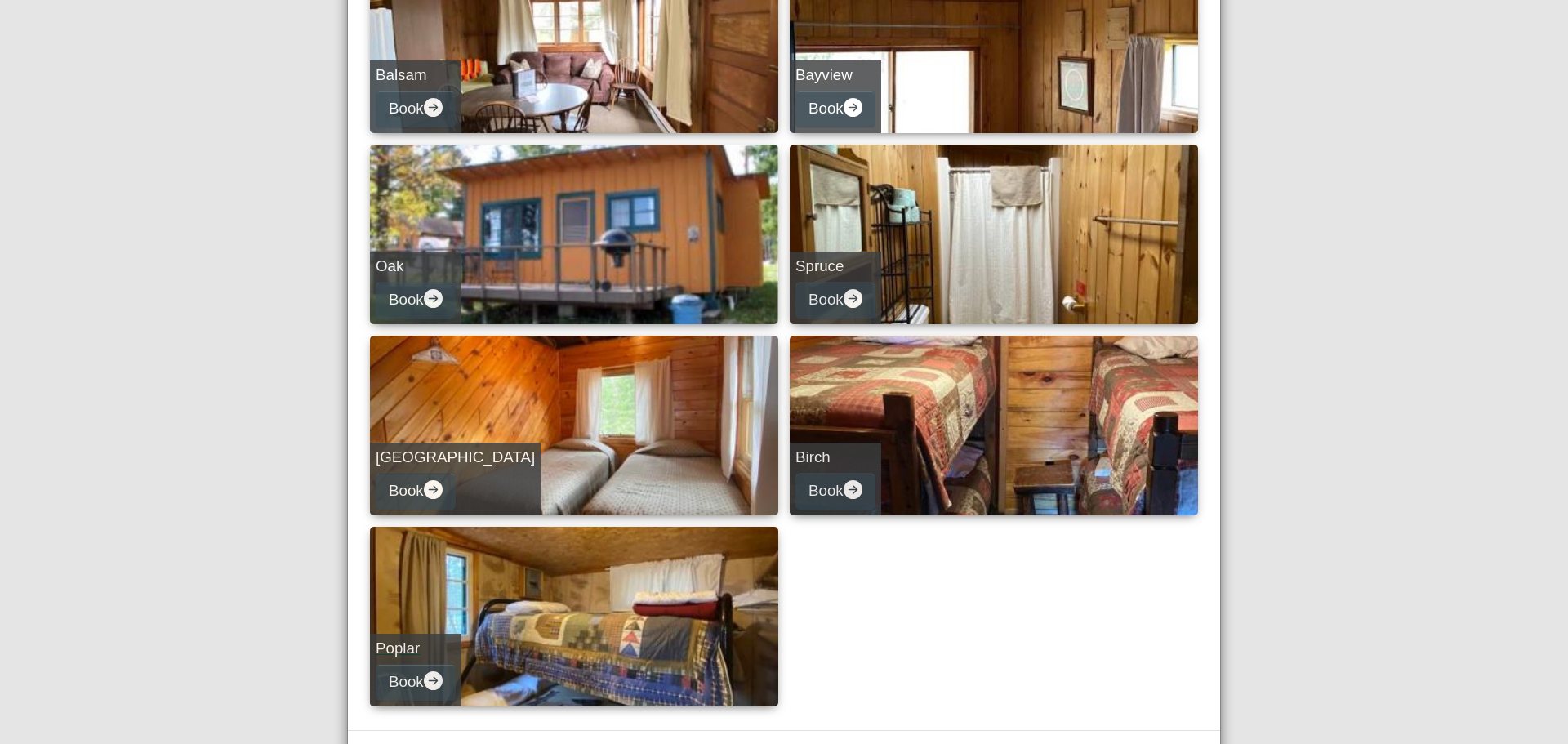
click at [398, 645] on h5 "Poplar" at bounding box center [416, 649] width 80 height 19
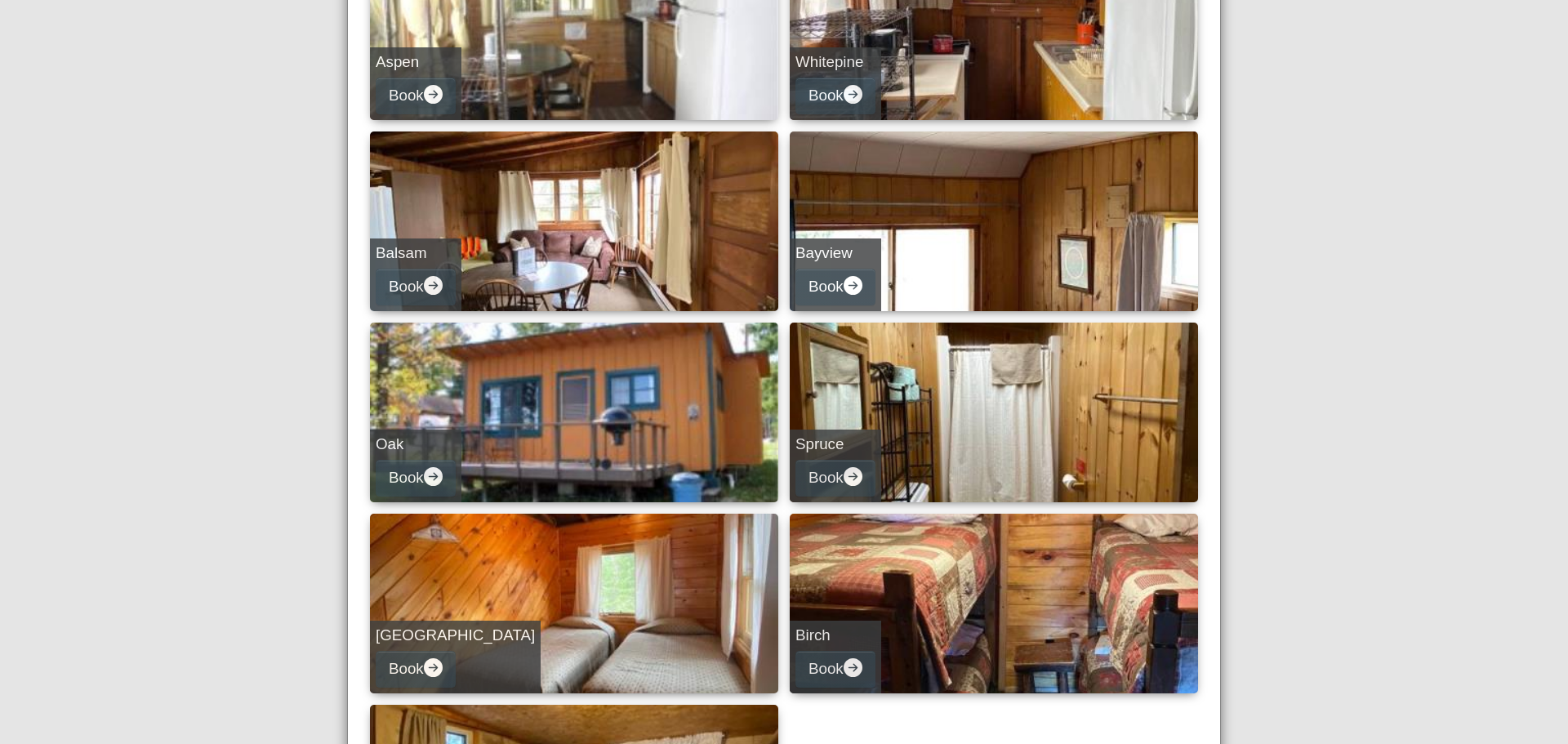
select select "*"
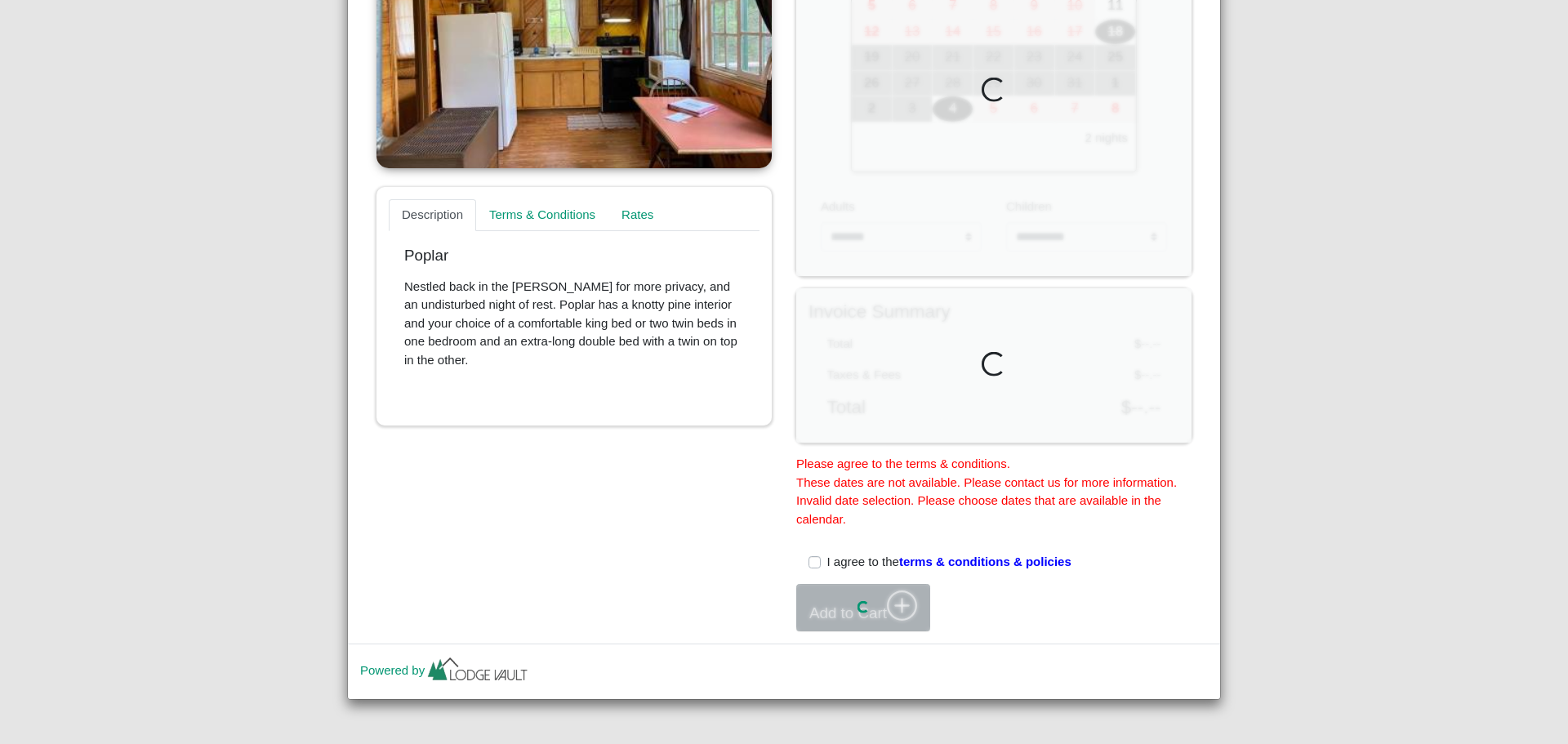
scroll to position [447, 0]
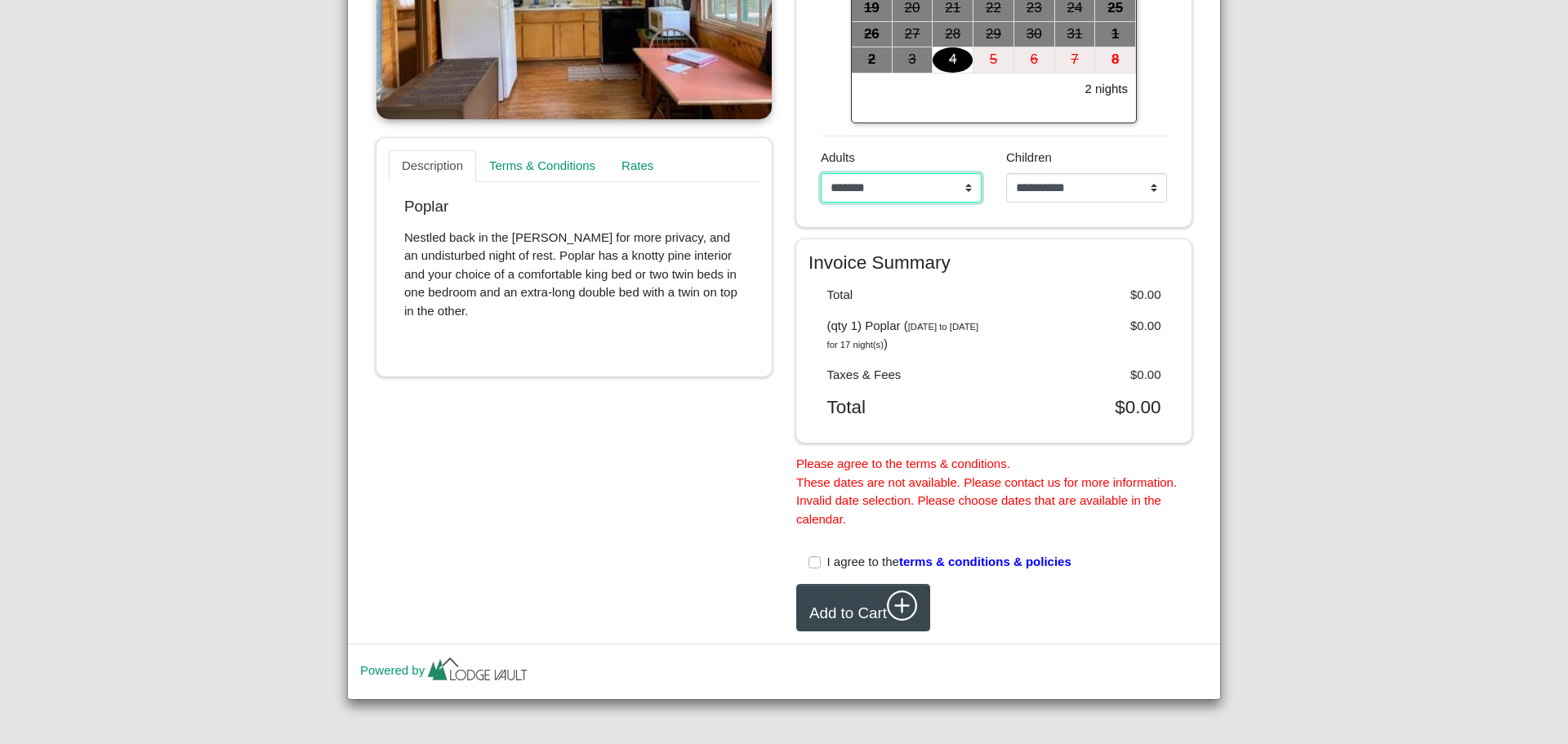
click at [865, 186] on select "**********" at bounding box center [901, 187] width 161 height 29
click at [821, 173] on select "**********" at bounding box center [901, 187] width 161 height 29
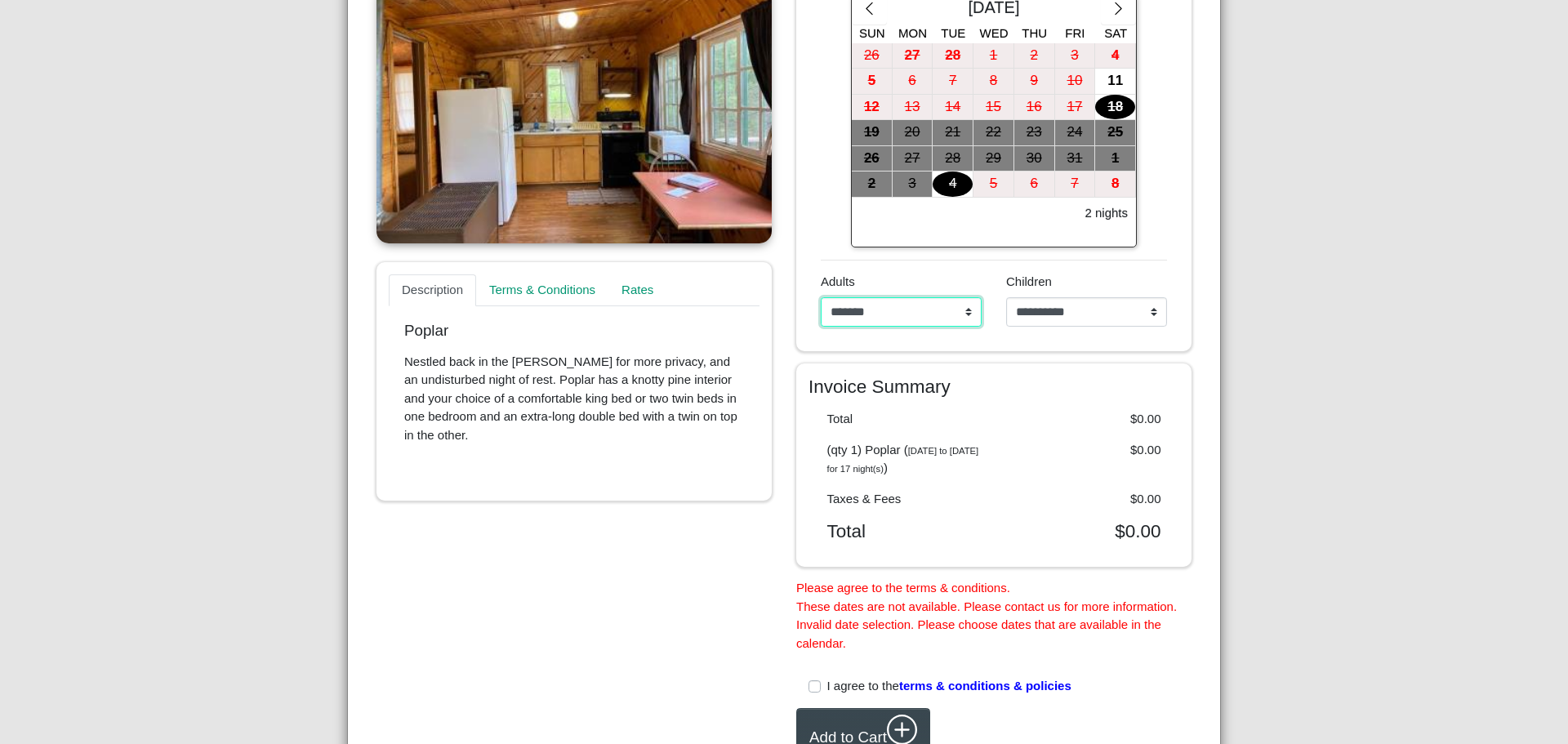
scroll to position [283, 0]
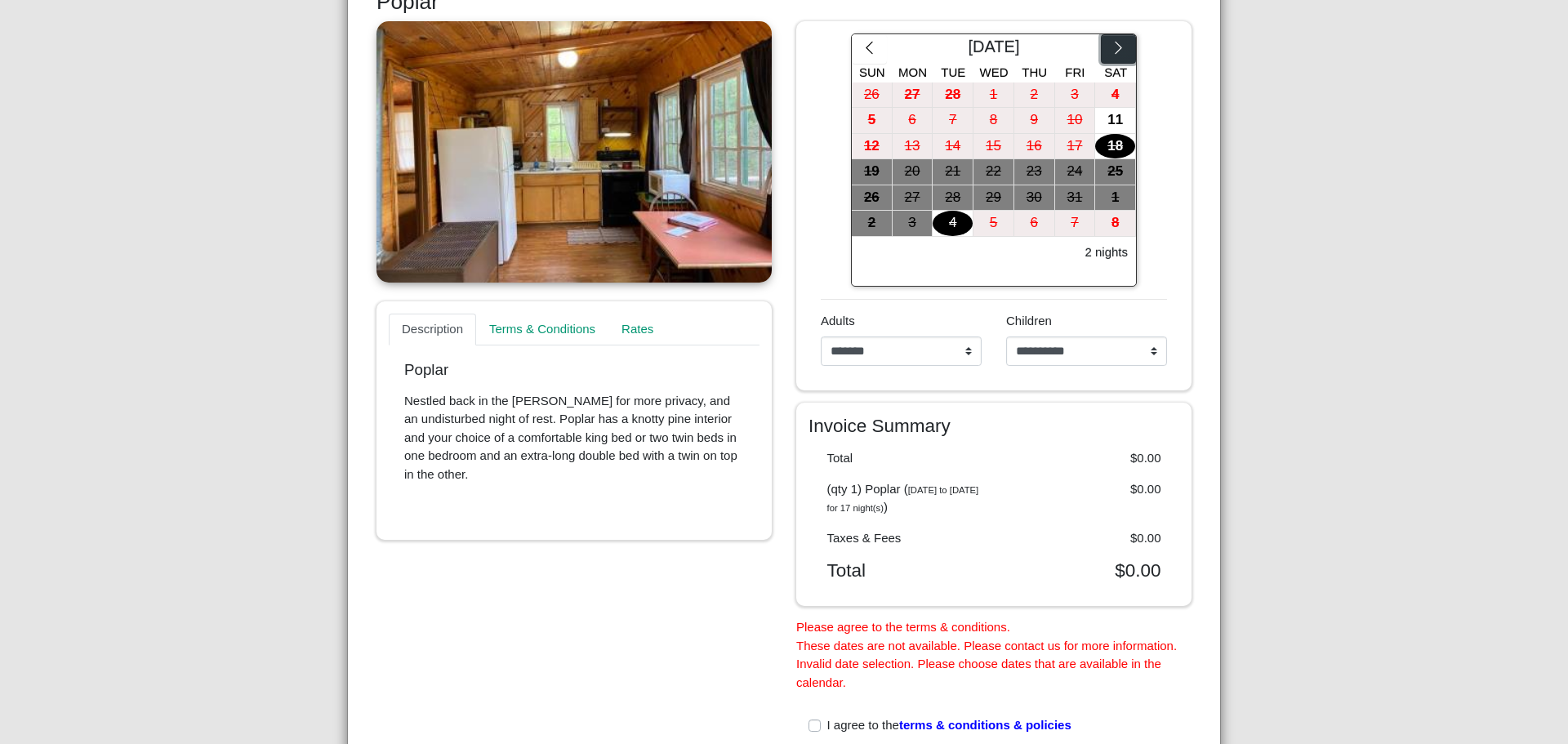
click at [1114, 50] on icon "chevron right" at bounding box center [1119, 48] width 16 height 16
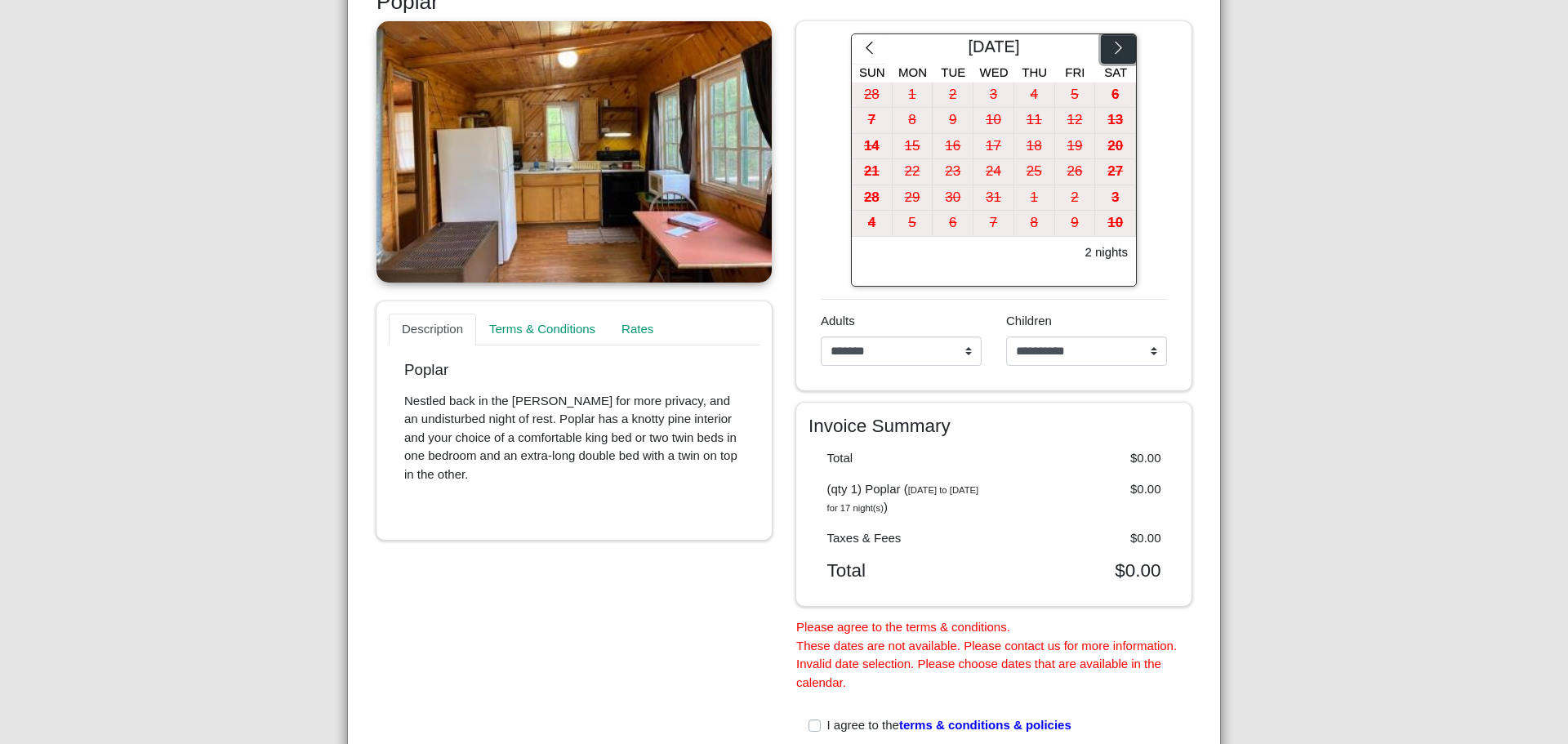
click at [1114, 50] on icon "chevron right" at bounding box center [1119, 48] width 16 height 16
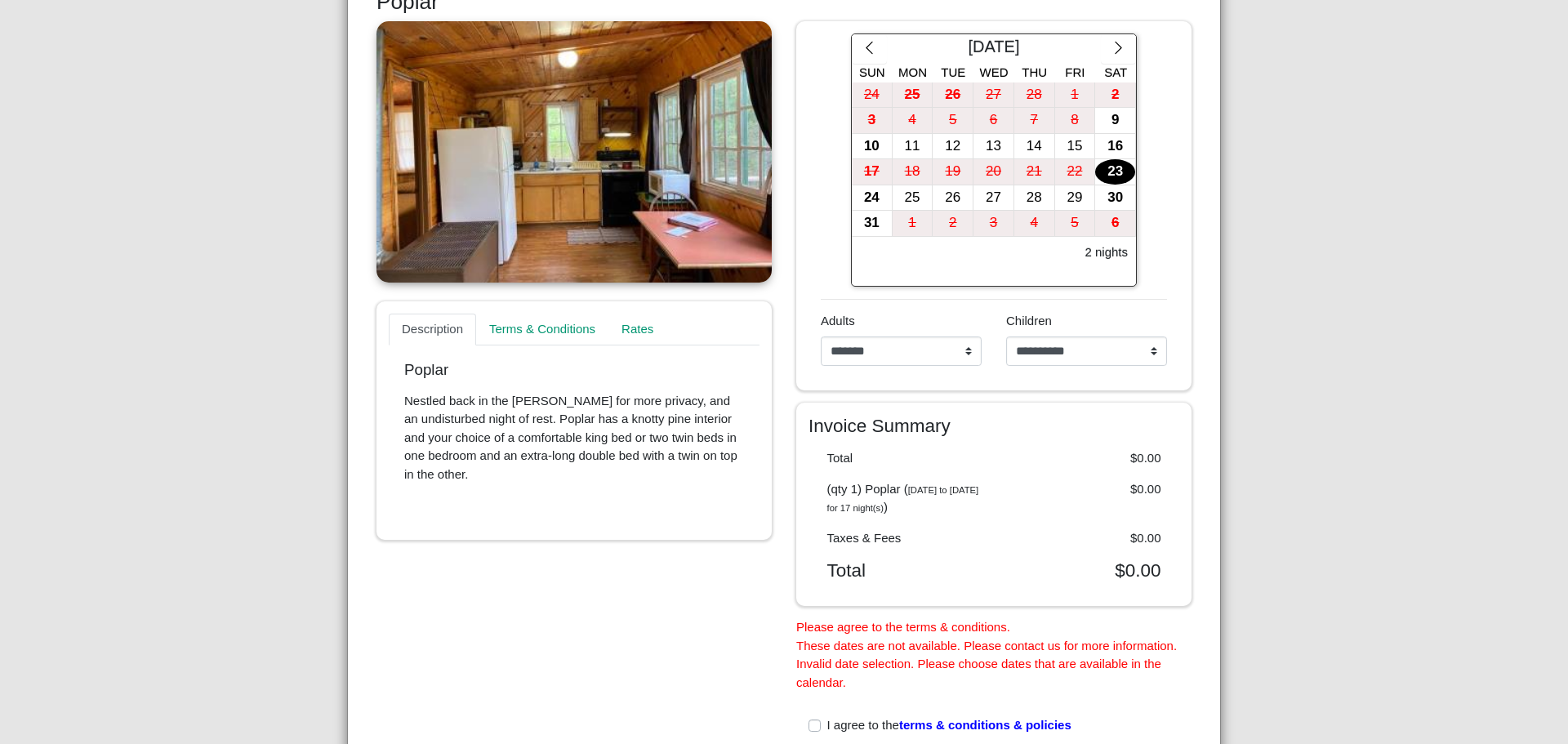
click at [1110, 164] on div "23" at bounding box center [1115, 172] width 40 height 25
click at [952, 197] on div "26" at bounding box center [953, 198] width 40 height 25
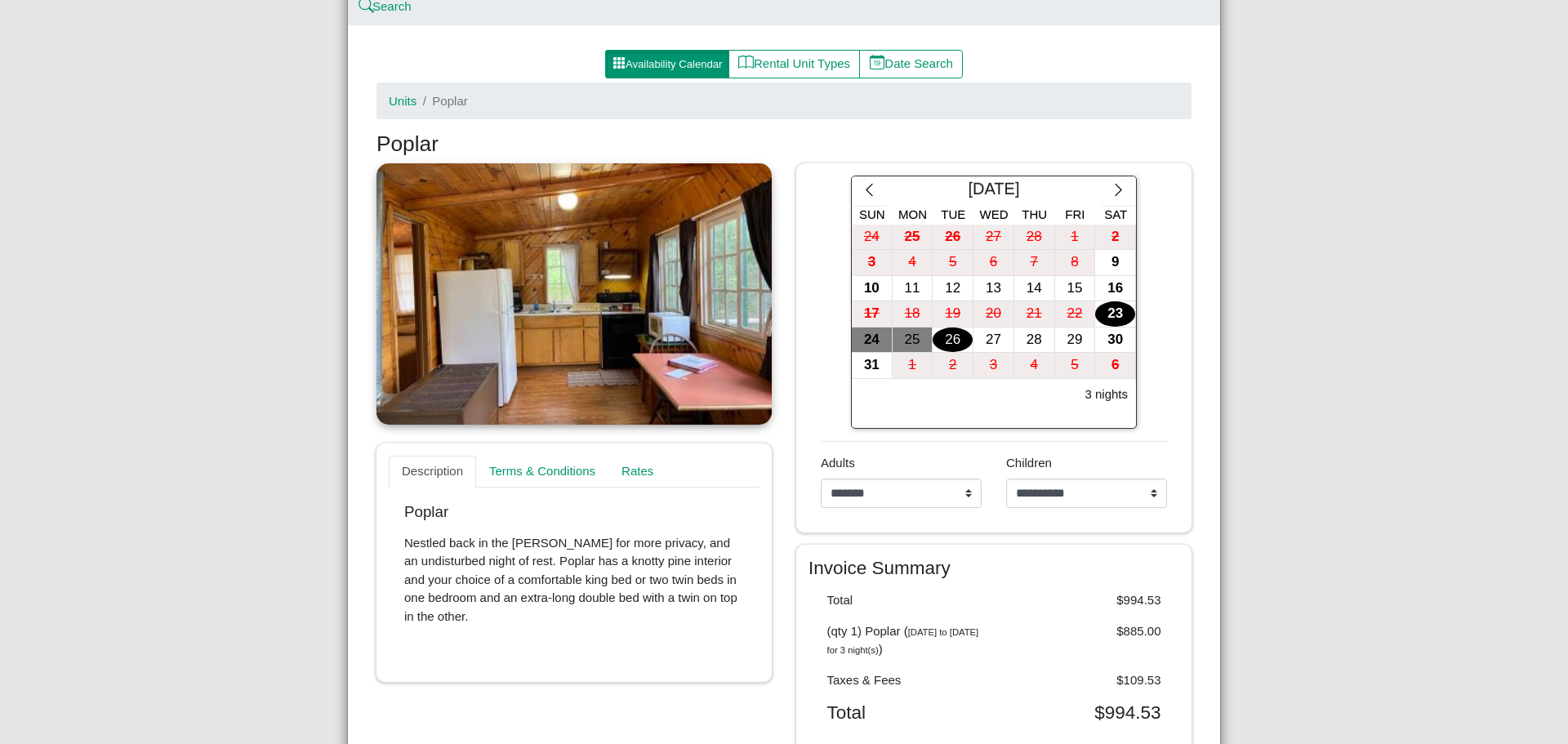
scroll to position [0, 0]
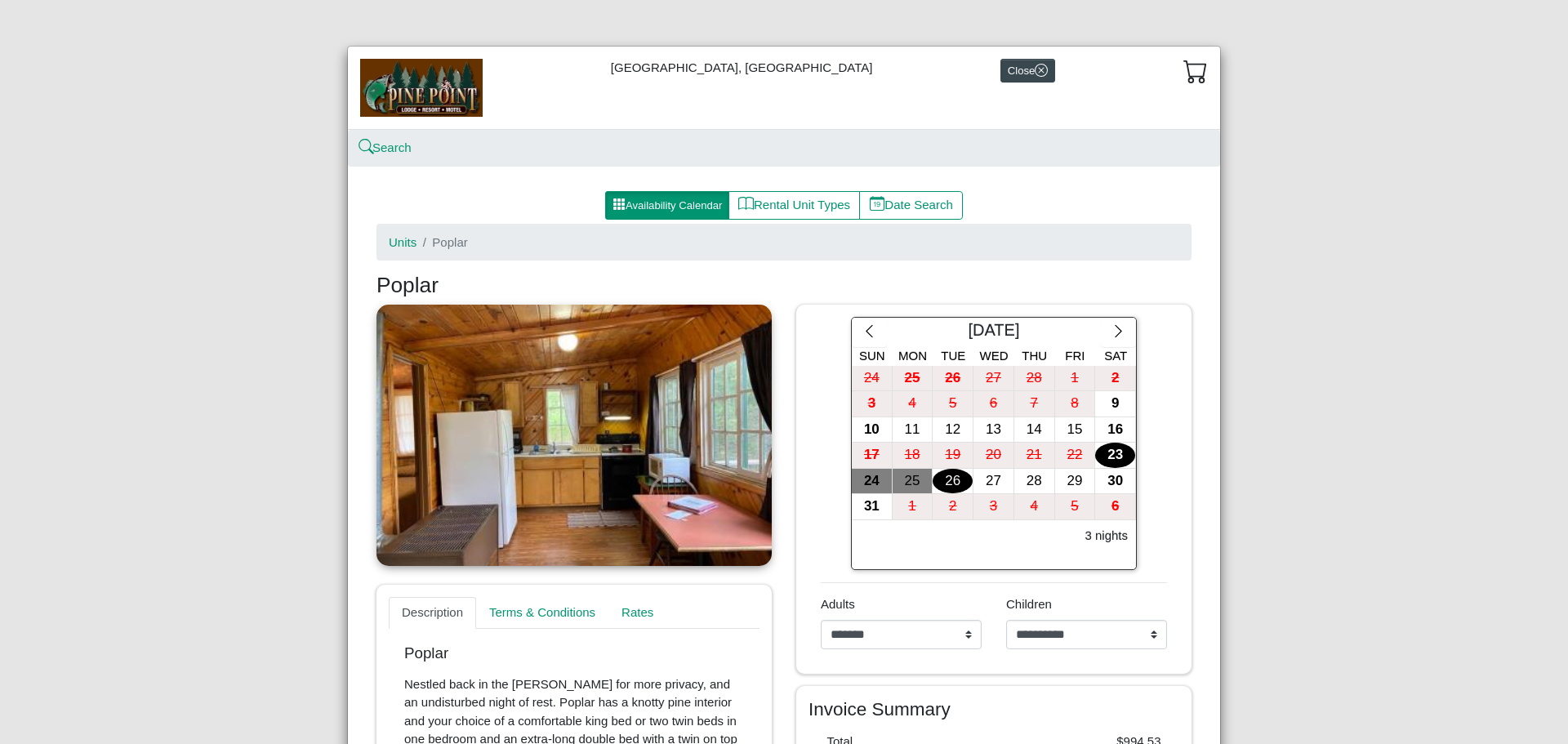
drag, startPoint x: 402, startPoint y: 243, endPoint x: 407, endPoint y: 251, distance: 9.4
click at [402, 243] on link "Units" at bounding box center [402, 242] width 28 height 14
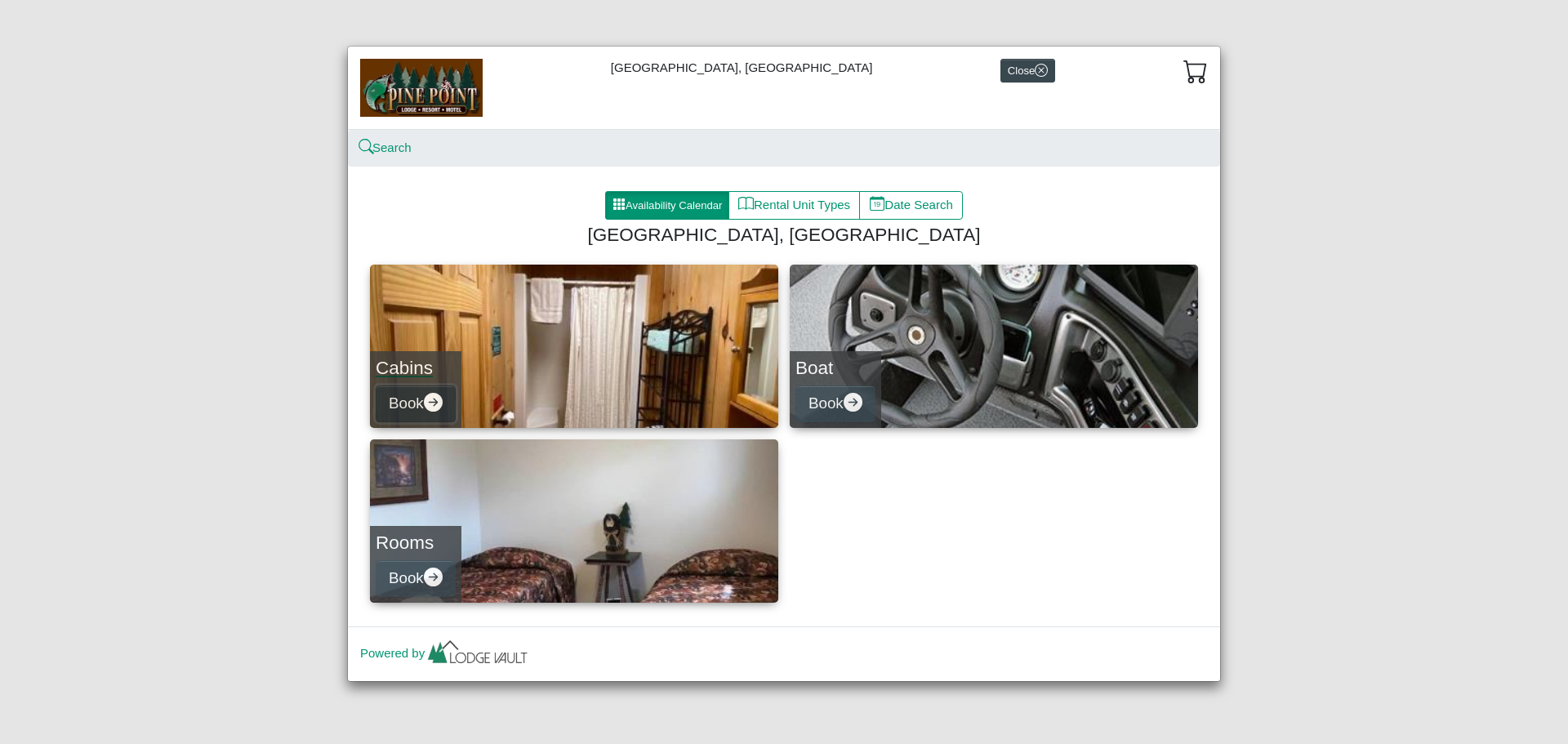
click at [413, 397] on button "Book" at bounding box center [416, 404] width 80 height 37
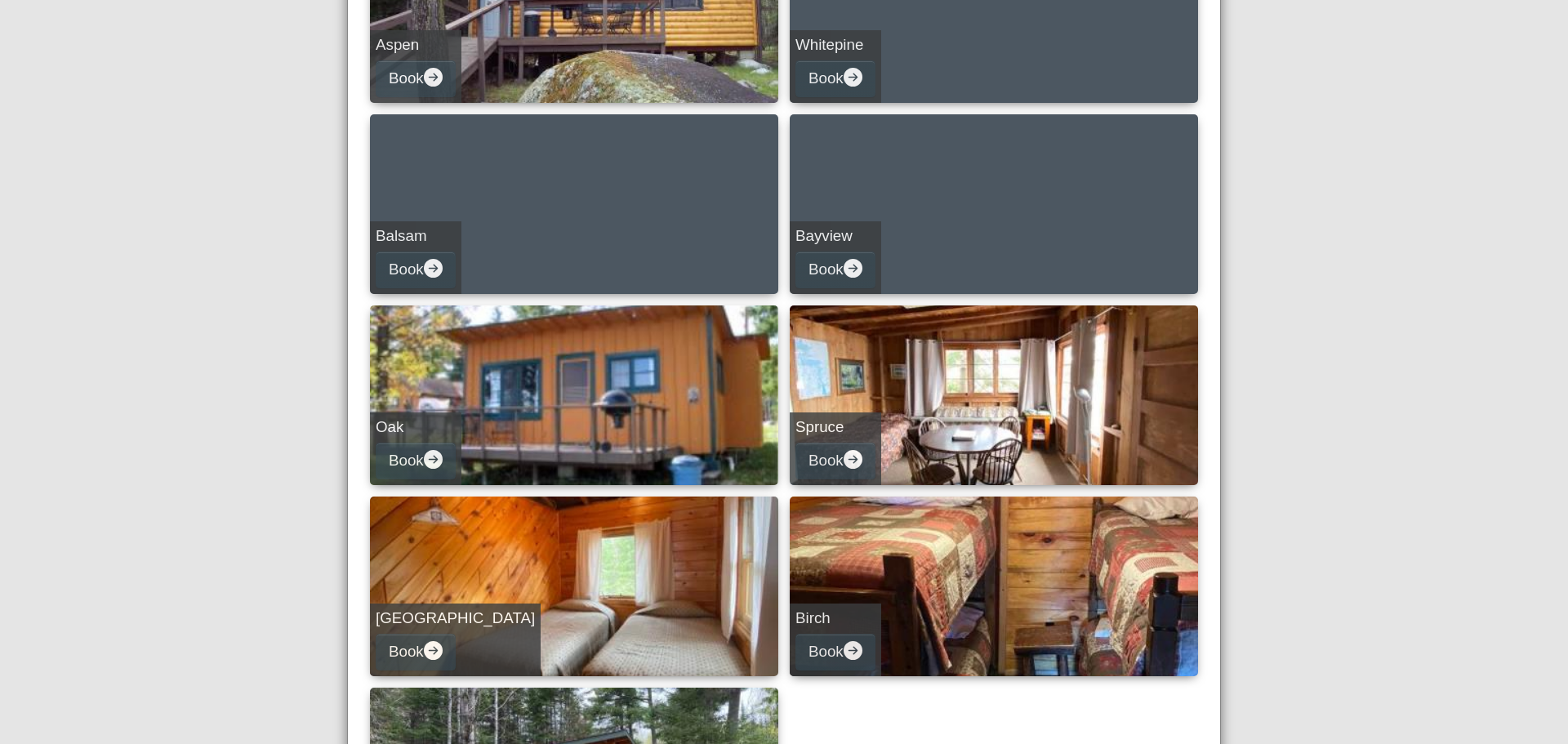
scroll to position [579, 0]
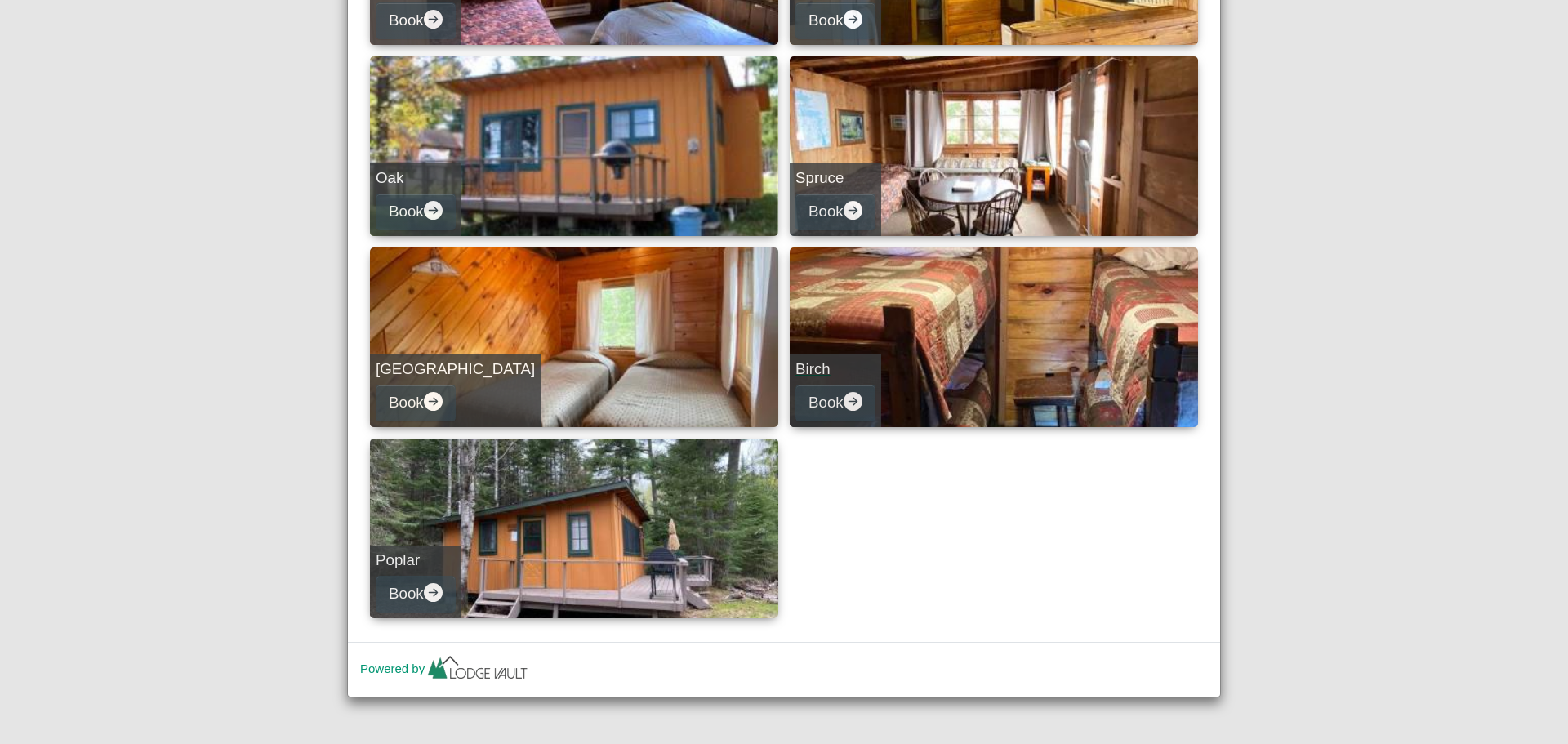
click at [895, 382] on link "Birch Book" at bounding box center [994, 337] width 408 height 180
select select "*"
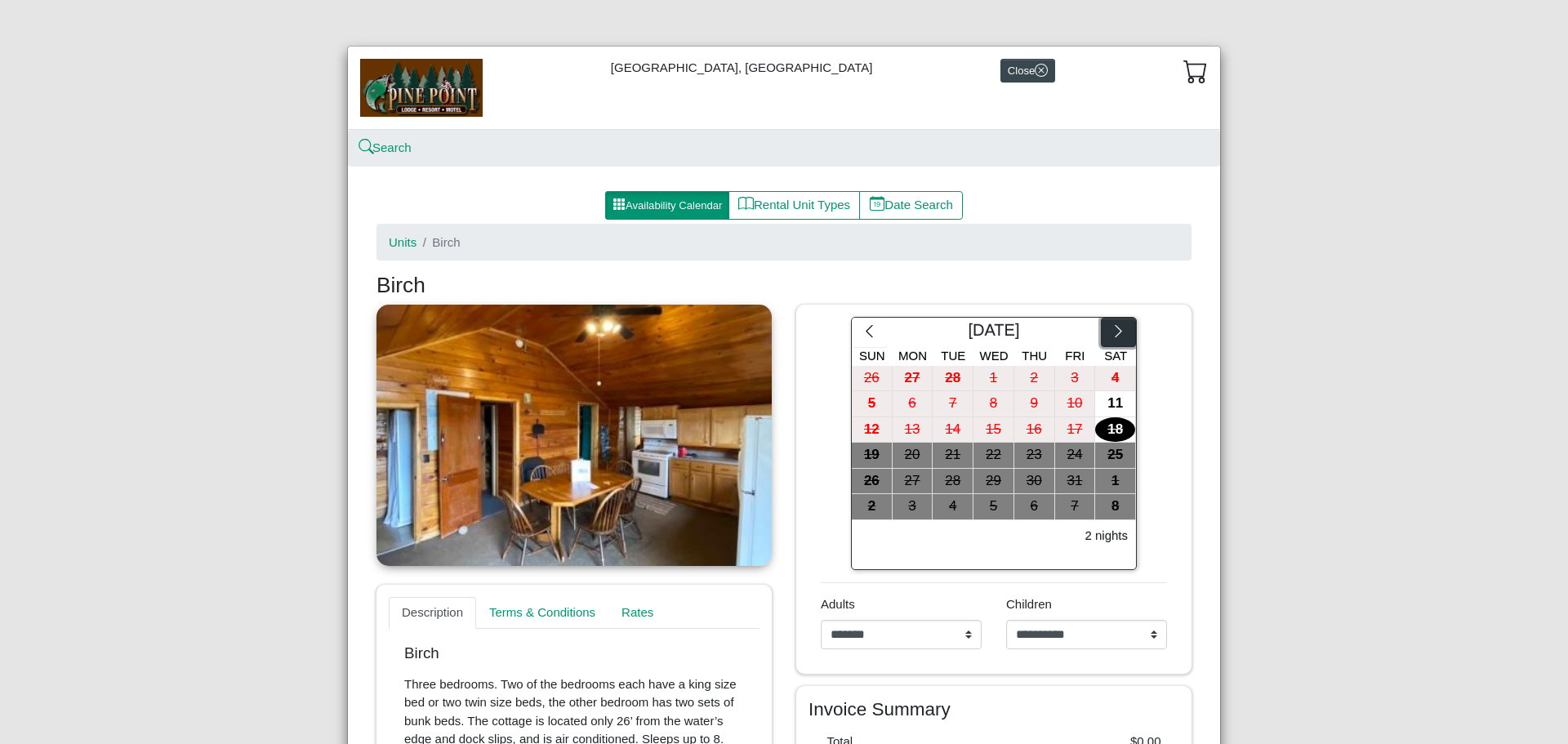
click at [1112, 334] on icon "chevron right" at bounding box center [1119, 331] width 16 height 16
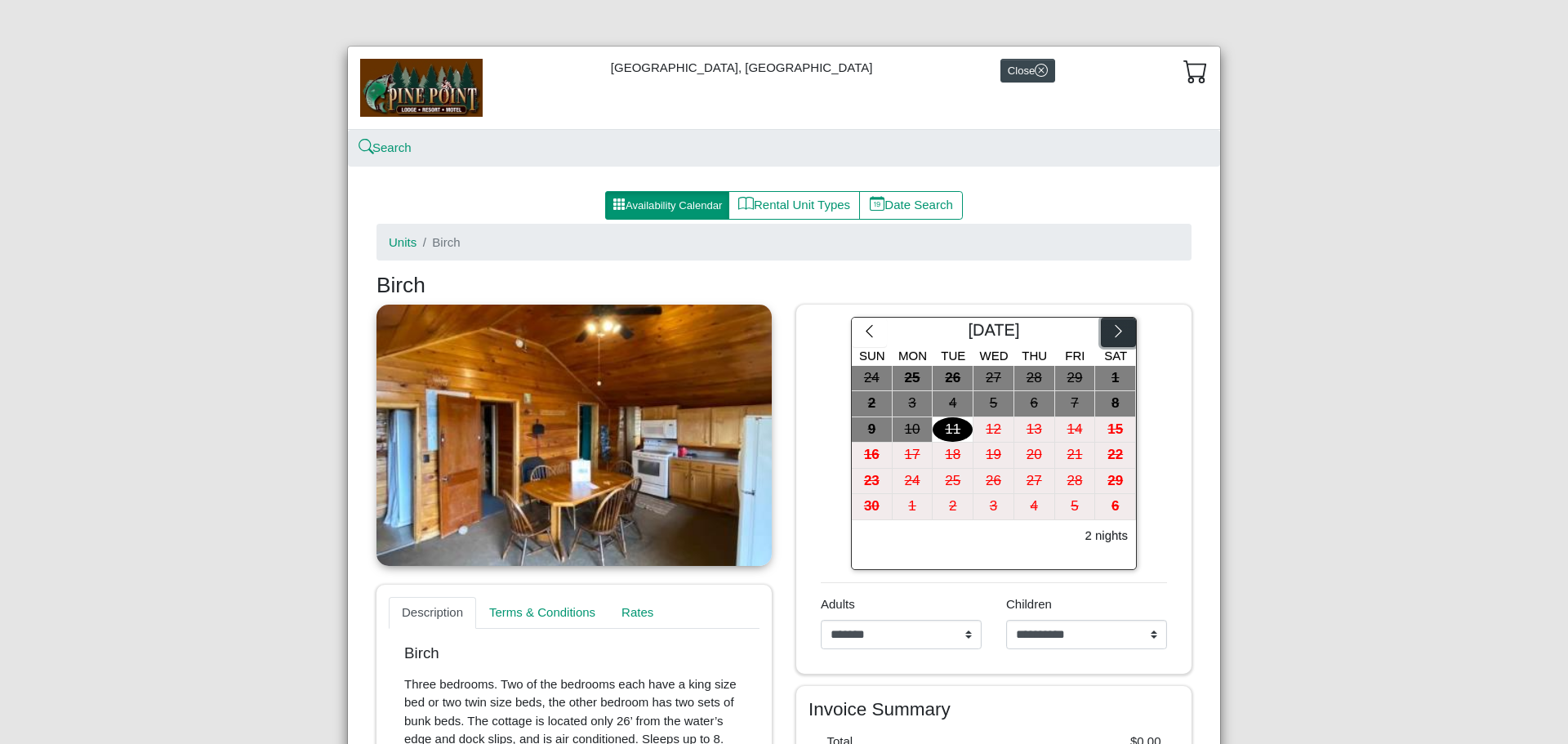
click at [1112, 334] on icon "chevron right" at bounding box center [1119, 331] width 16 height 16
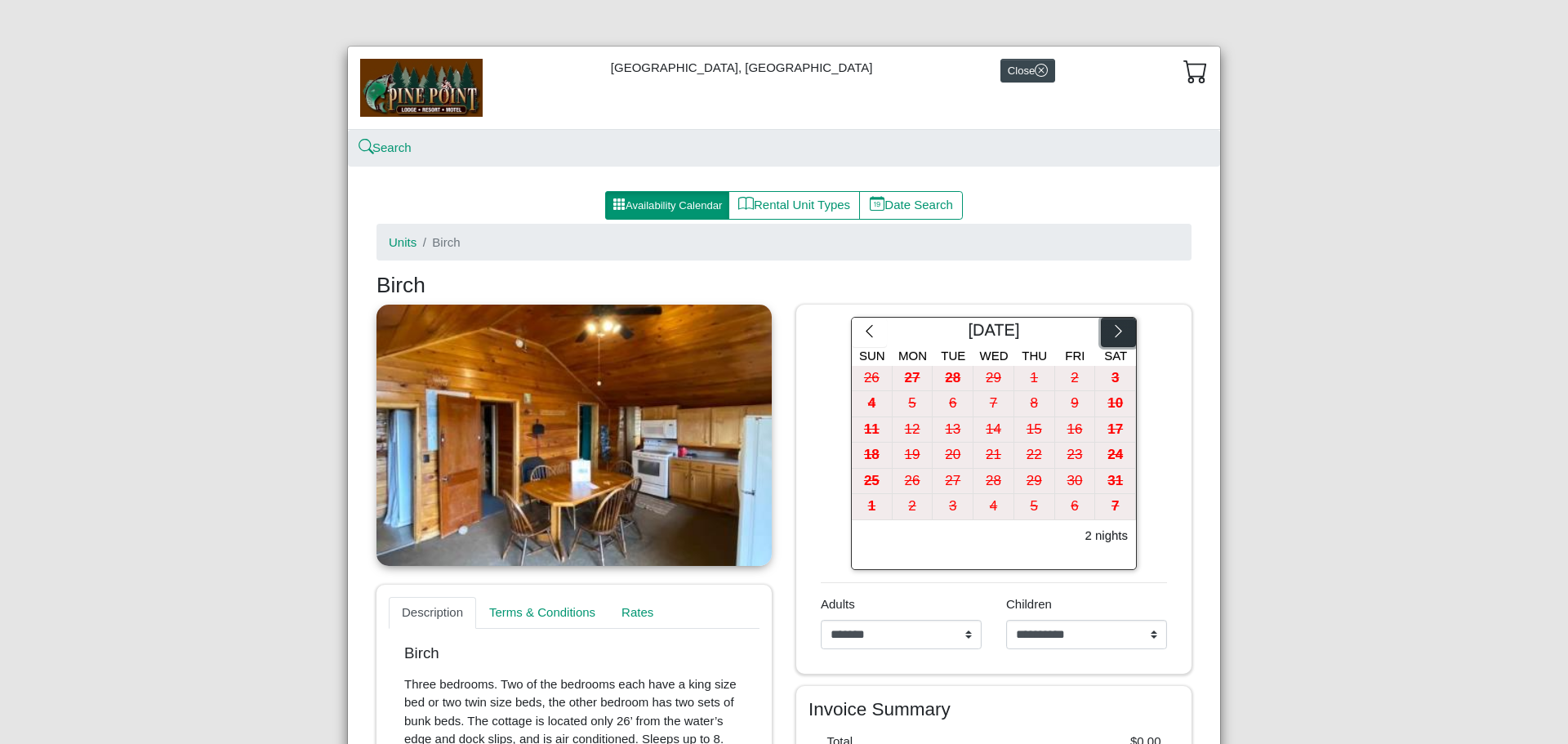
click at [1112, 334] on icon "chevron right" at bounding box center [1119, 331] width 16 height 16
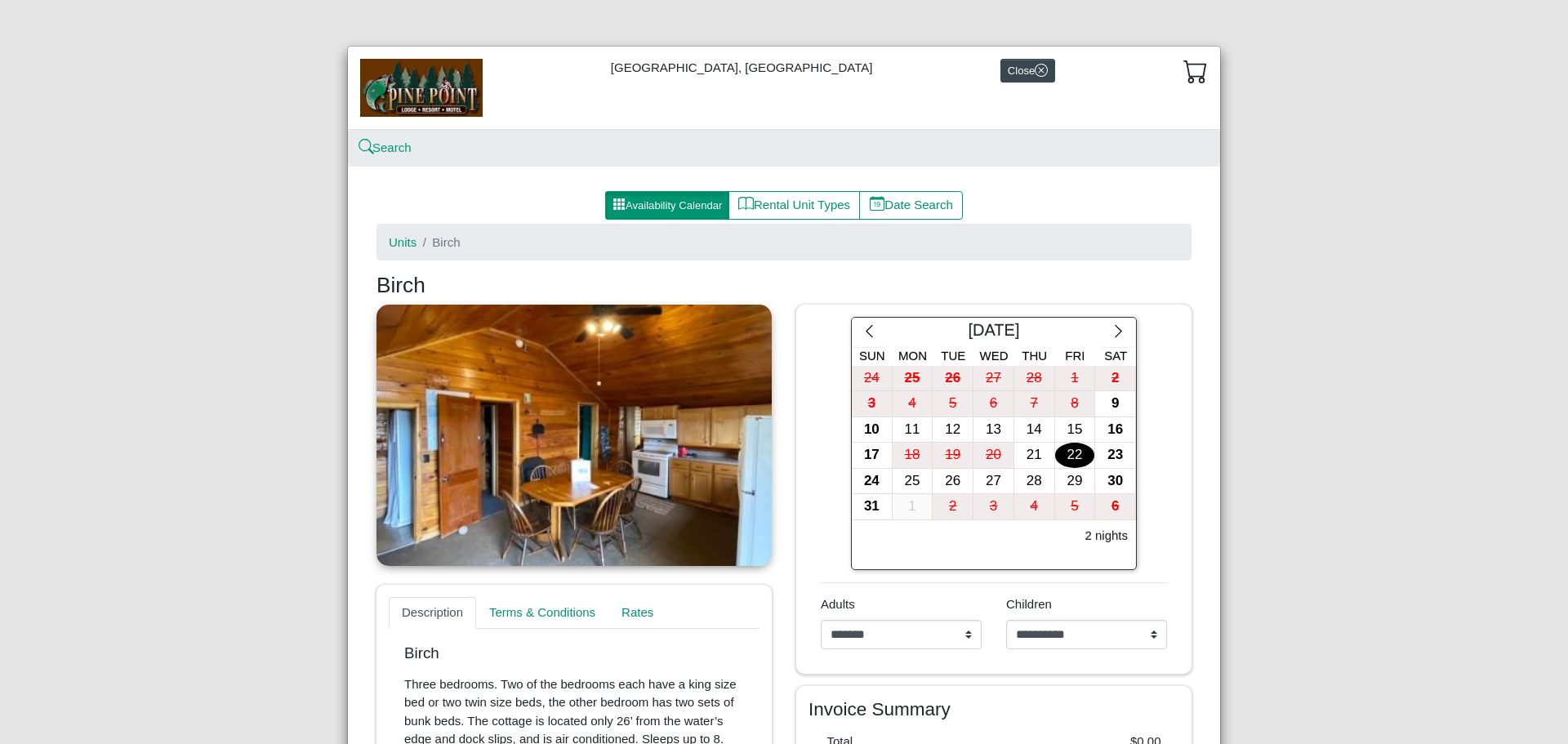
click at [1067, 449] on div "22" at bounding box center [1075, 455] width 40 height 25
click at [908, 479] on div "25" at bounding box center [913, 482] width 40 height 25
click at [1000, 66] on button "Close" at bounding box center [1028, 70] width 55 height 23
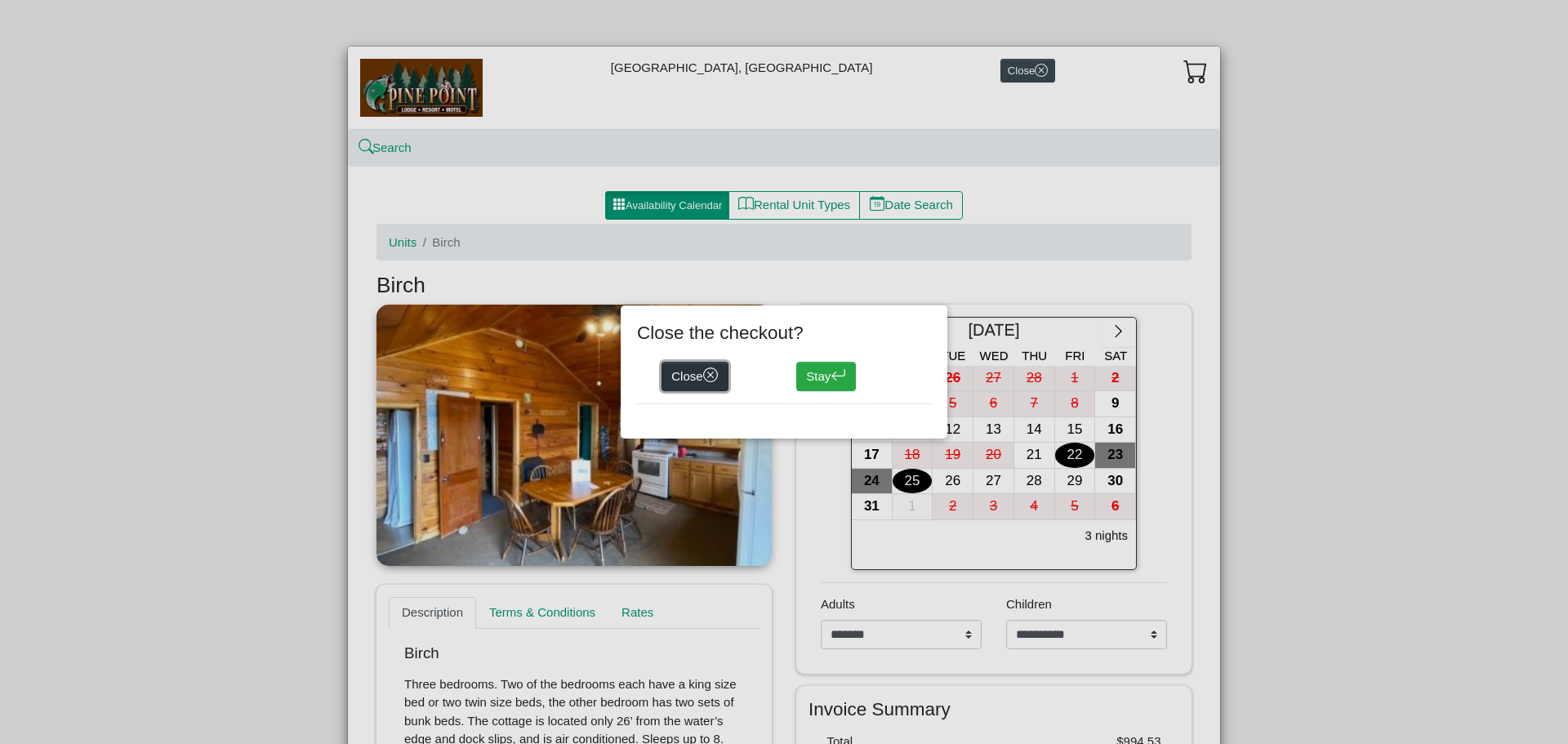
click at [690, 370] on button "Close" at bounding box center [695, 376] width 67 height 29
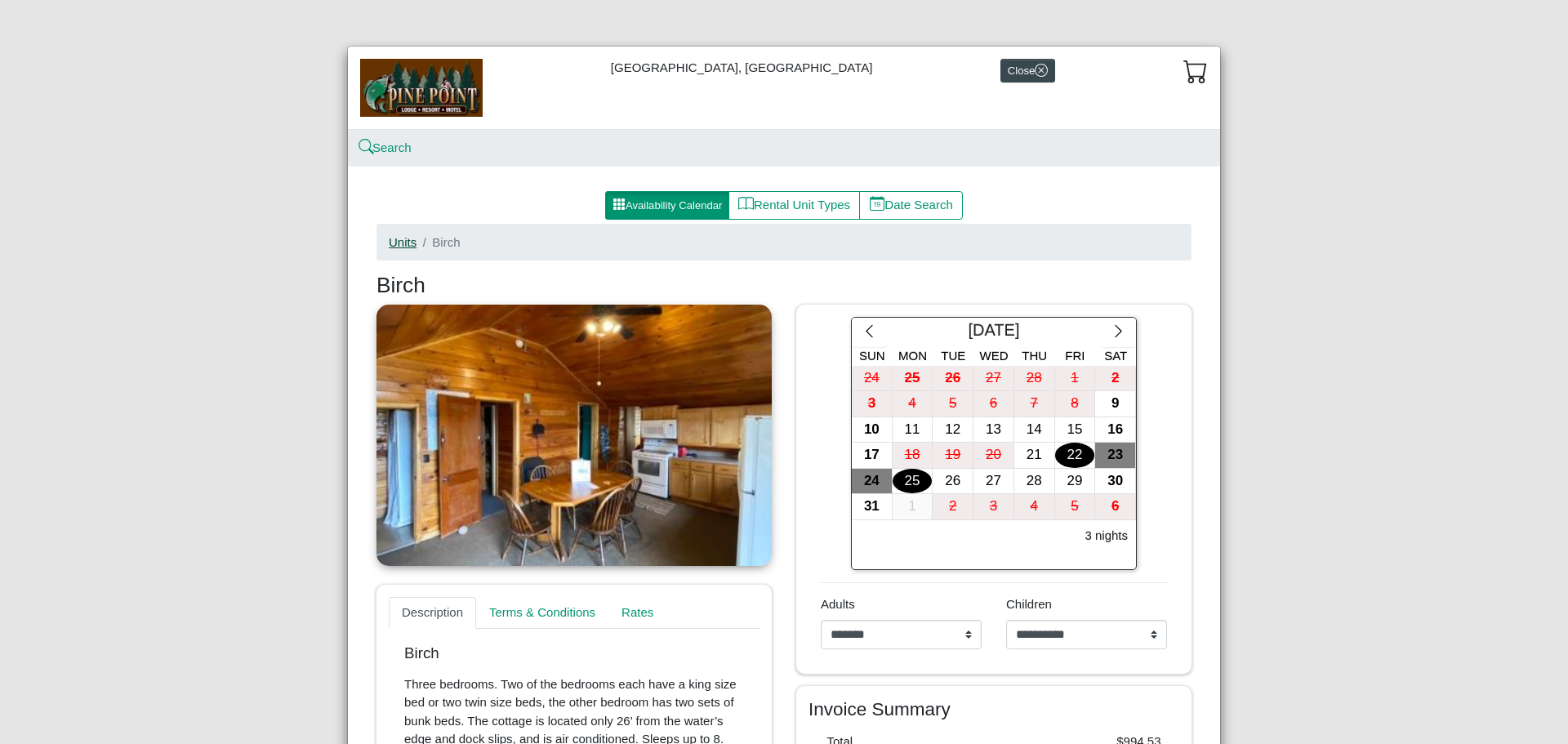
click at [402, 242] on link "Units" at bounding box center [402, 242] width 28 height 14
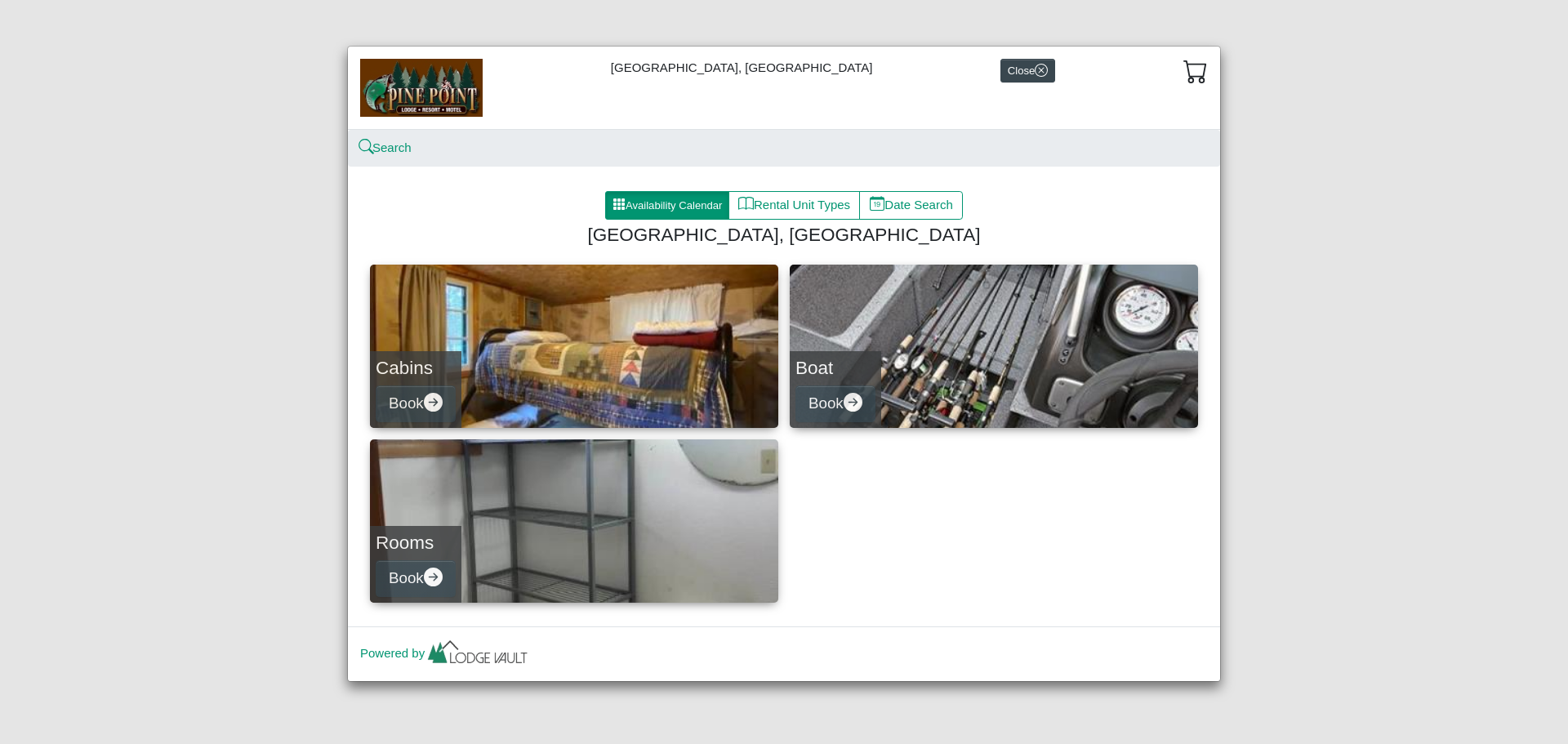
click at [410, 88] on img at bounding box center [421, 87] width 123 height 57
